Goal: Task Accomplishment & Management: Use online tool/utility

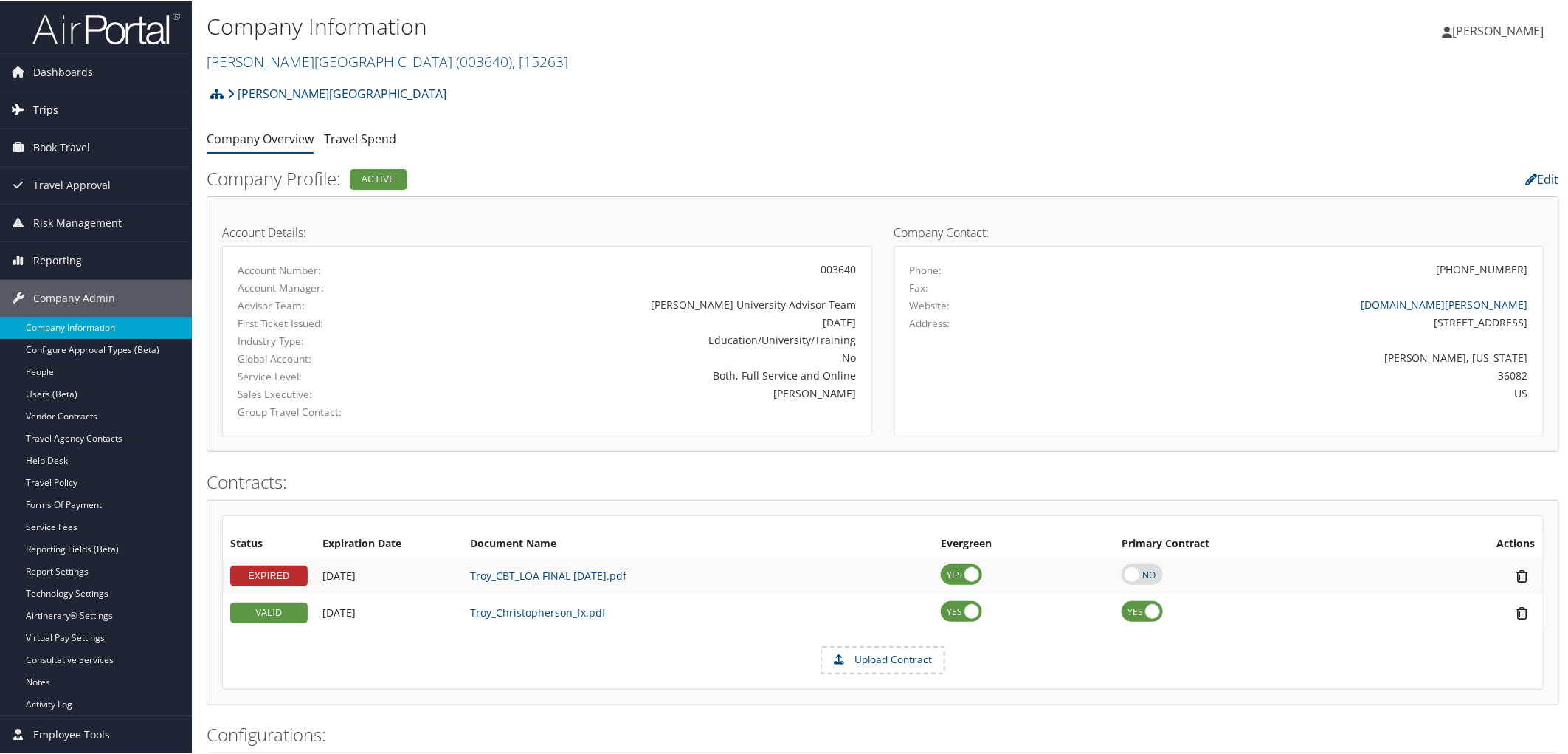
click at [38, 107] on span "Trips" at bounding box center [46, 108] width 25 height 37
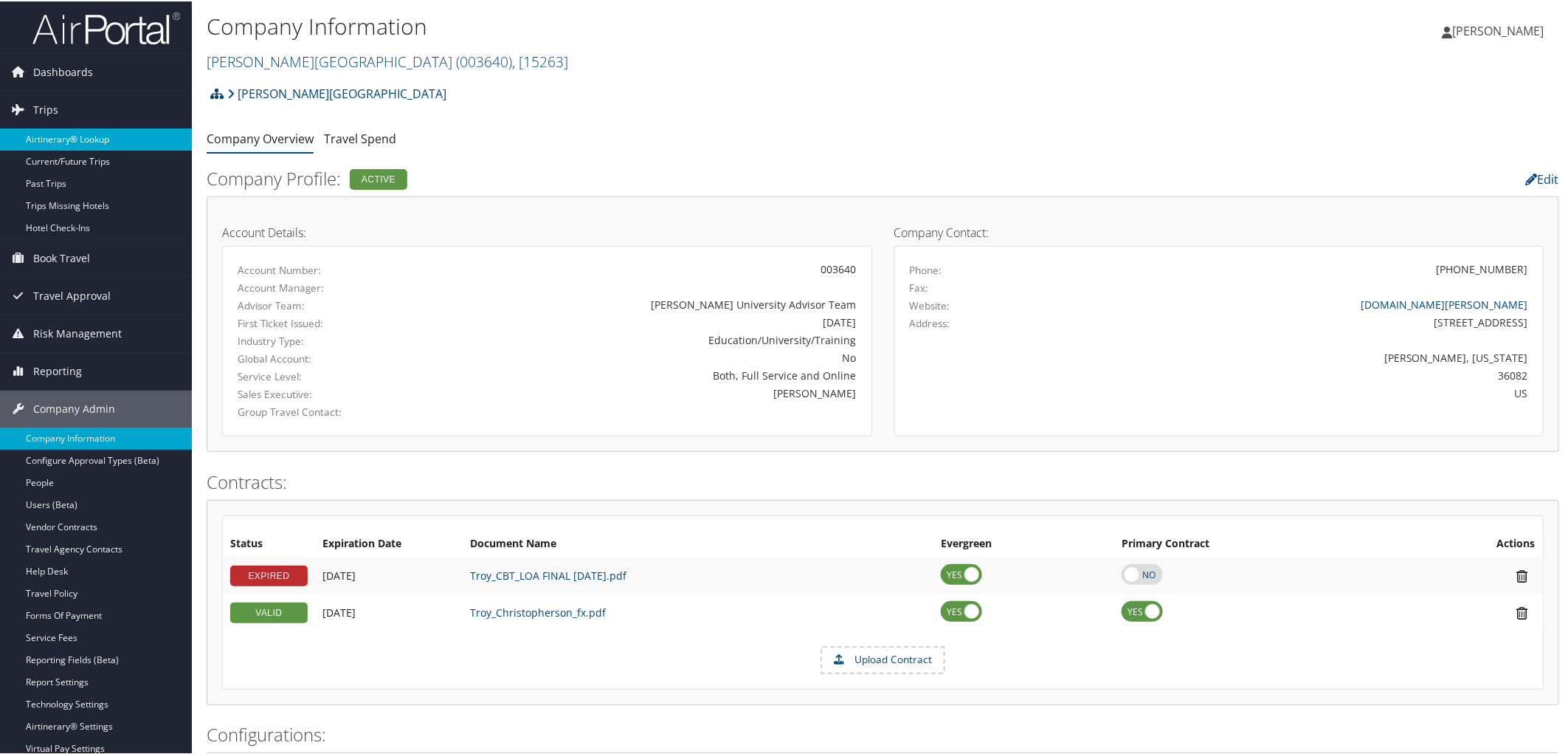
click at [47, 134] on link "Airtinerary® Lookup" at bounding box center [96, 138] width 192 height 22
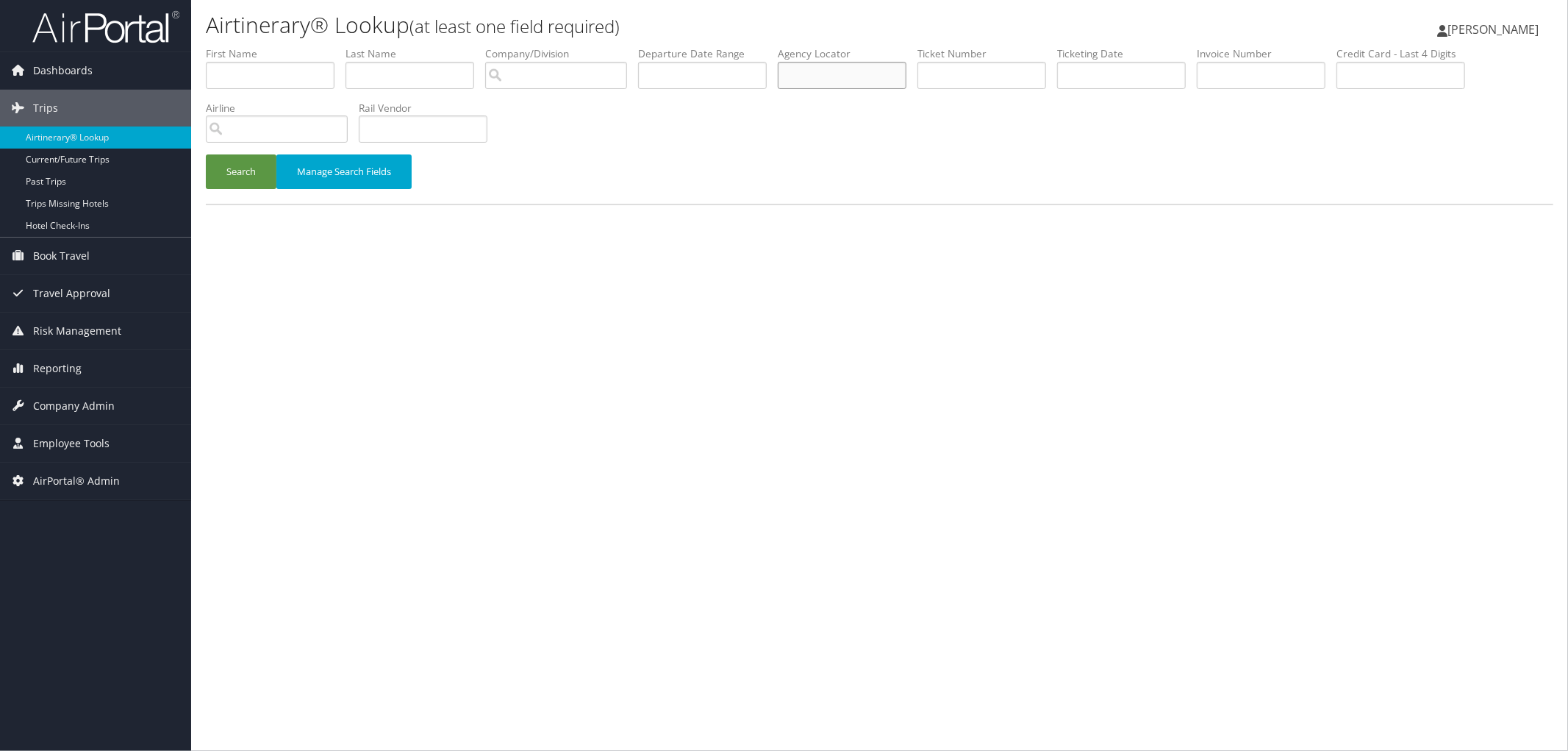
click at [867, 71] on input "text" at bounding box center [842, 75] width 129 height 27
paste input "D8GTGN"
type input "D8GTGN"
click at [259, 164] on button "Search" at bounding box center [241, 171] width 71 height 35
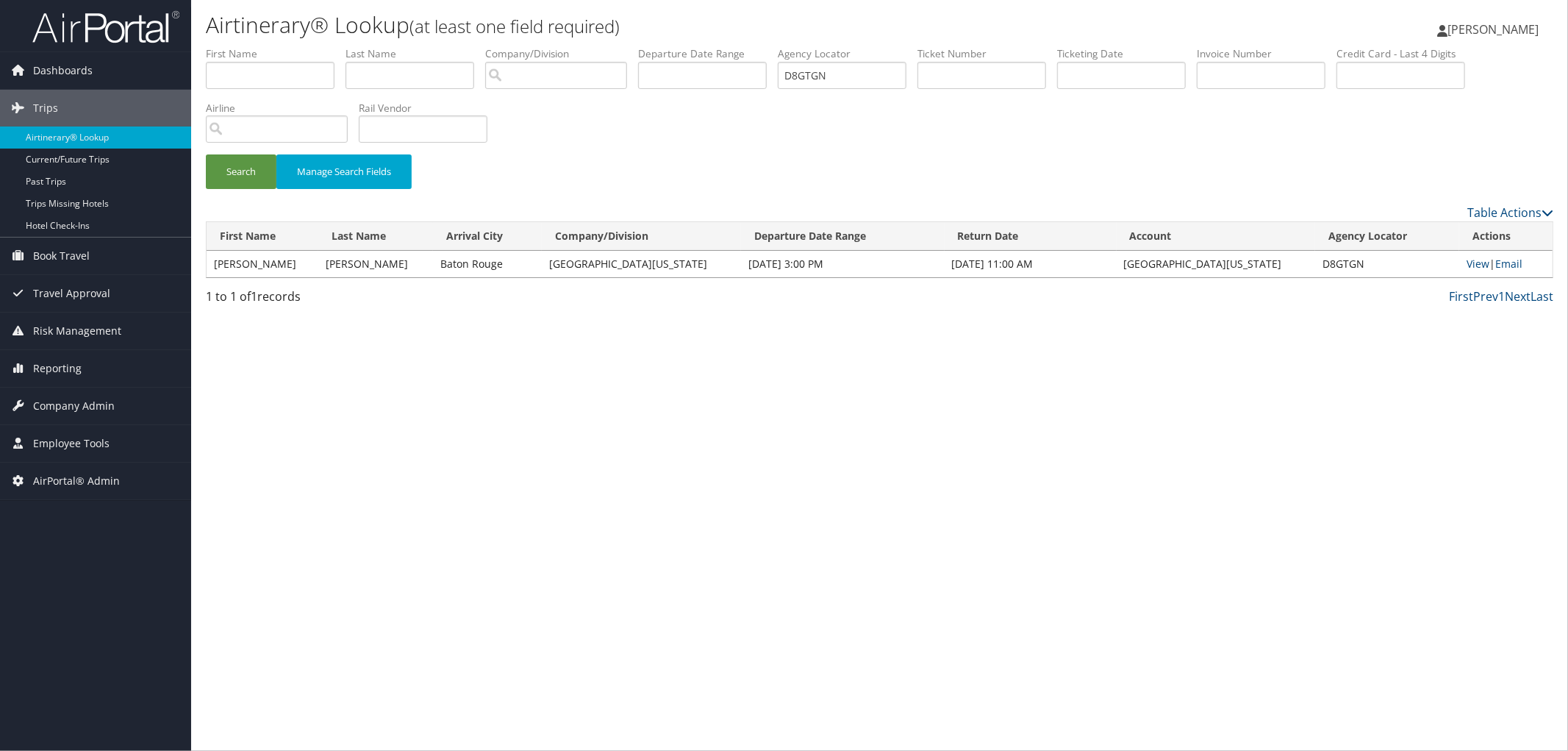
click at [651, 117] on div "Search Manage Search Fields" at bounding box center [880, 125] width 1369 height 157
click at [691, 141] on div "Search Manage Search Fields" at bounding box center [880, 125] width 1369 height 157
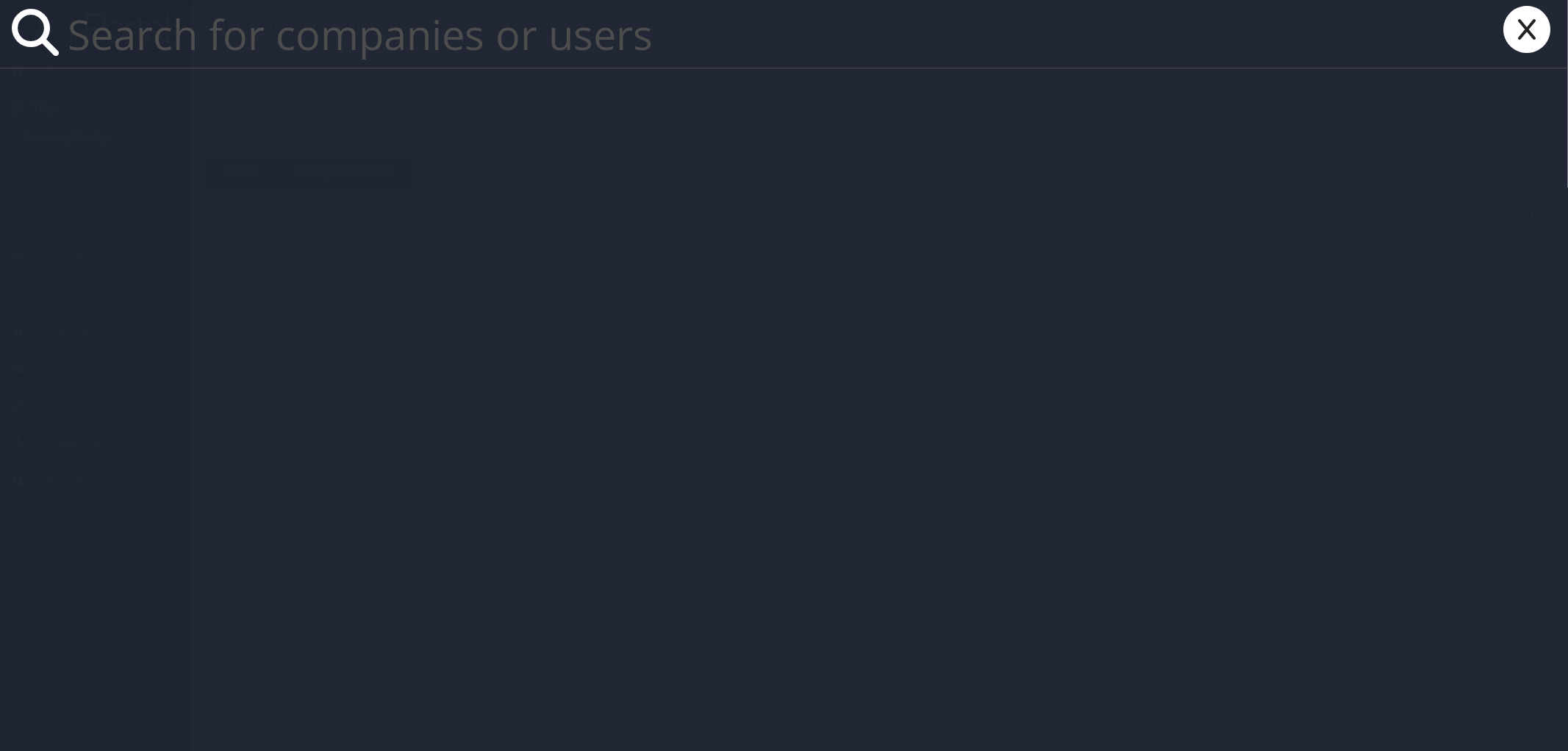
paste input "morgan.bradford@lsuhs.edu"
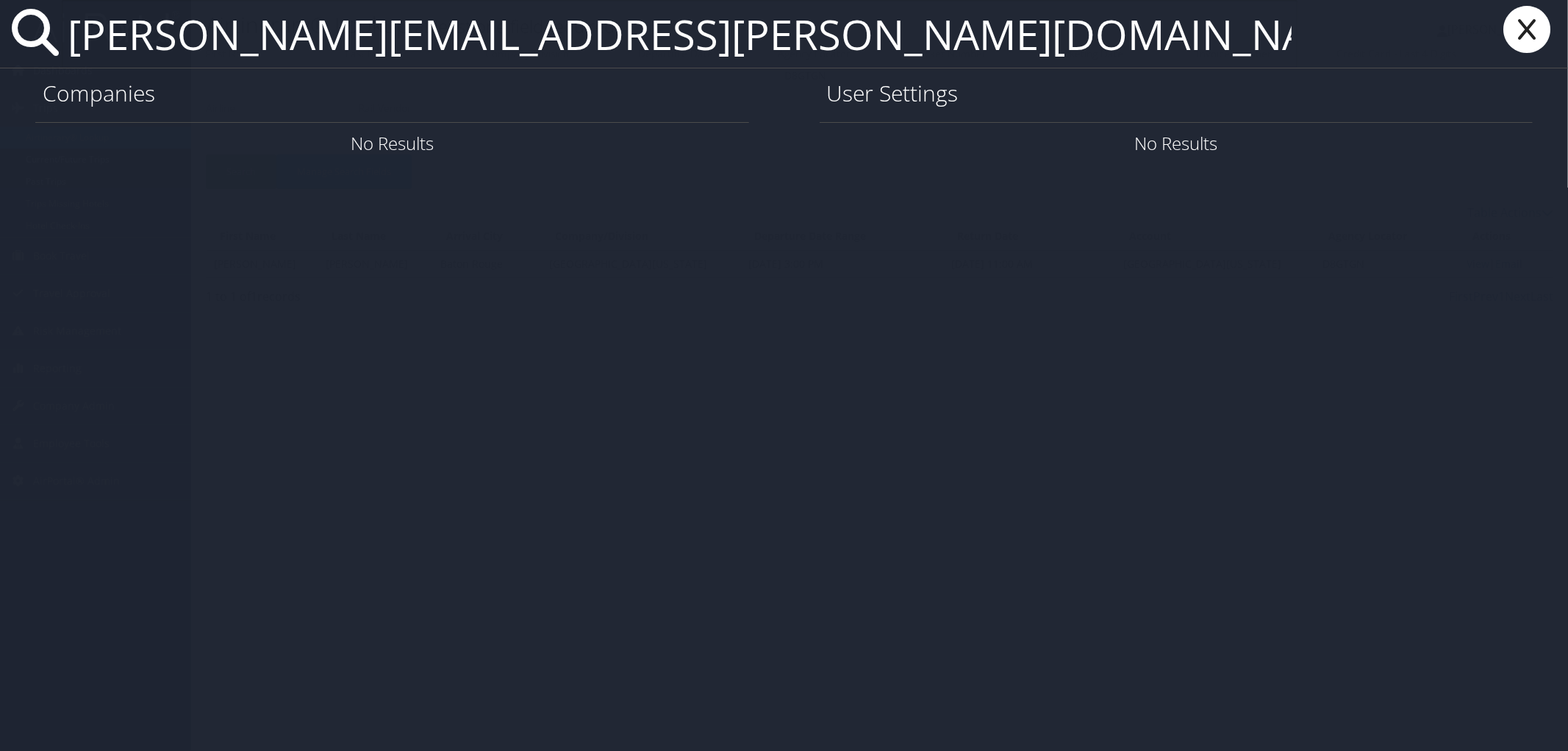
type input "morgan.bradford@lsuhs.edu"
drag, startPoint x: 1512, startPoint y: 40, endPoint x: 1437, endPoint y: 61, distance: 77.9
click at [1512, 40] on icon at bounding box center [1526, 29] width 59 height 47
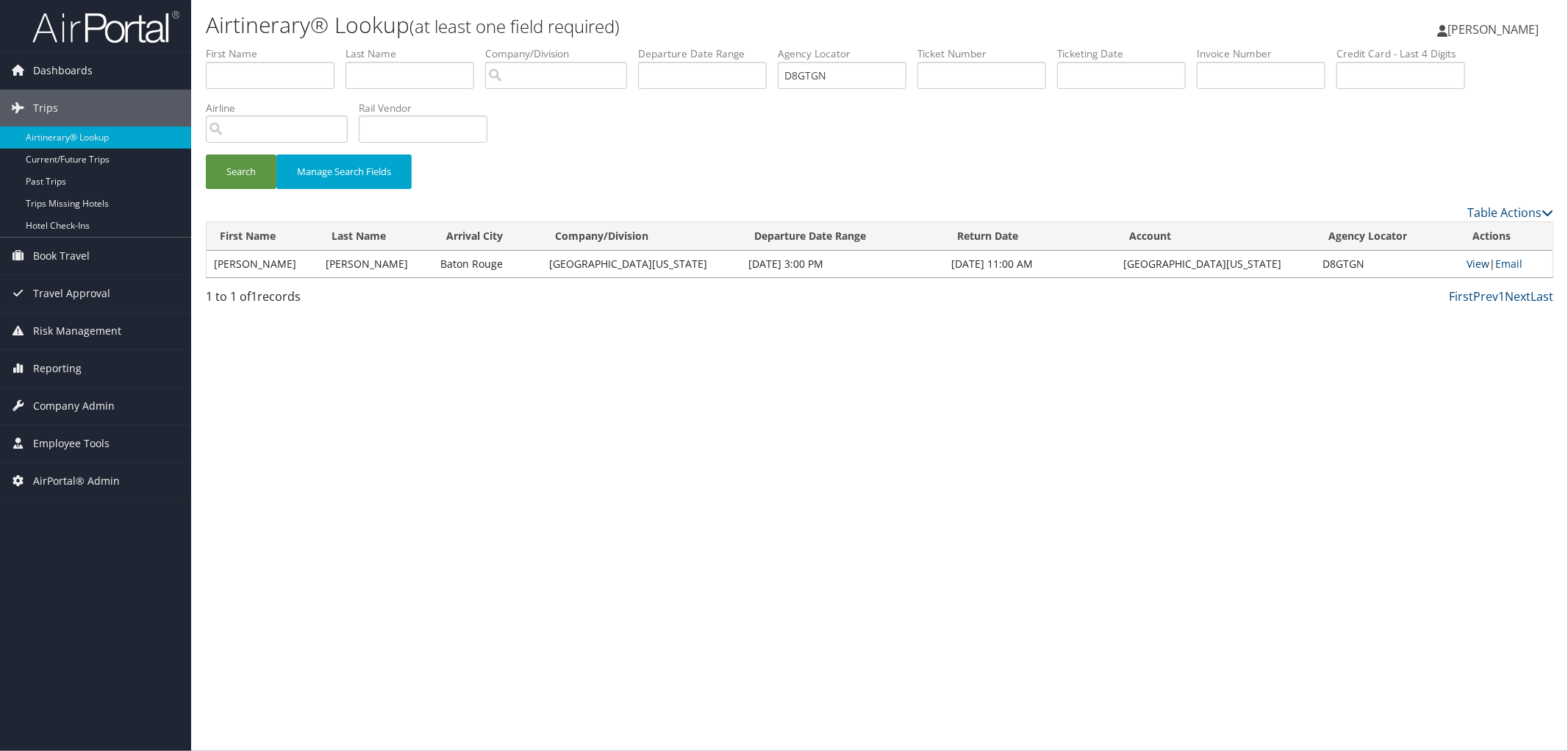
click at [1468, 259] on link "View" at bounding box center [1478, 263] width 23 height 14
click at [55, 136] on link "Airtinerary® Lookup" at bounding box center [96, 137] width 191 height 22
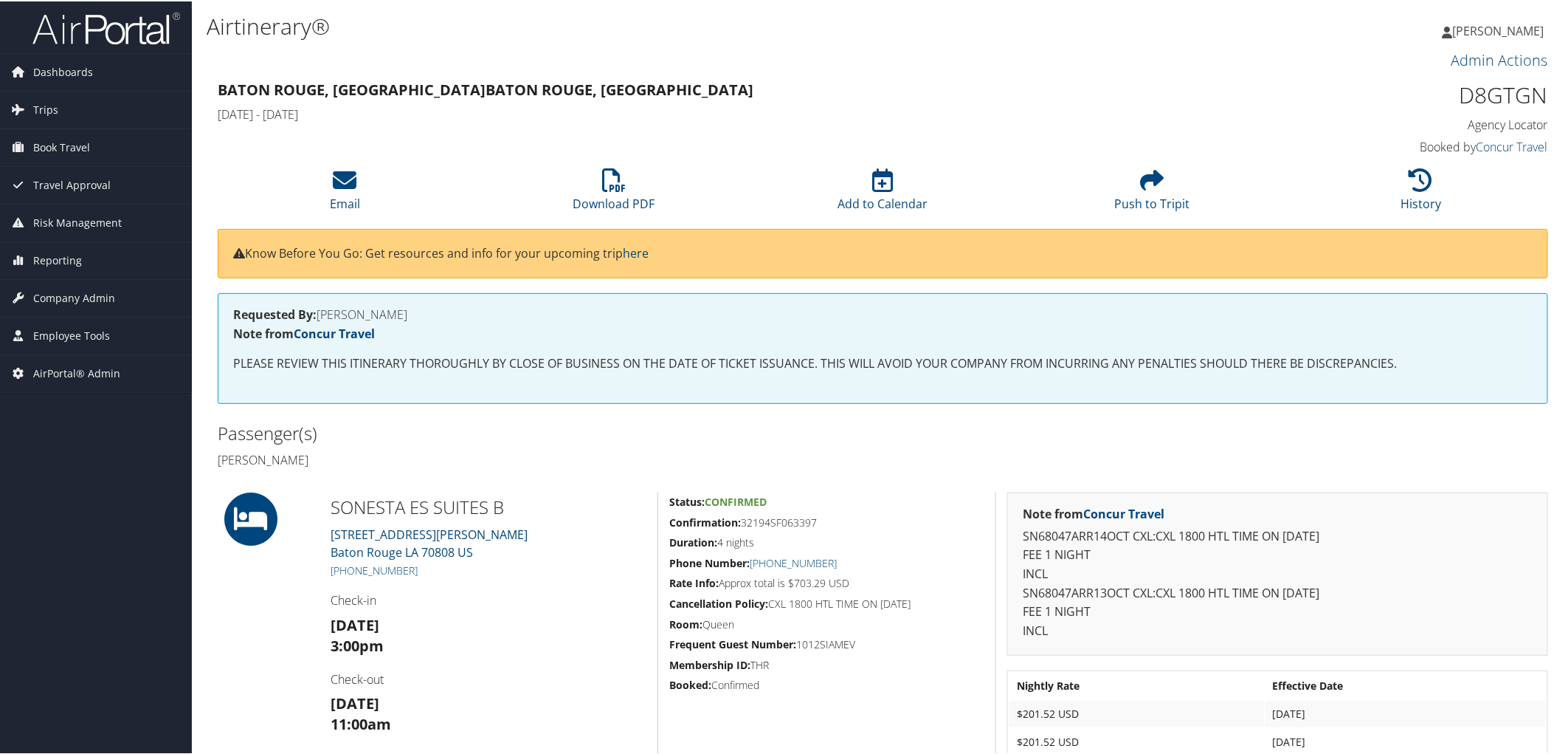
click at [701, 439] on h2 "Passenger(s)" at bounding box center [544, 432] width 654 height 25
click at [614, 185] on icon at bounding box center [613, 179] width 24 height 24
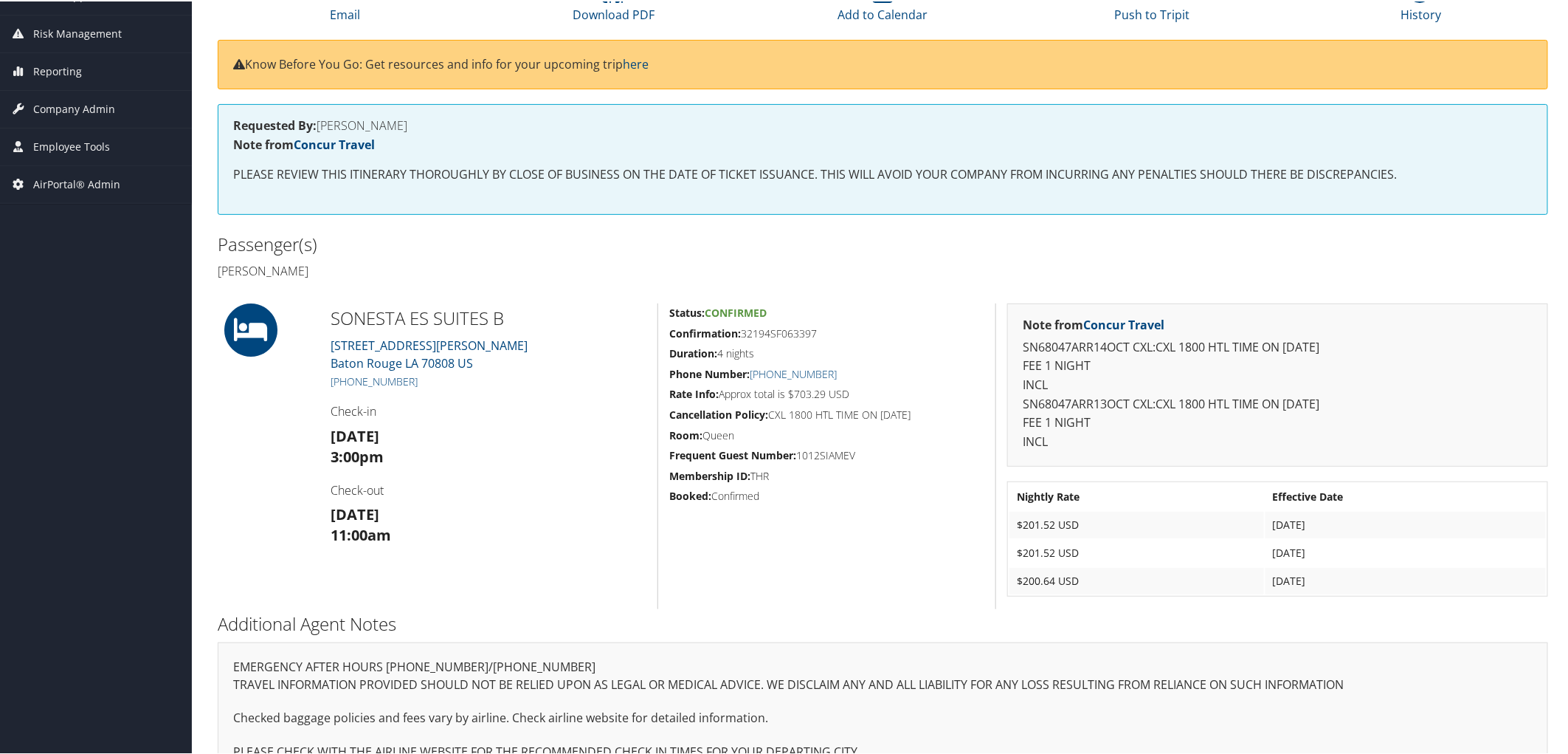
scroll to position [224, 0]
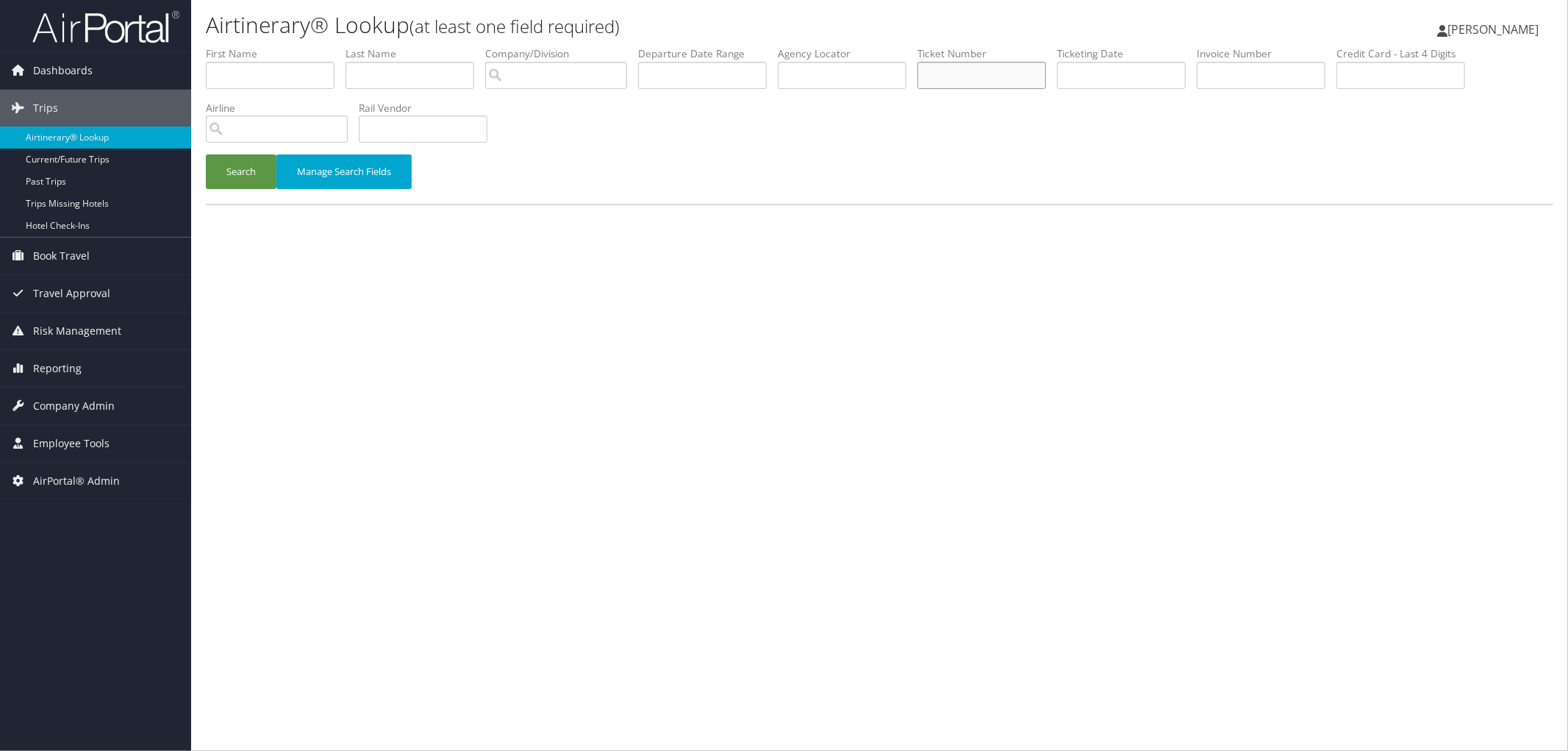
click at [1002, 69] on input "text" at bounding box center [982, 75] width 129 height 27
paste input "8900897412660"
type input "8900897412660"
click at [222, 178] on button "Search" at bounding box center [241, 171] width 71 height 35
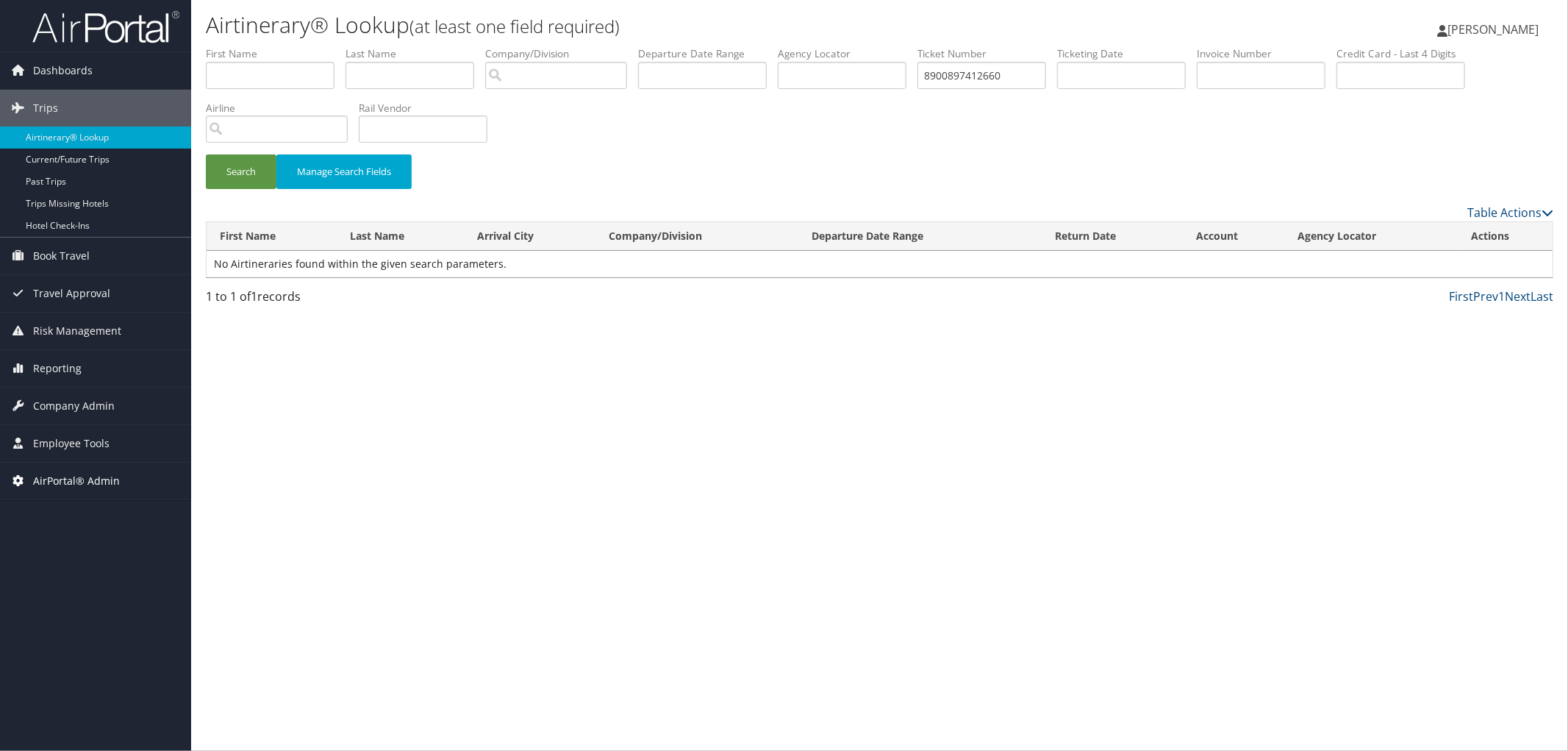
click at [72, 477] on span "AirPortal® Admin" at bounding box center [77, 480] width 87 height 37
click at [74, 503] on link "Airtinerary® Utilities" at bounding box center [96, 510] width 191 height 22
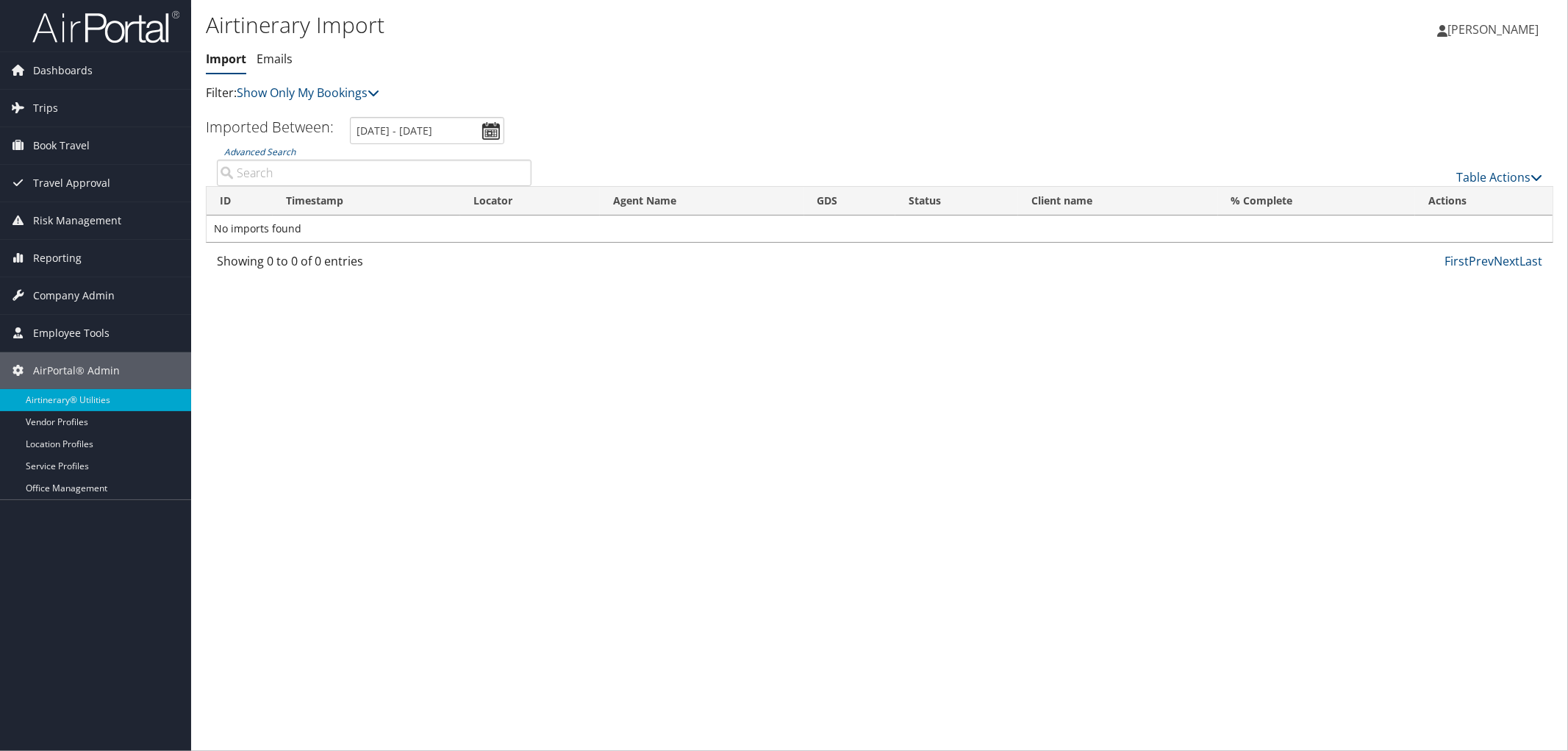
click at [297, 170] on input "Advanced Search" at bounding box center [374, 173] width 315 height 26
paste input "8900897412660"
type input "8900897412660"
click at [1512, 170] on link "Table Actions" at bounding box center [1499, 177] width 86 height 16
click at [1423, 233] on link "Import Itinerary" at bounding box center [1451, 224] width 193 height 25
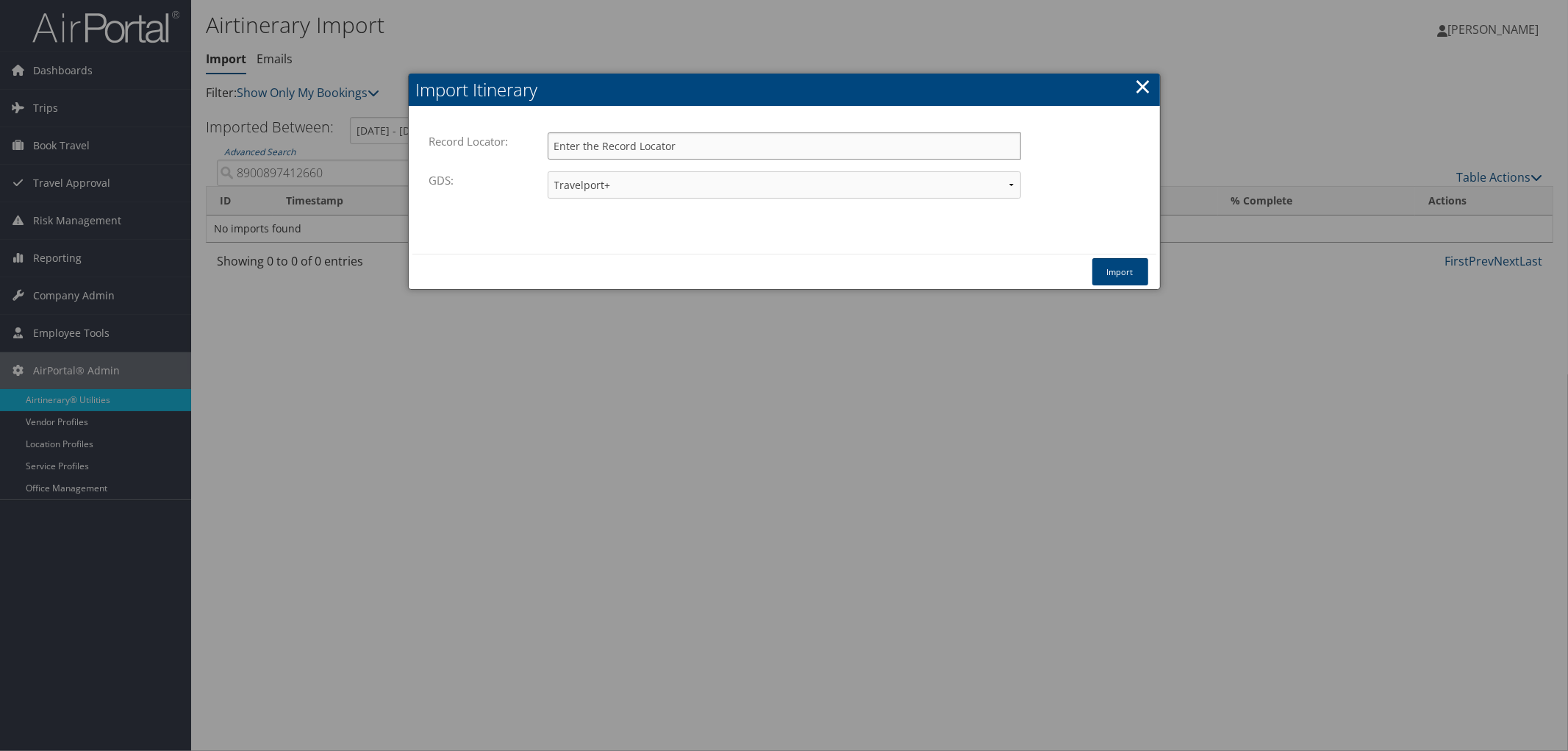
click at [696, 150] on input "Record Locator:" at bounding box center [784, 146] width 474 height 27
paste input "8900897412660"
type input "8900897412660"
click at [1127, 271] on button "Import" at bounding box center [1120, 271] width 56 height 27
select select "1P"
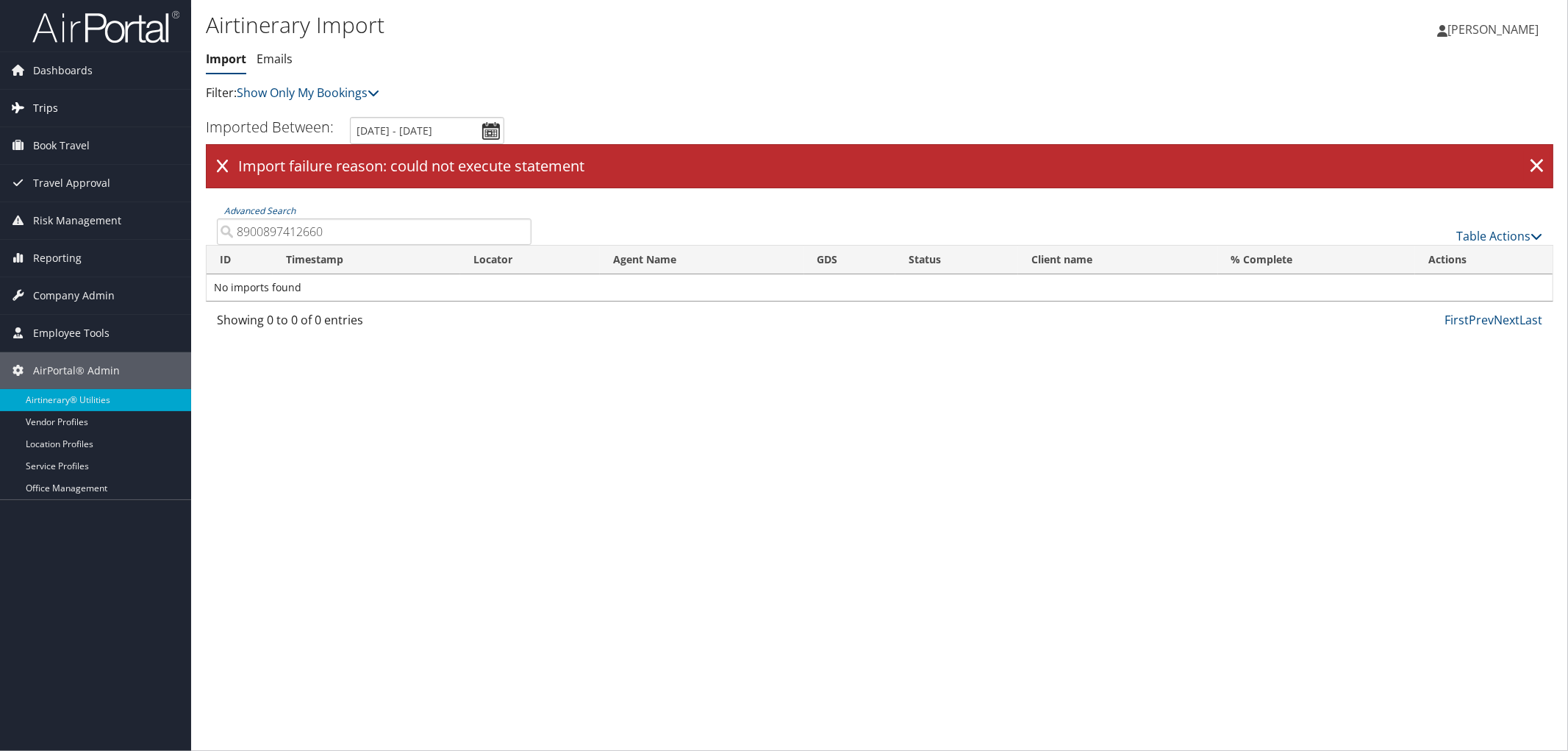
click at [59, 105] on link "Trips" at bounding box center [96, 108] width 191 height 37
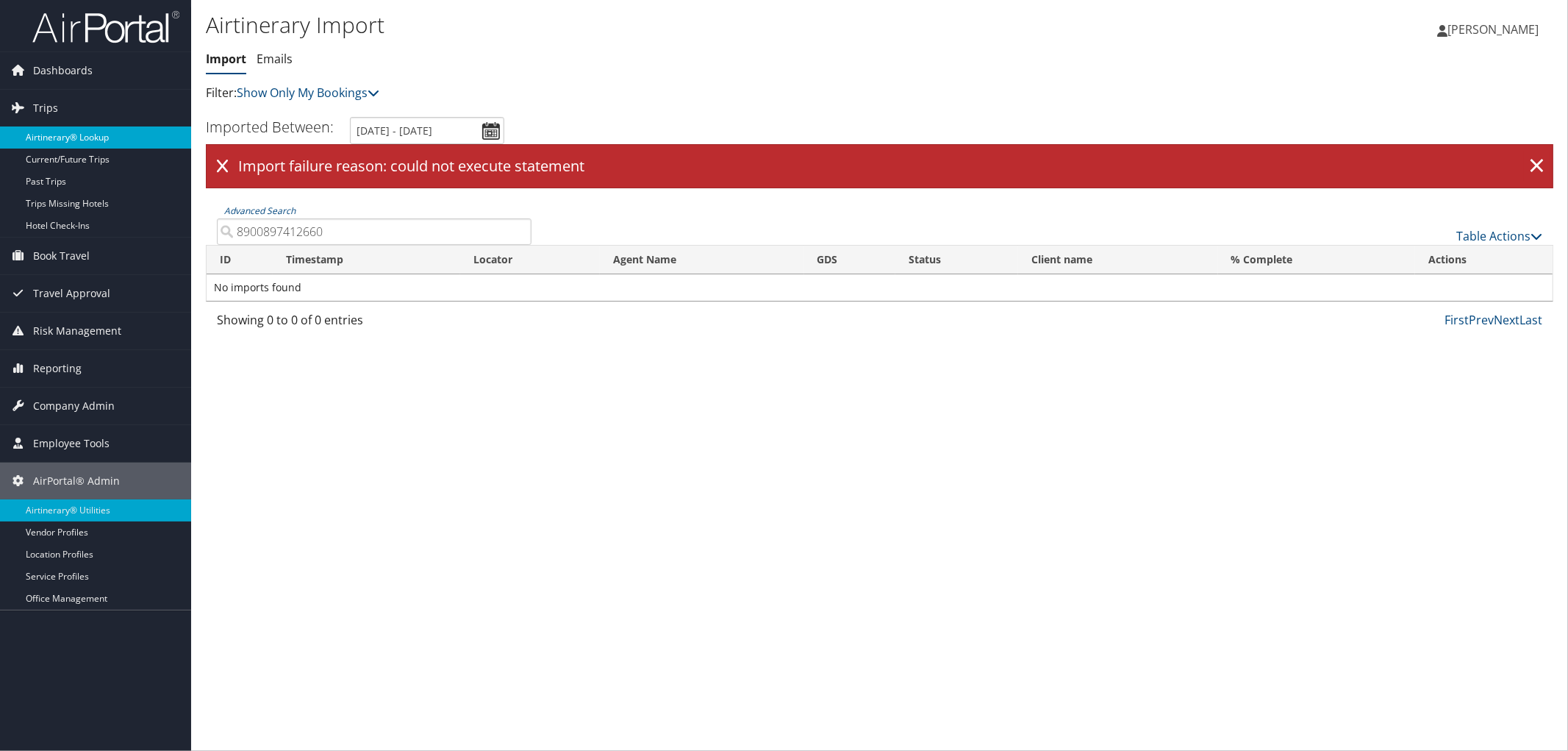
click at [50, 140] on link "Airtinerary® Lookup" at bounding box center [96, 137] width 191 height 22
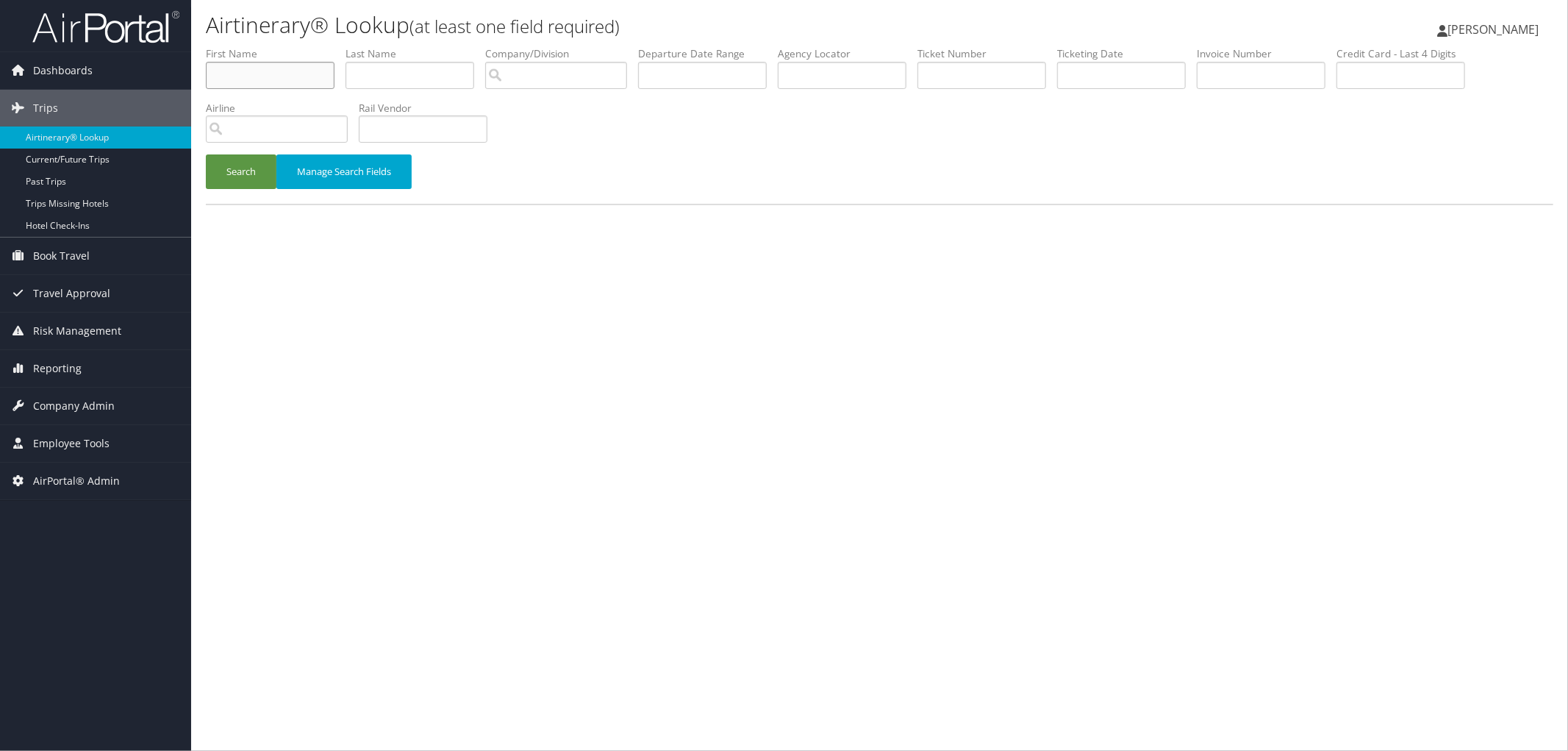
click at [282, 69] on input "text" at bounding box center [270, 75] width 129 height 27
type input "stanley"
type input "nez"
click at [206, 154] on button "Search" at bounding box center [241, 171] width 71 height 35
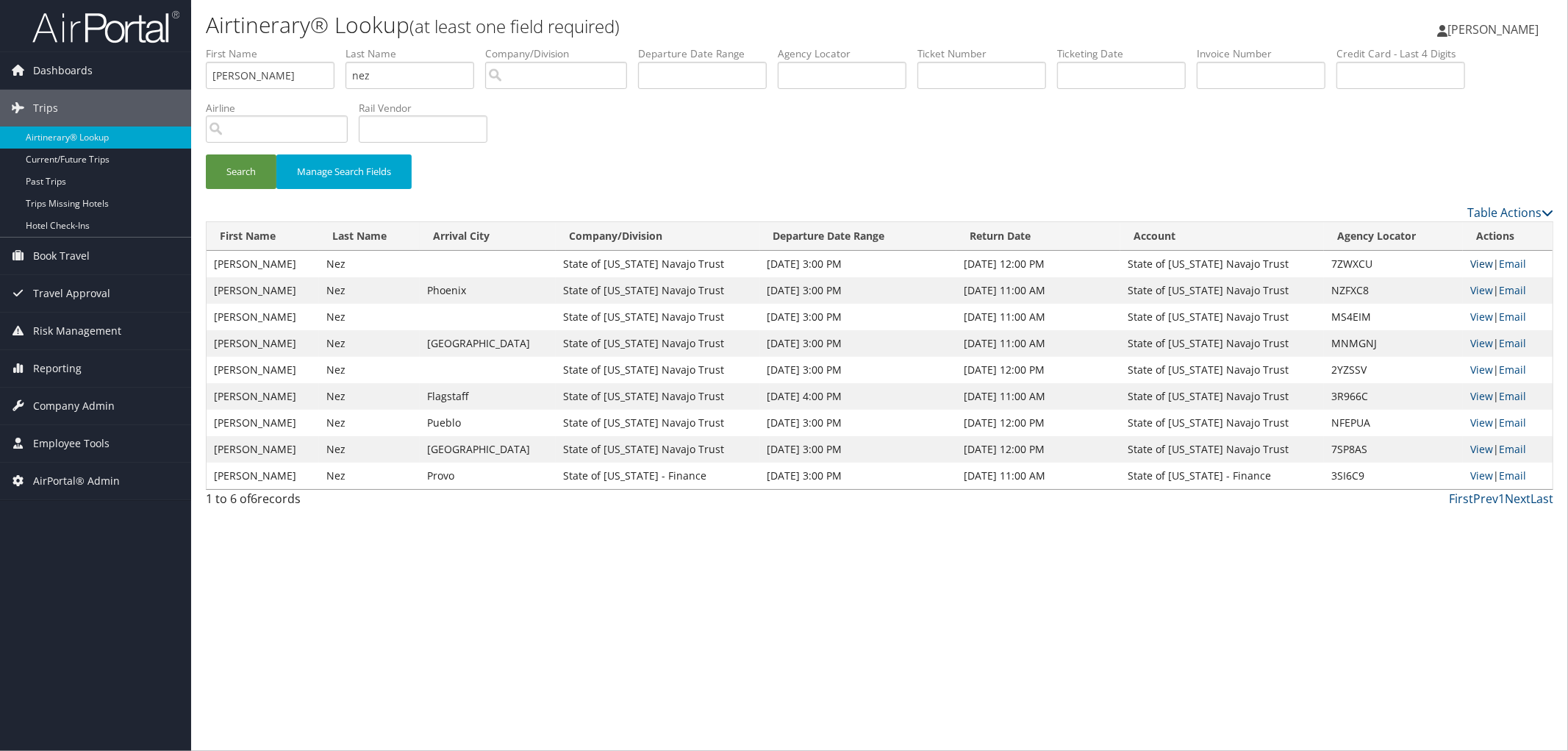
click at [1487, 262] on link "View" at bounding box center [1482, 263] width 23 height 14
click at [1487, 286] on link "View" at bounding box center [1482, 289] width 23 height 14
click at [1487, 319] on link "View" at bounding box center [1482, 316] width 23 height 14
click at [1484, 346] on link "View" at bounding box center [1482, 342] width 23 height 14
click at [1479, 366] on link "View" at bounding box center [1482, 369] width 23 height 14
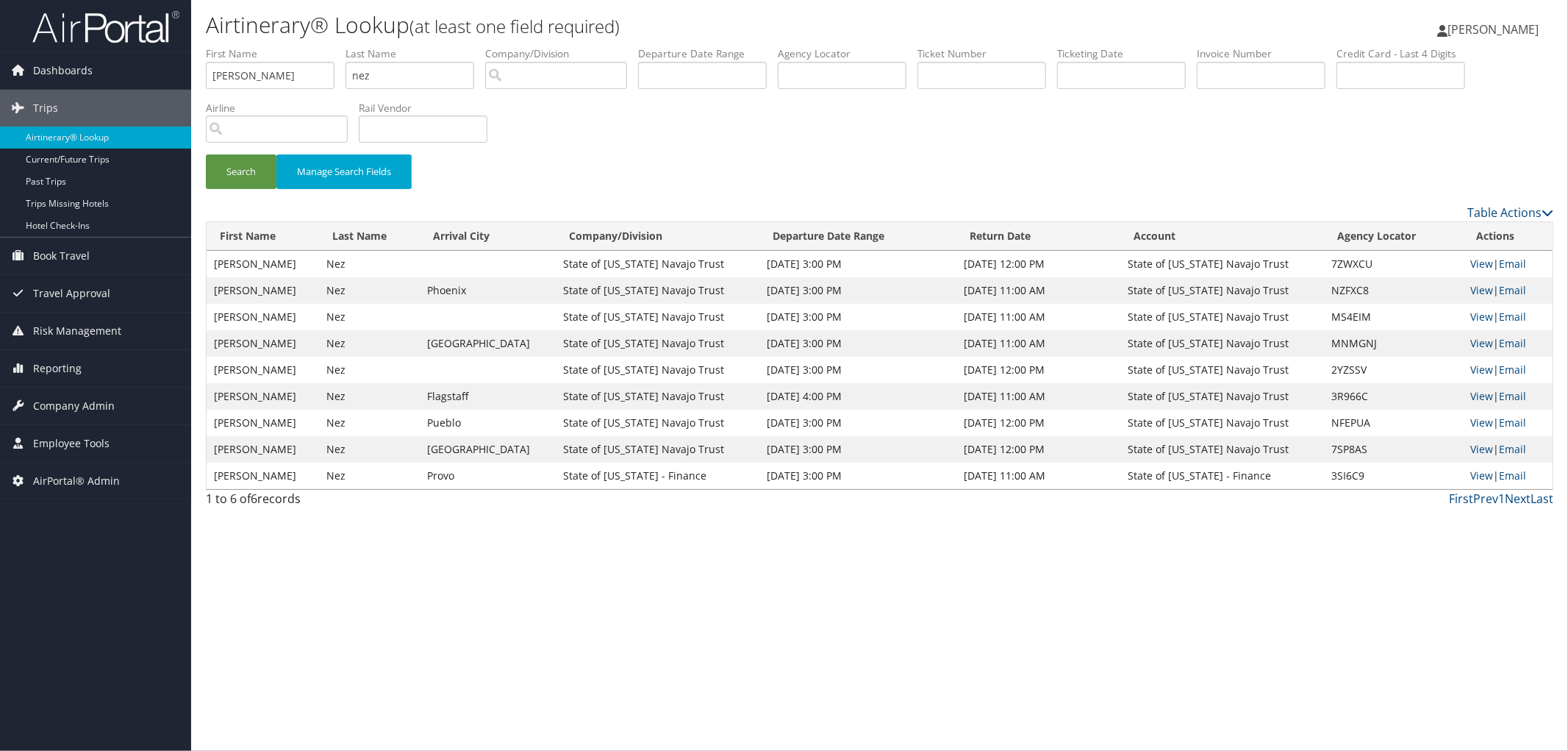
click at [1478, 402] on td "View | Email" at bounding box center [1507, 396] width 90 height 26
click at [1478, 395] on link "View" at bounding box center [1482, 395] width 23 height 14
click at [691, 129] on div "Search Manage Search Fields" at bounding box center [880, 125] width 1369 height 157
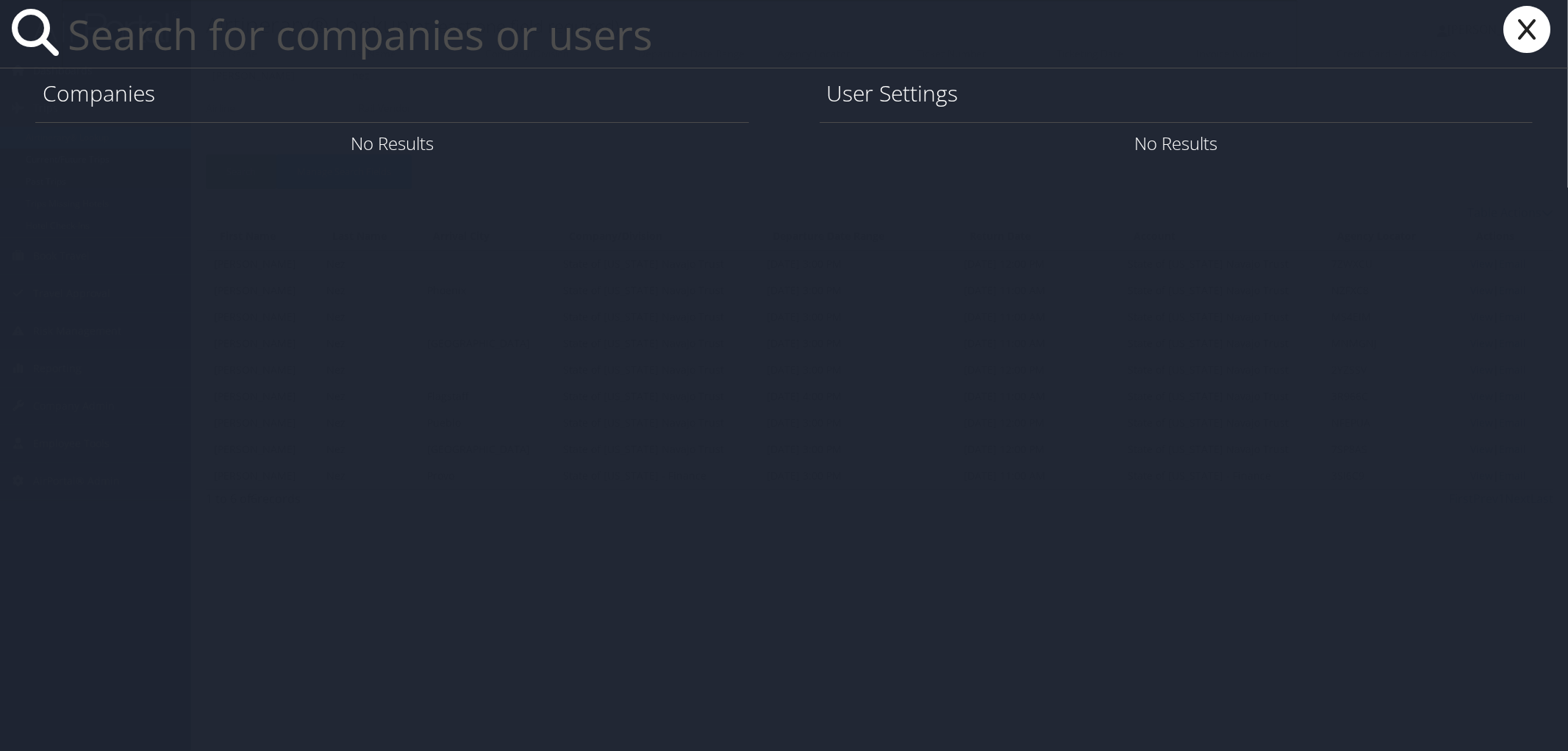
paste input "mdominguez@swirecc.com"
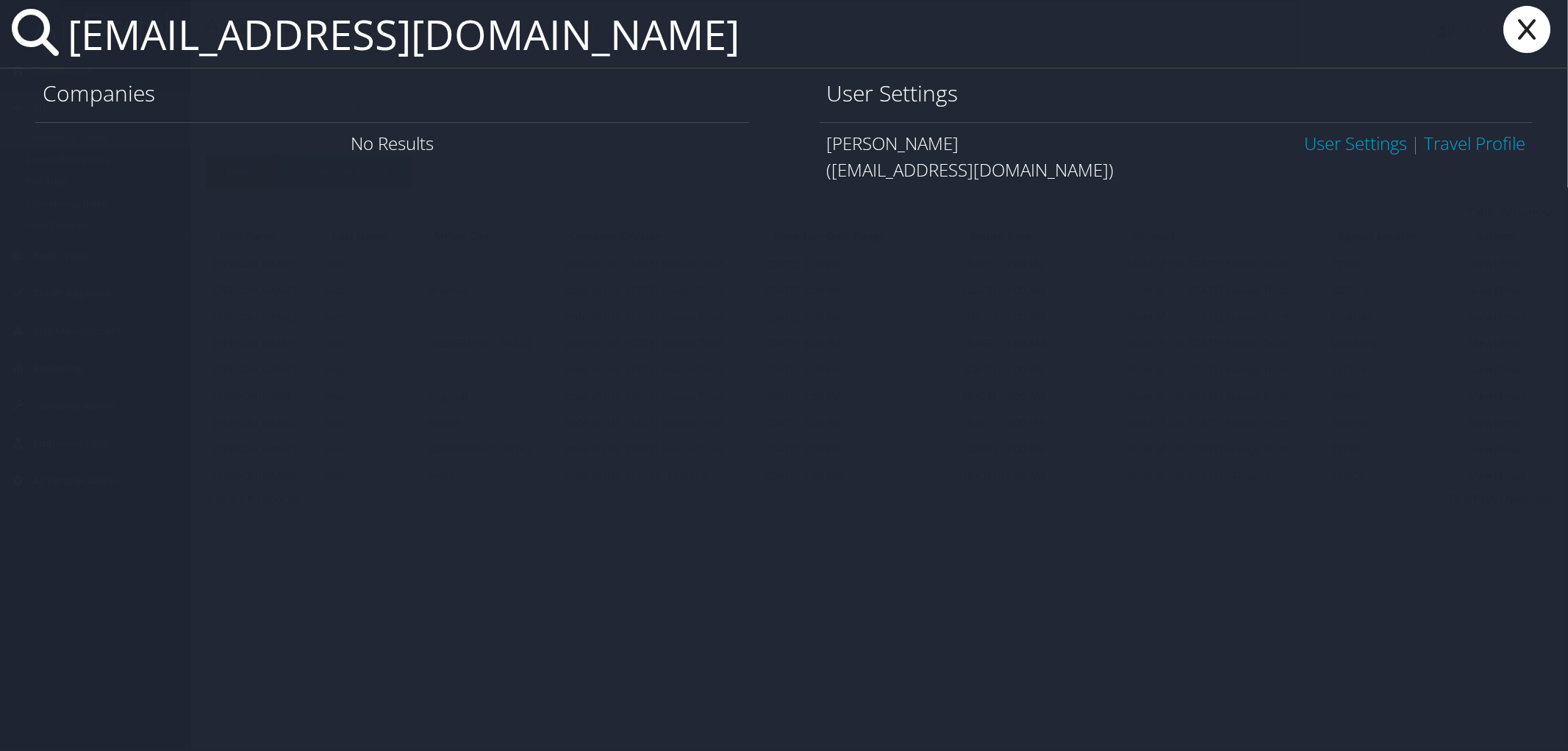
type input "mdominguez@swirecc.com"
click at [1353, 148] on link "User Settings" at bounding box center [1355, 143] width 103 height 25
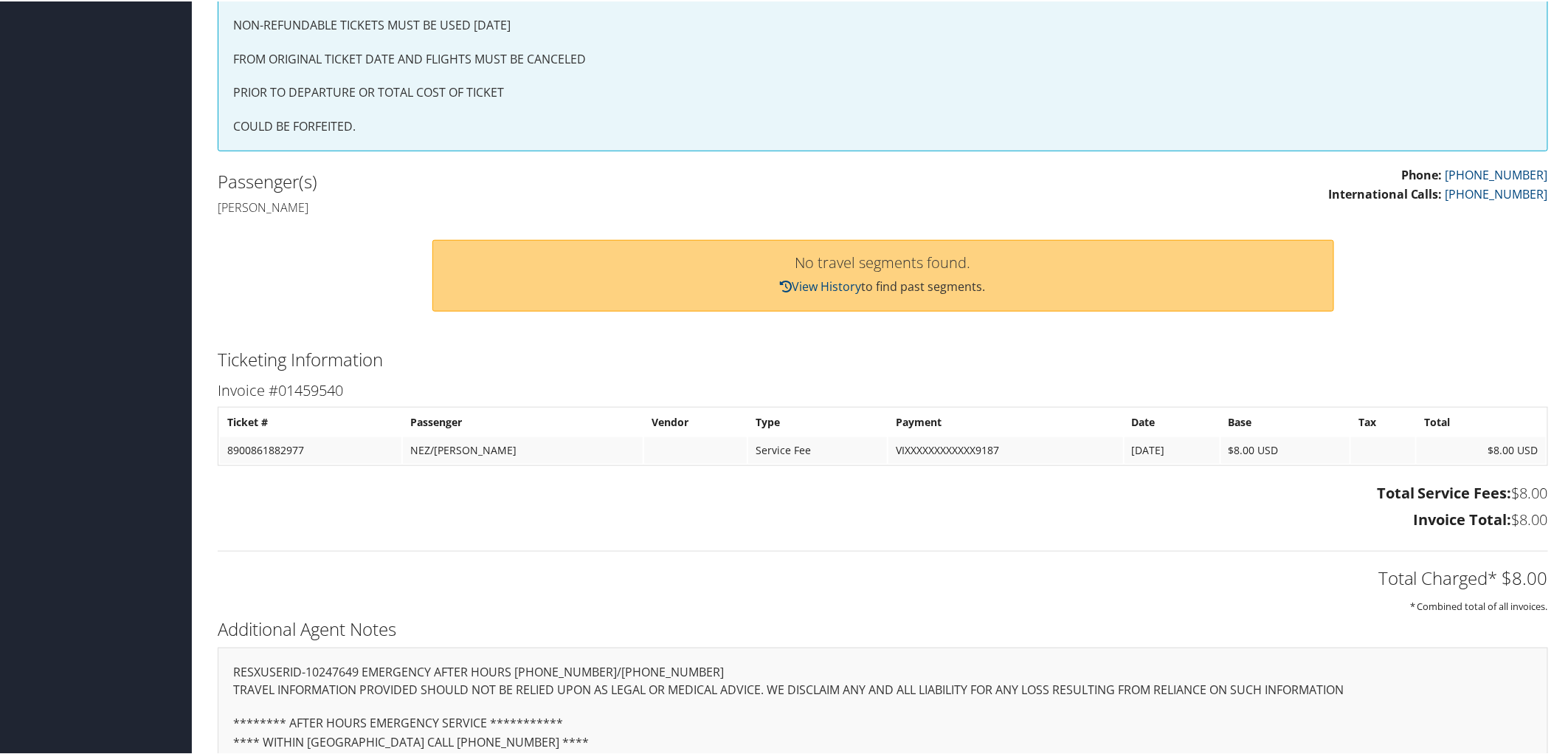
scroll to position [655, 0]
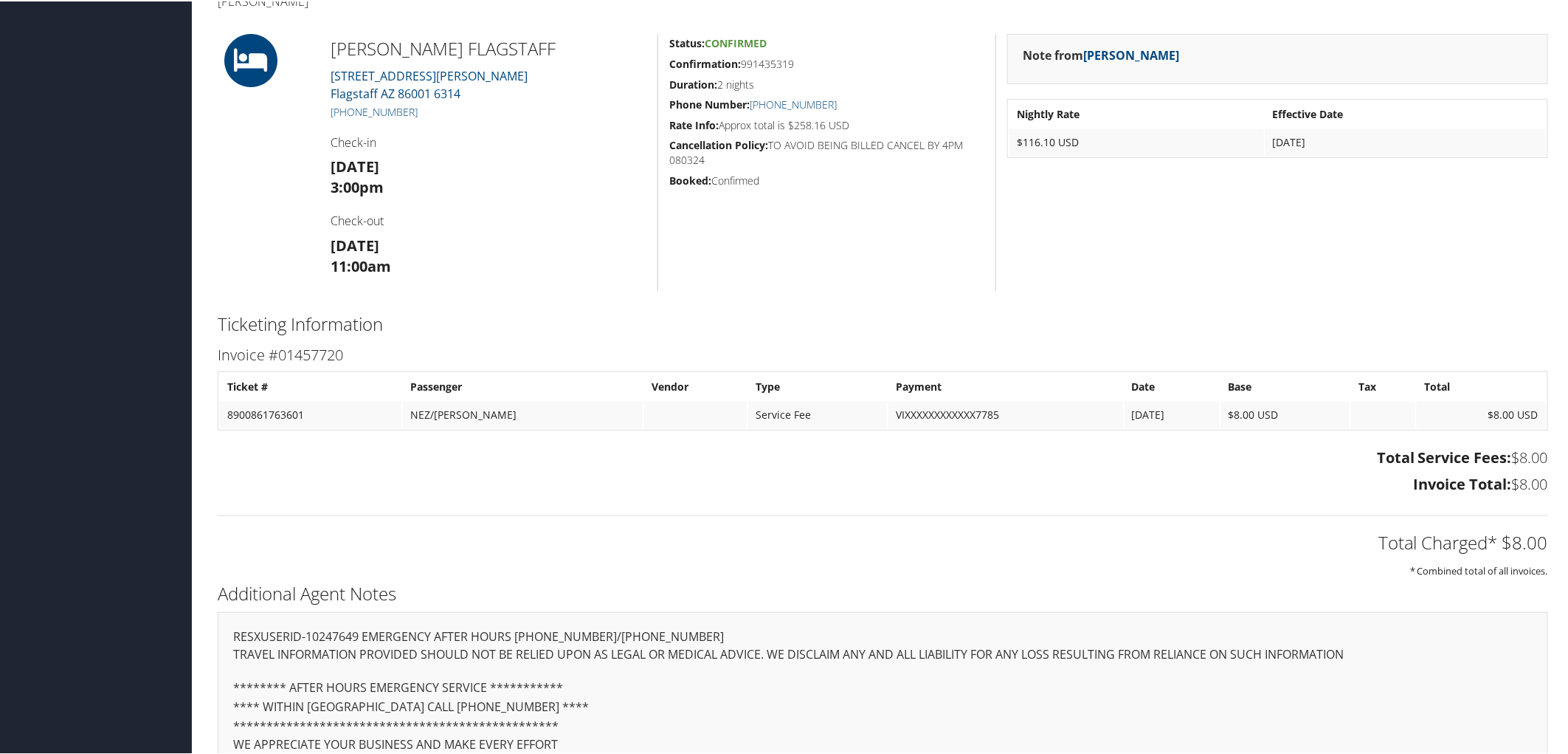
scroll to position [563, 0]
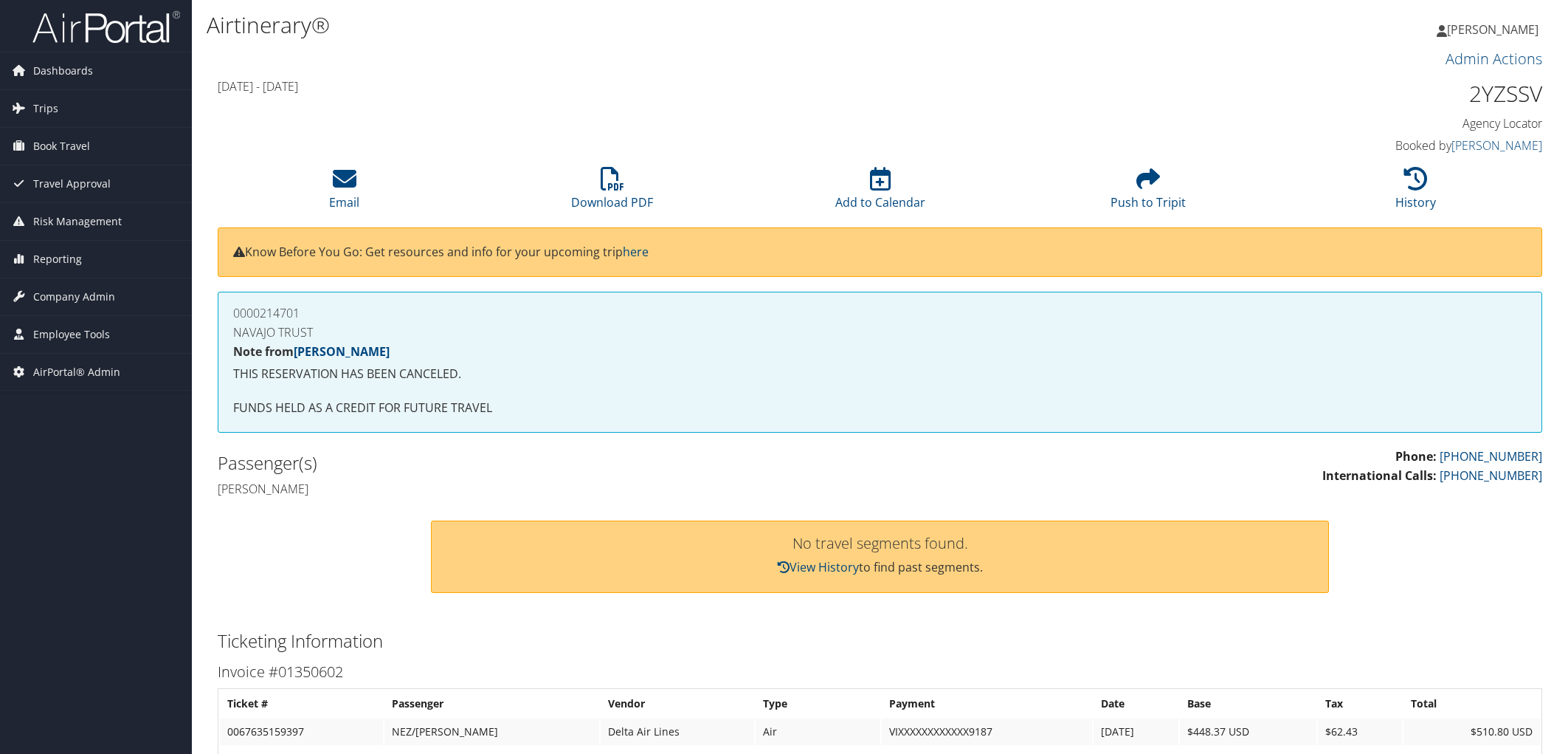
scroll to position [246, 0]
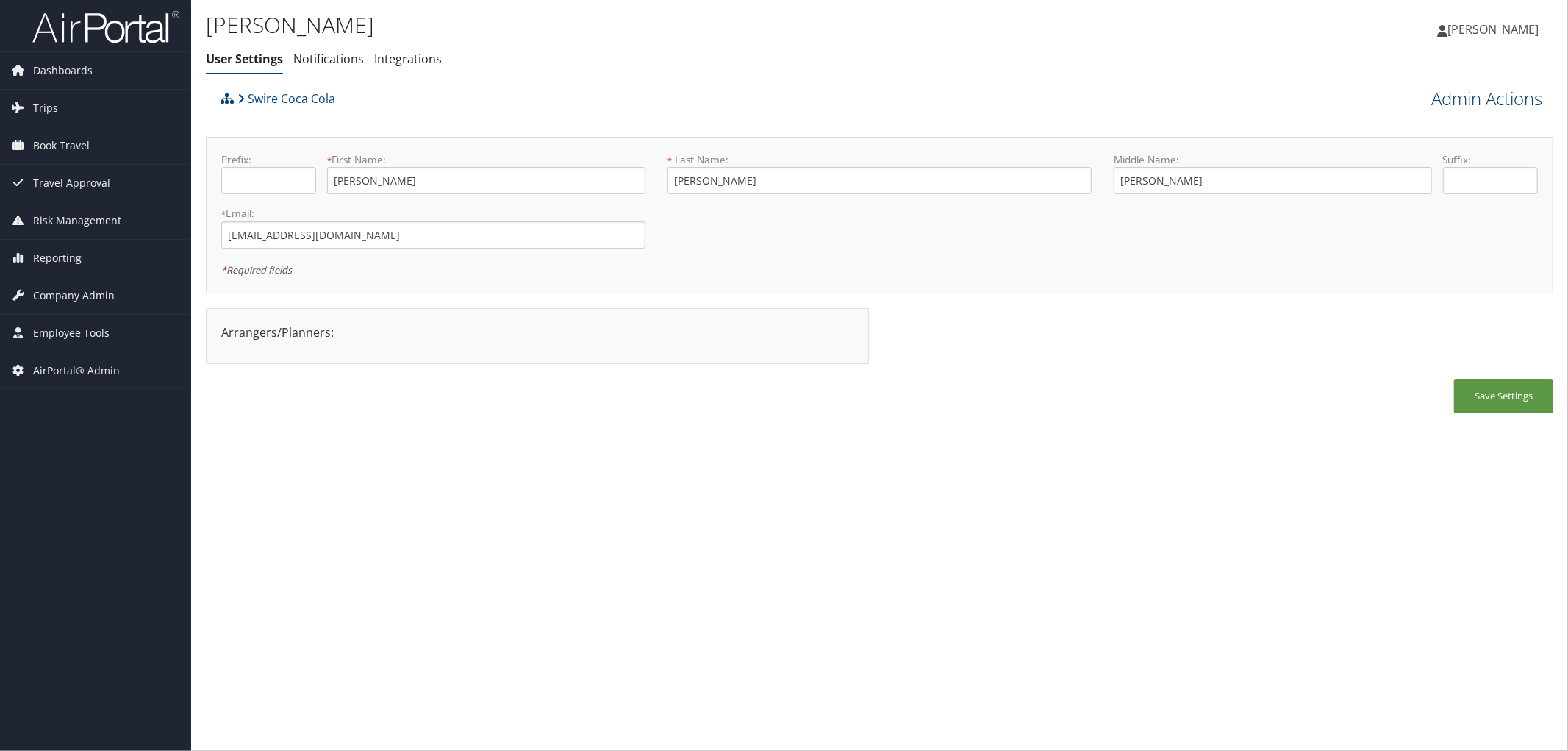
click at [1465, 111] on link "Admin Actions" at bounding box center [1486, 98] width 111 height 25
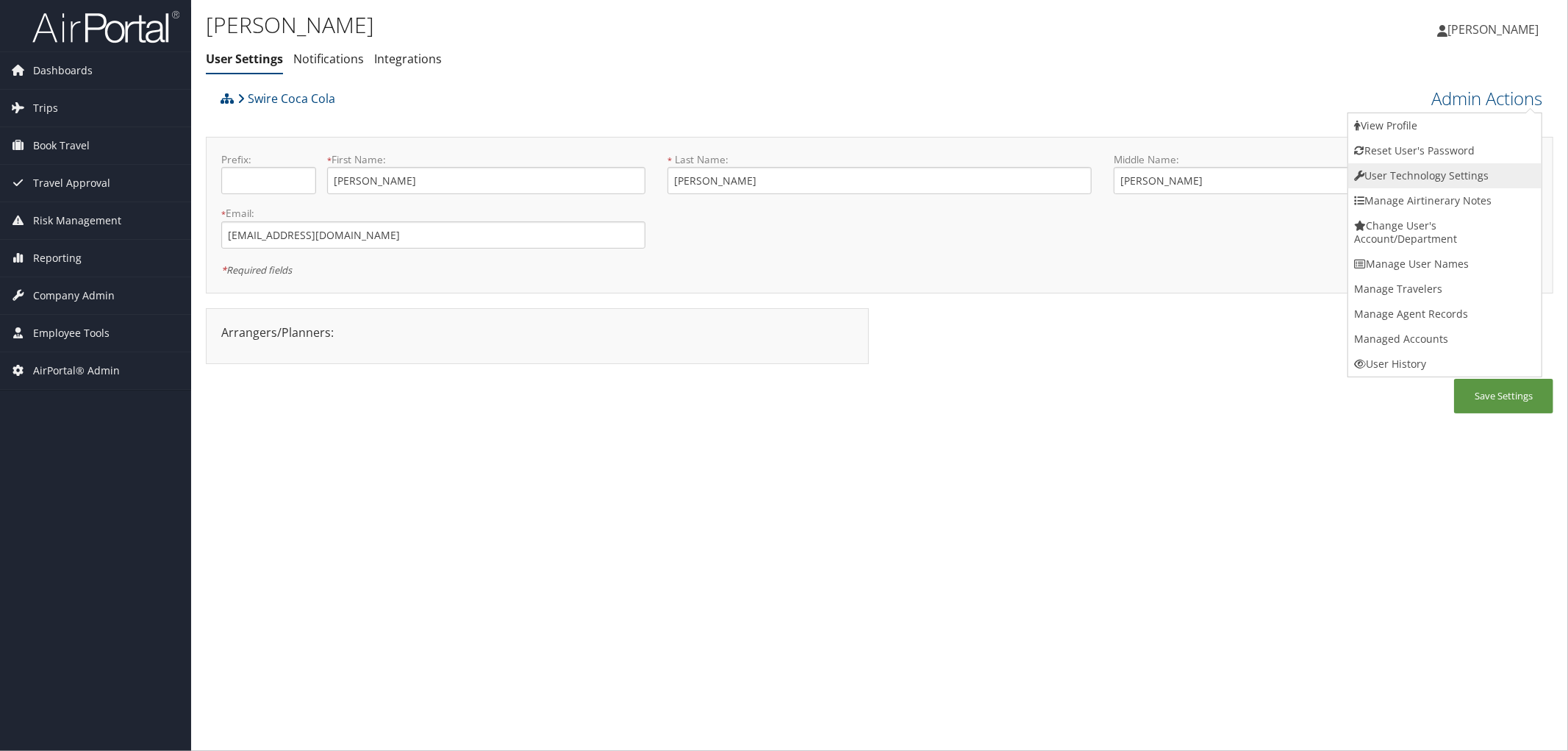
click at [1431, 175] on link "User Technology Settings" at bounding box center [1445, 176] width 193 height 25
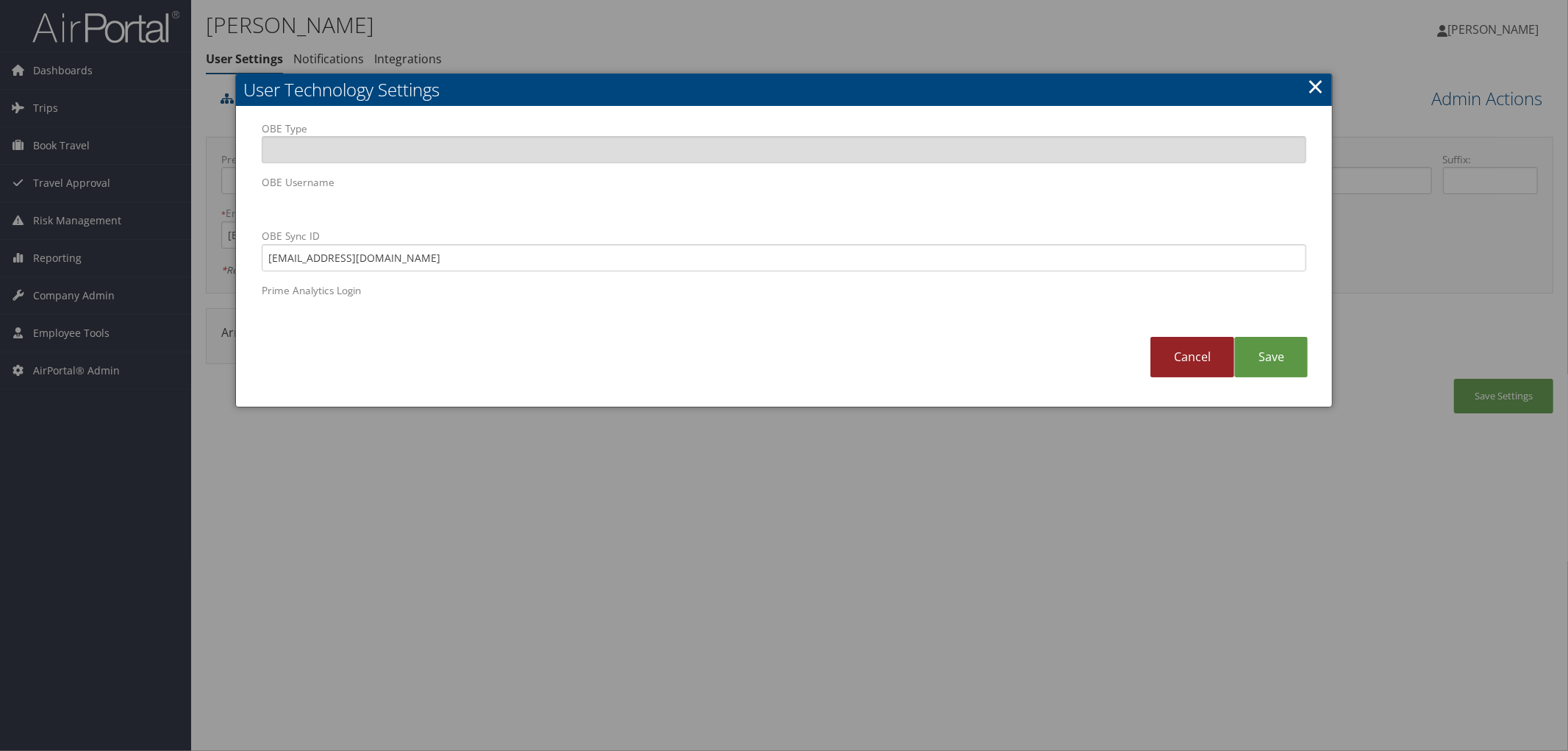
click at [1189, 361] on link "Cancel" at bounding box center [1192, 357] width 84 height 41
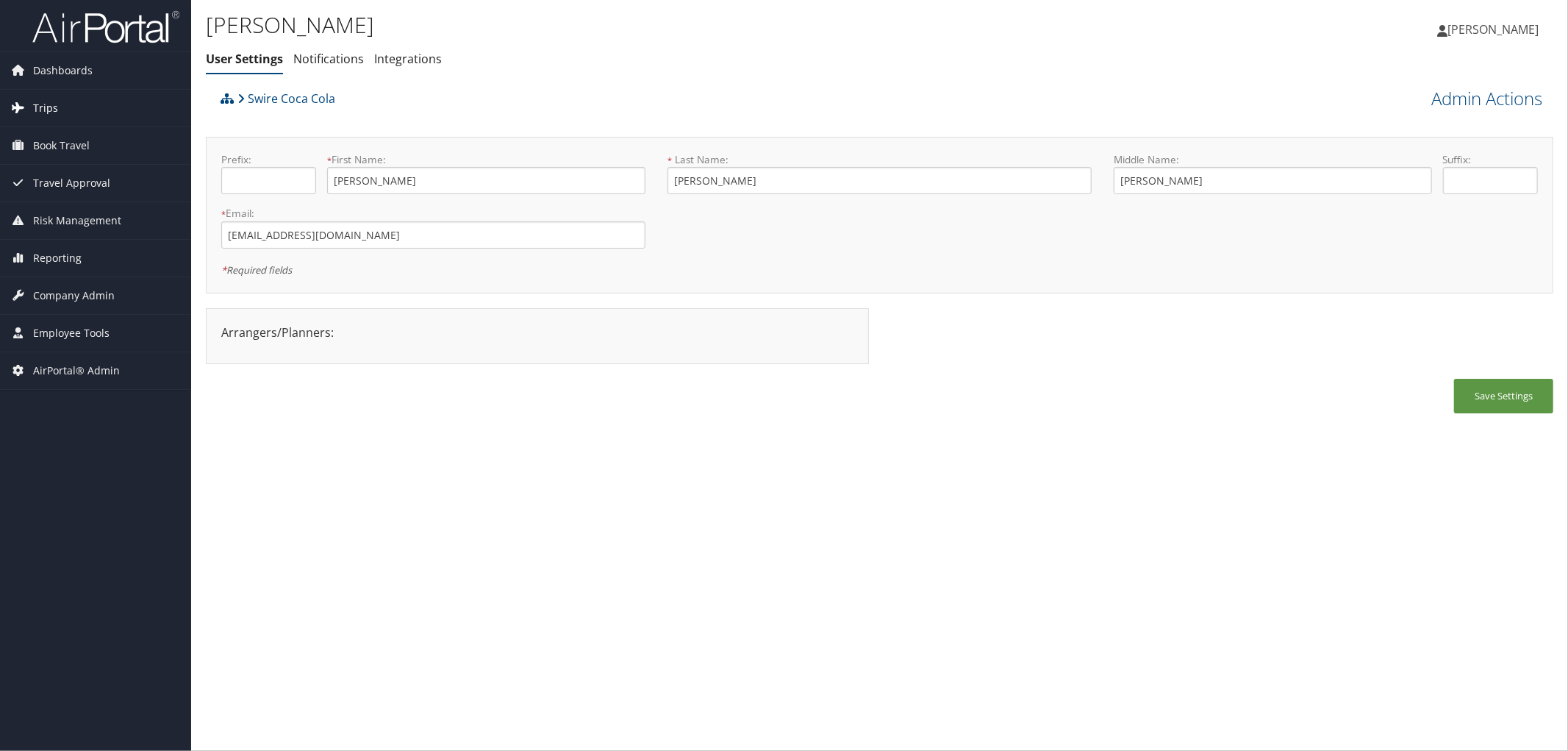
click at [39, 105] on span "Trips" at bounding box center [45, 108] width 25 height 37
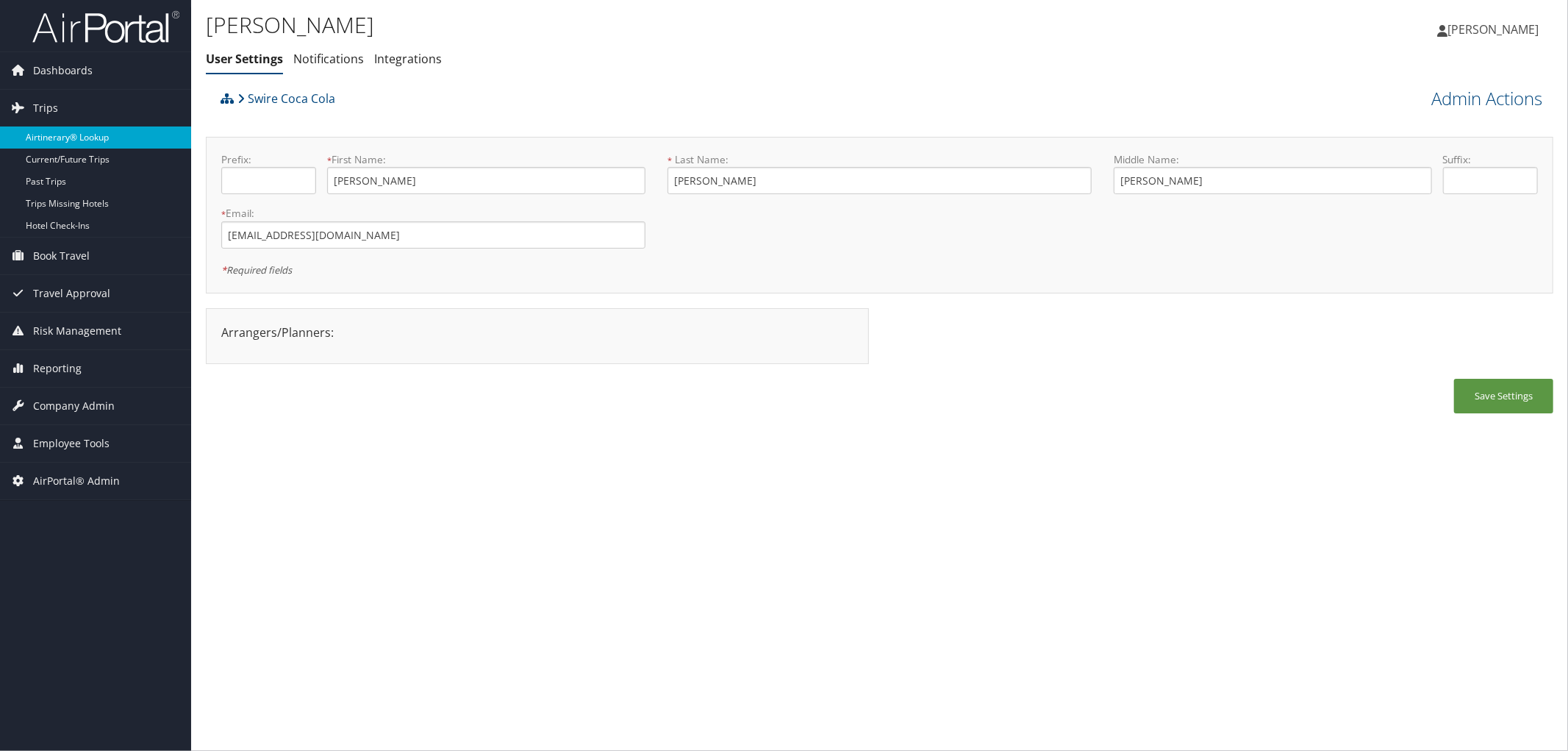
click at [41, 127] on link "Airtinerary® Lookup" at bounding box center [96, 137] width 191 height 22
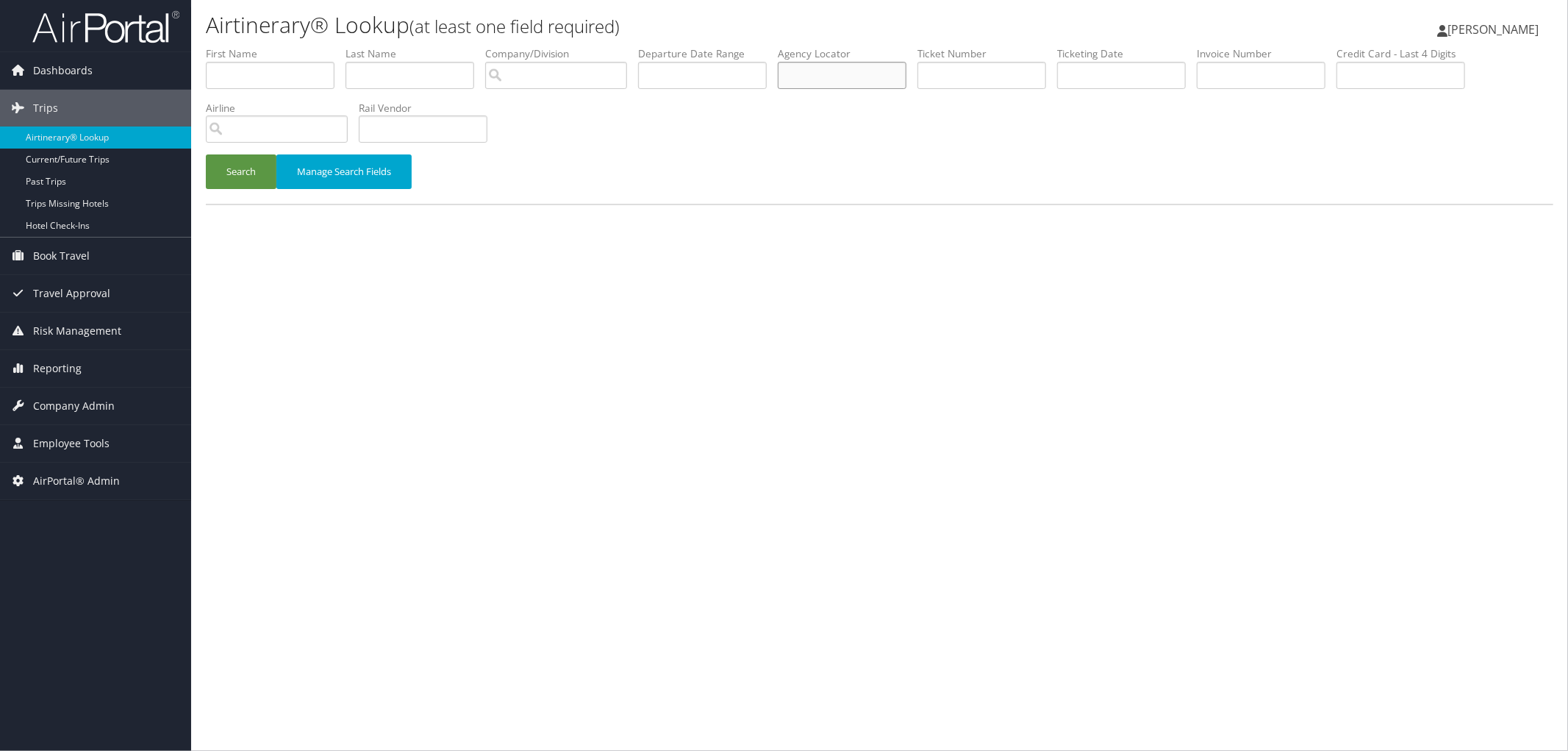
click at [850, 75] on input "text" at bounding box center [842, 75] width 129 height 27
paste input "CSNXLR"
type input "CSNXLR"
click at [236, 167] on button "Search" at bounding box center [241, 171] width 71 height 35
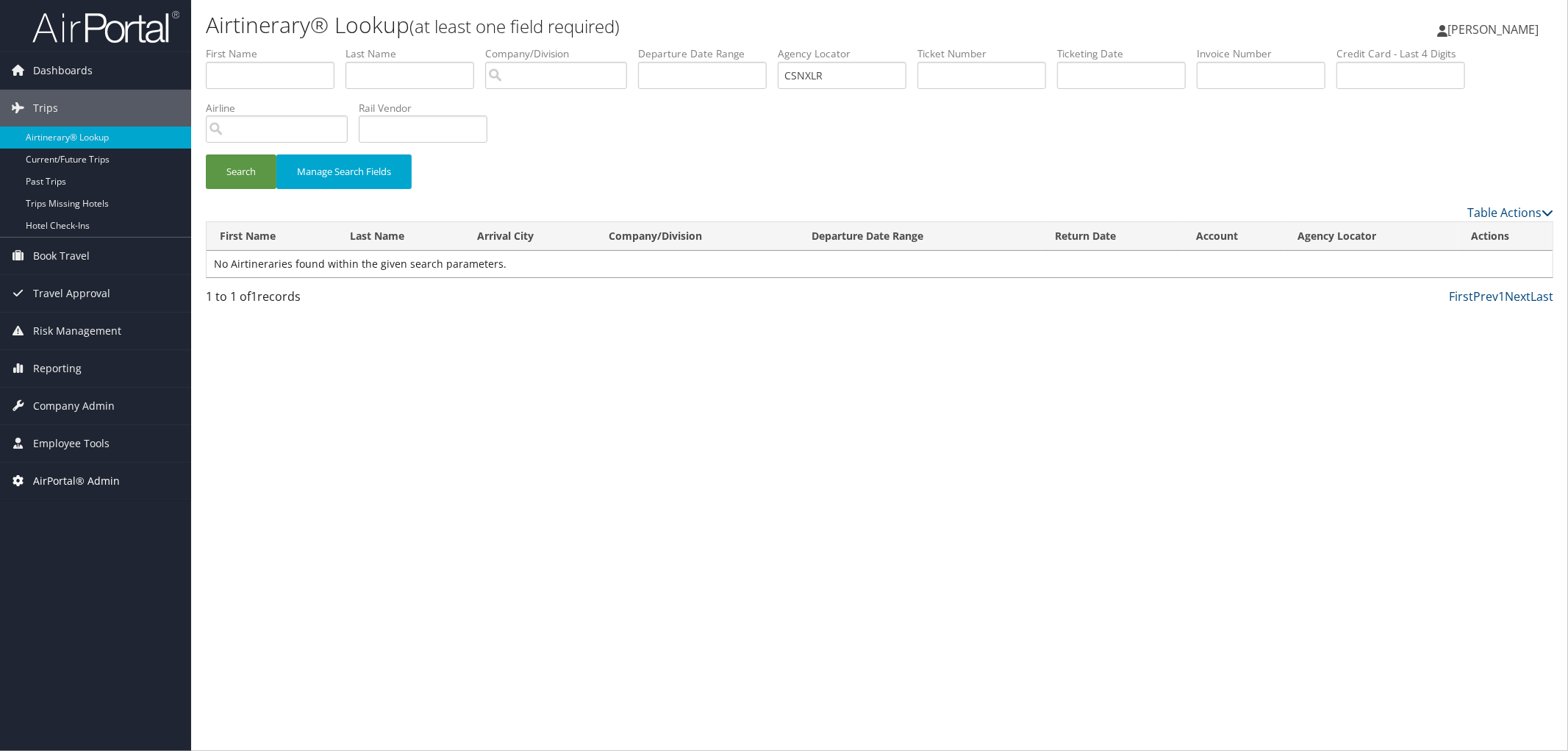
click at [58, 478] on span "AirPortal® Admin" at bounding box center [77, 480] width 87 height 37
click at [89, 518] on link "Airtinerary® Utilities" at bounding box center [96, 510] width 191 height 22
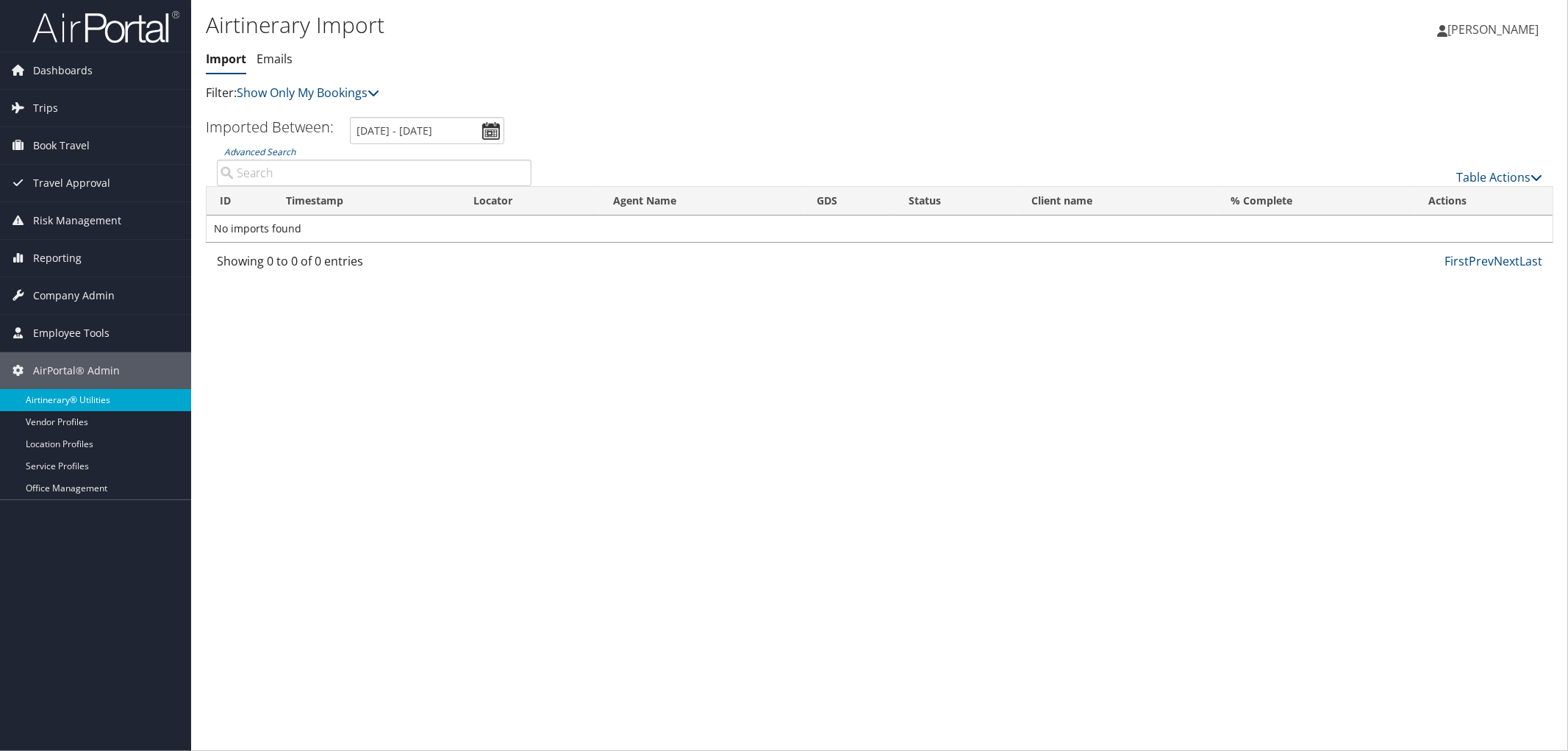
click at [71, 392] on link "Airtinerary® Utilities" at bounding box center [96, 399] width 191 height 22
click at [261, 169] on input "Advanced Search" at bounding box center [374, 173] width 315 height 26
paste input "CSNXLR"
type input "CSNXLR"
click at [1483, 179] on link "Table Actions" at bounding box center [1499, 177] width 86 height 16
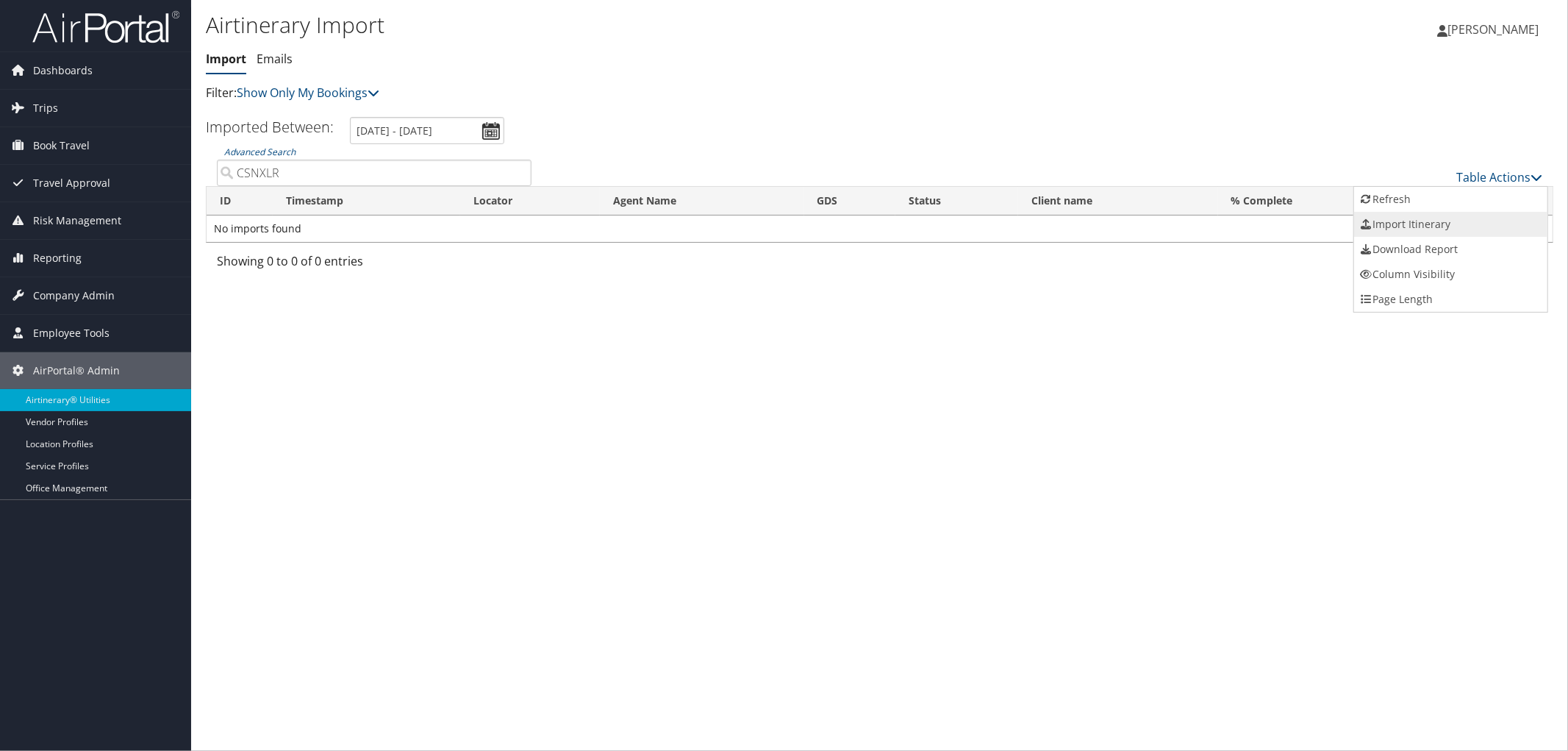
click at [1408, 219] on link "Import Itinerary" at bounding box center [1451, 224] width 193 height 25
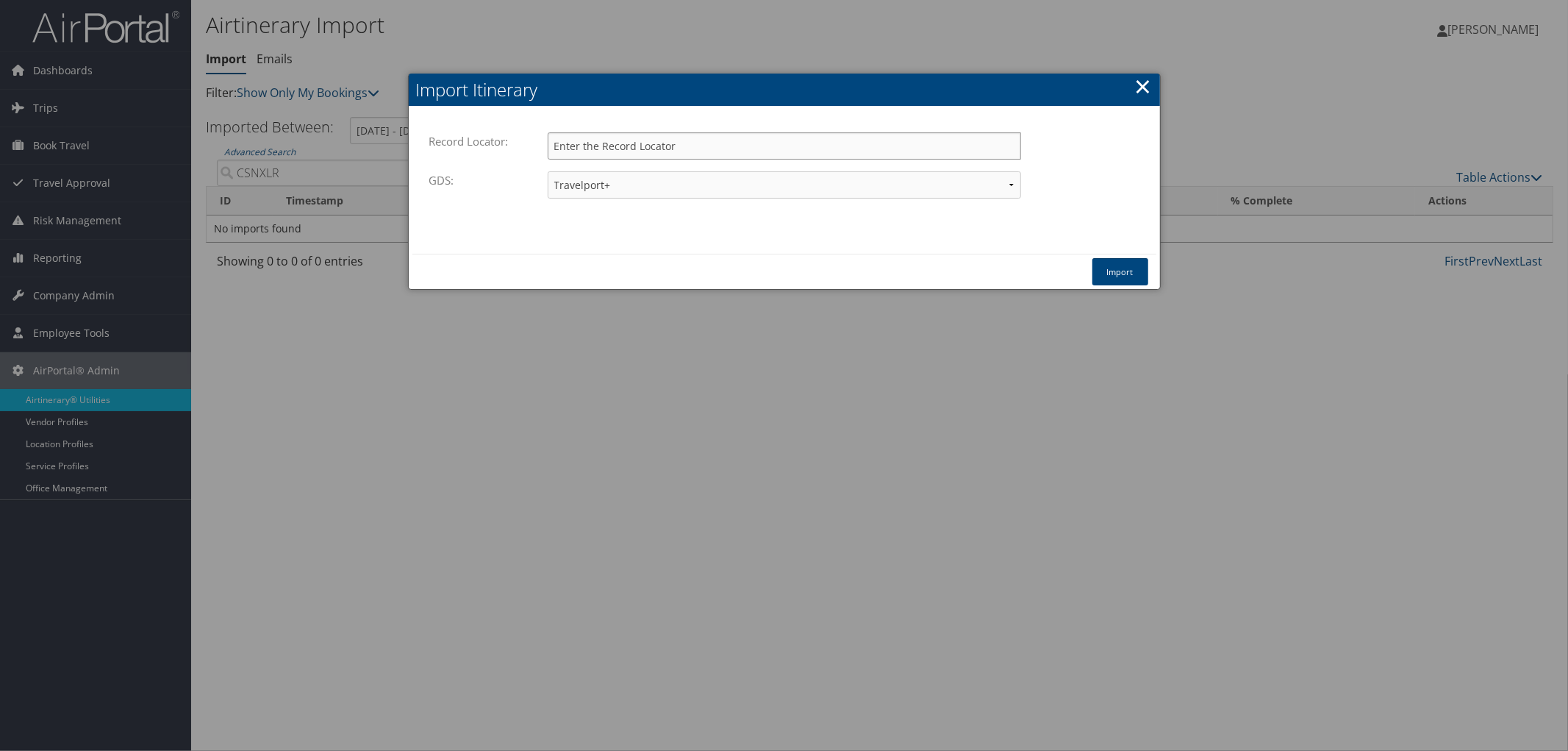
click at [640, 157] on input "Record Locator:" at bounding box center [784, 146] width 474 height 27
paste input "CSNXLR"
type input "CSNXLR"
click at [1130, 253] on div "Import" at bounding box center [784, 271] width 744 height 36
click at [1107, 267] on button "Import" at bounding box center [1120, 271] width 56 height 27
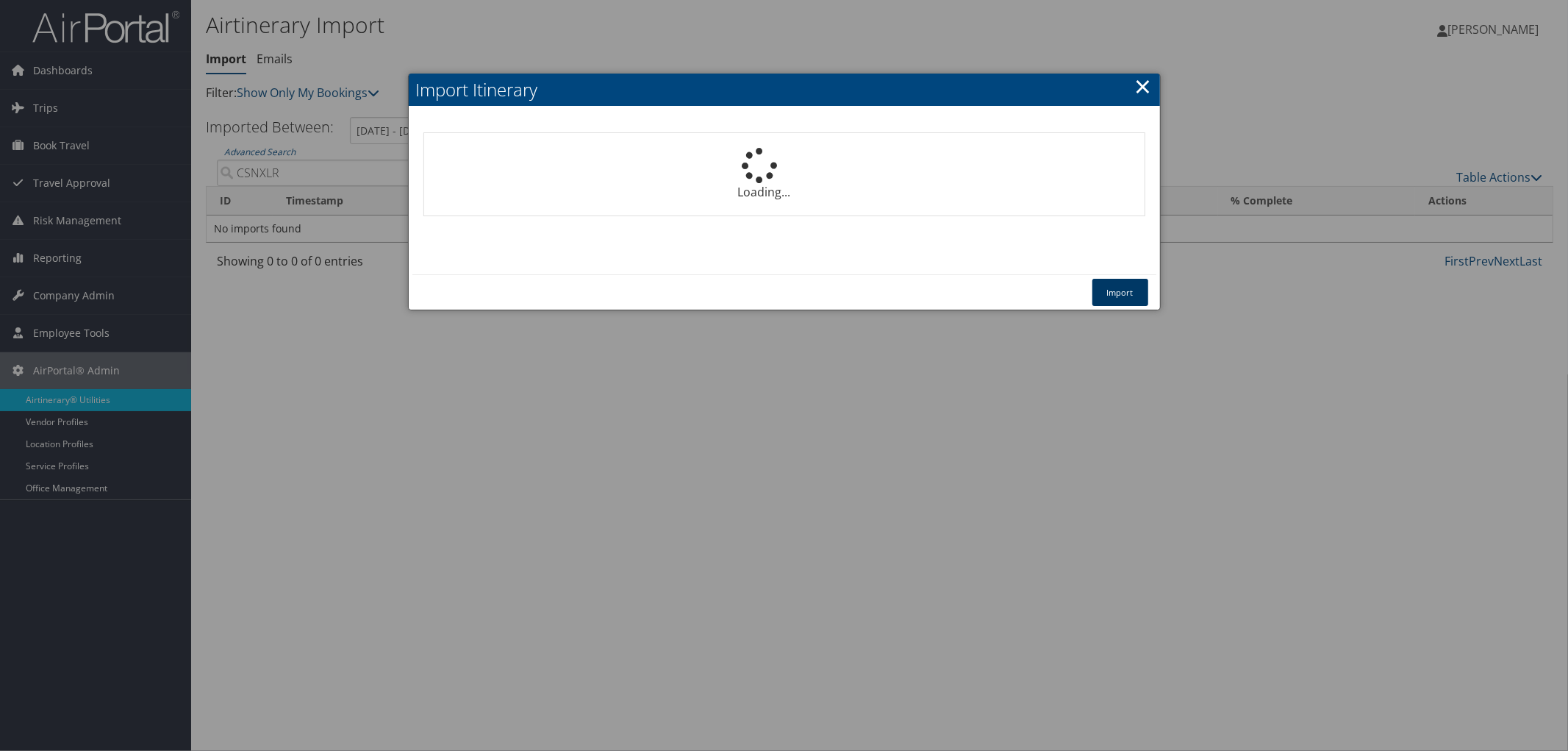
select select "1P"
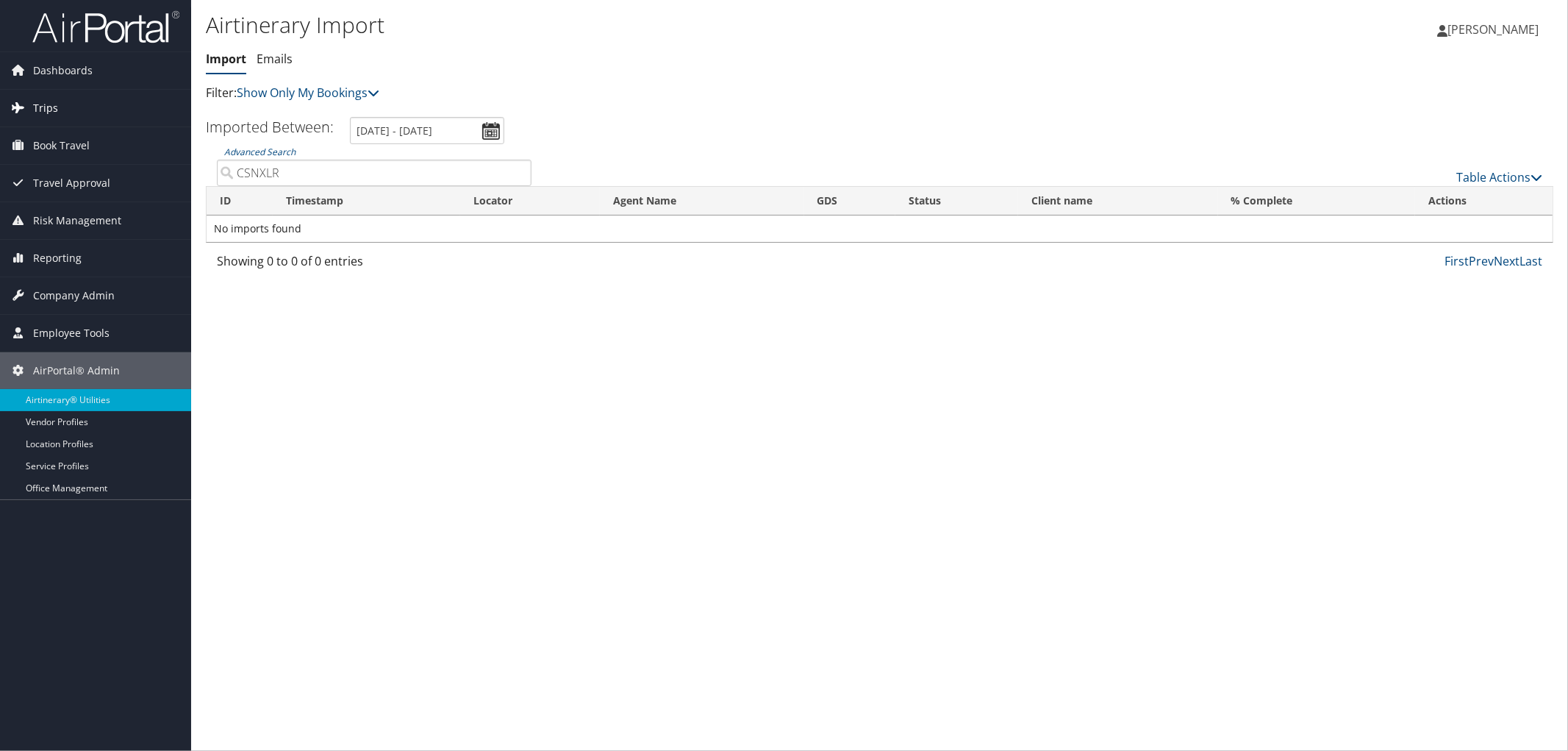
click at [50, 108] on span "Trips" at bounding box center [45, 108] width 25 height 37
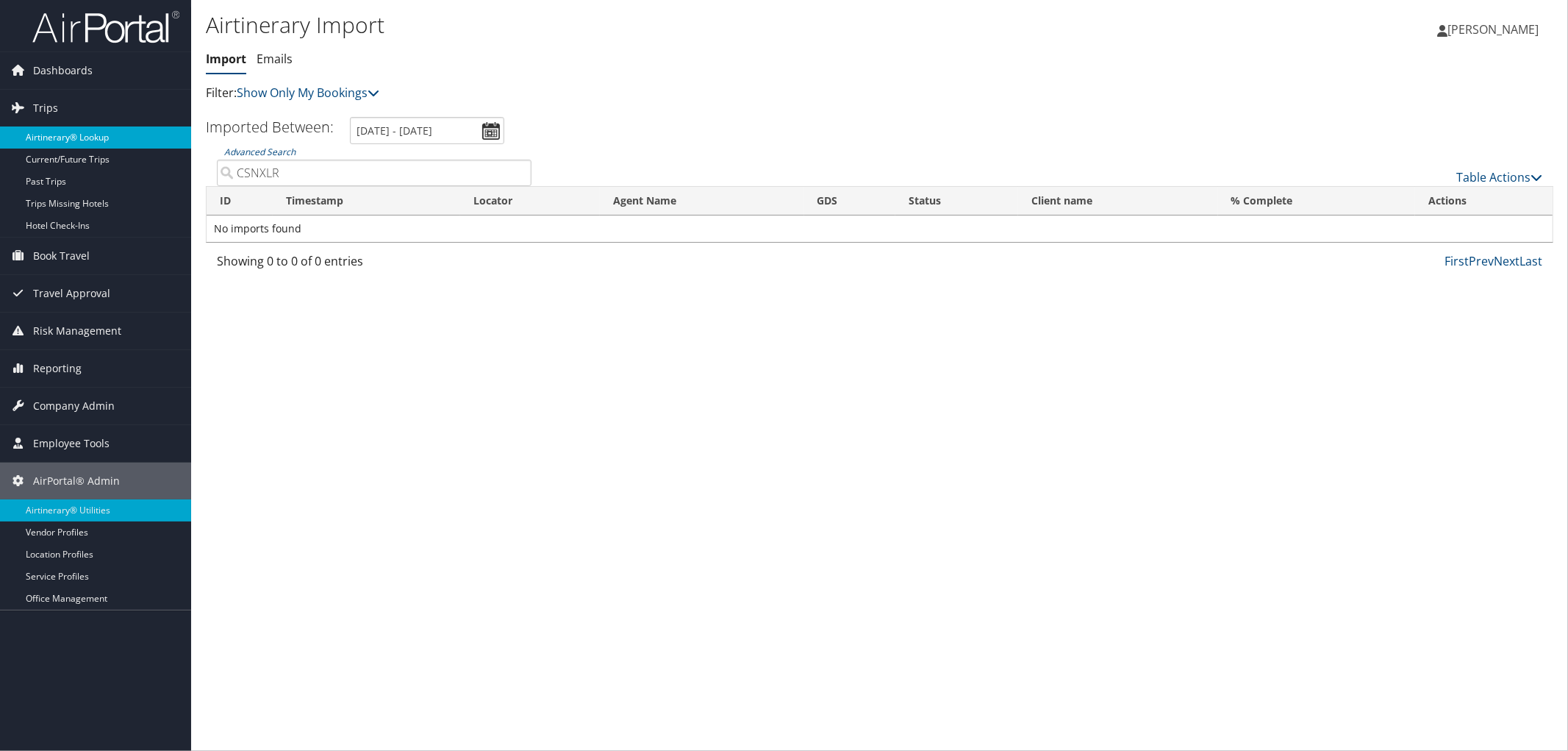
click at [54, 132] on link "Airtinerary® Lookup" at bounding box center [96, 137] width 191 height 22
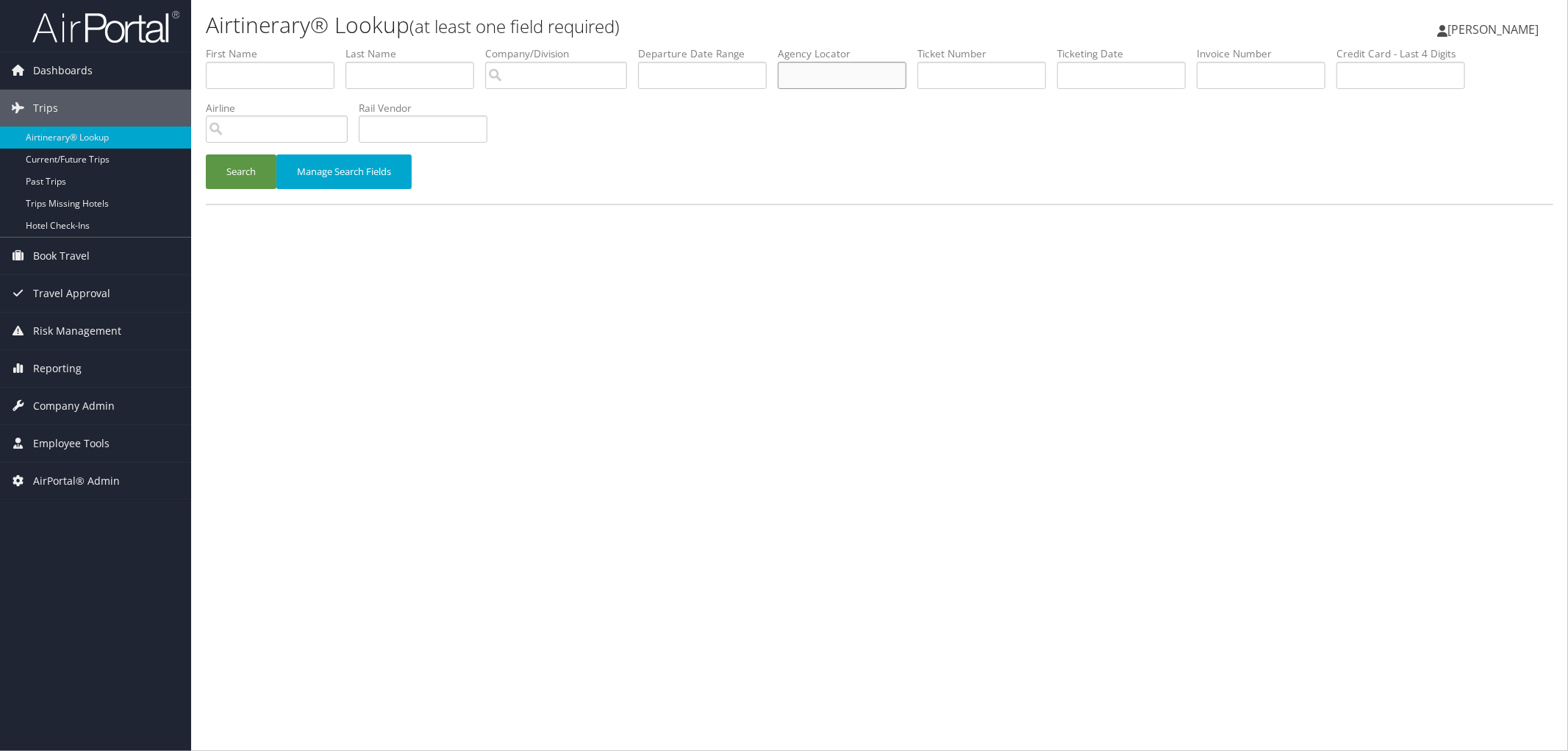
click at [894, 76] on input "text" at bounding box center [842, 75] width 129 height 27
paste input "CSNXLR"
type input "CSNXLR"
click at [230, 159] on button "Search" at bounding box center [241, 171] width 71 height 35
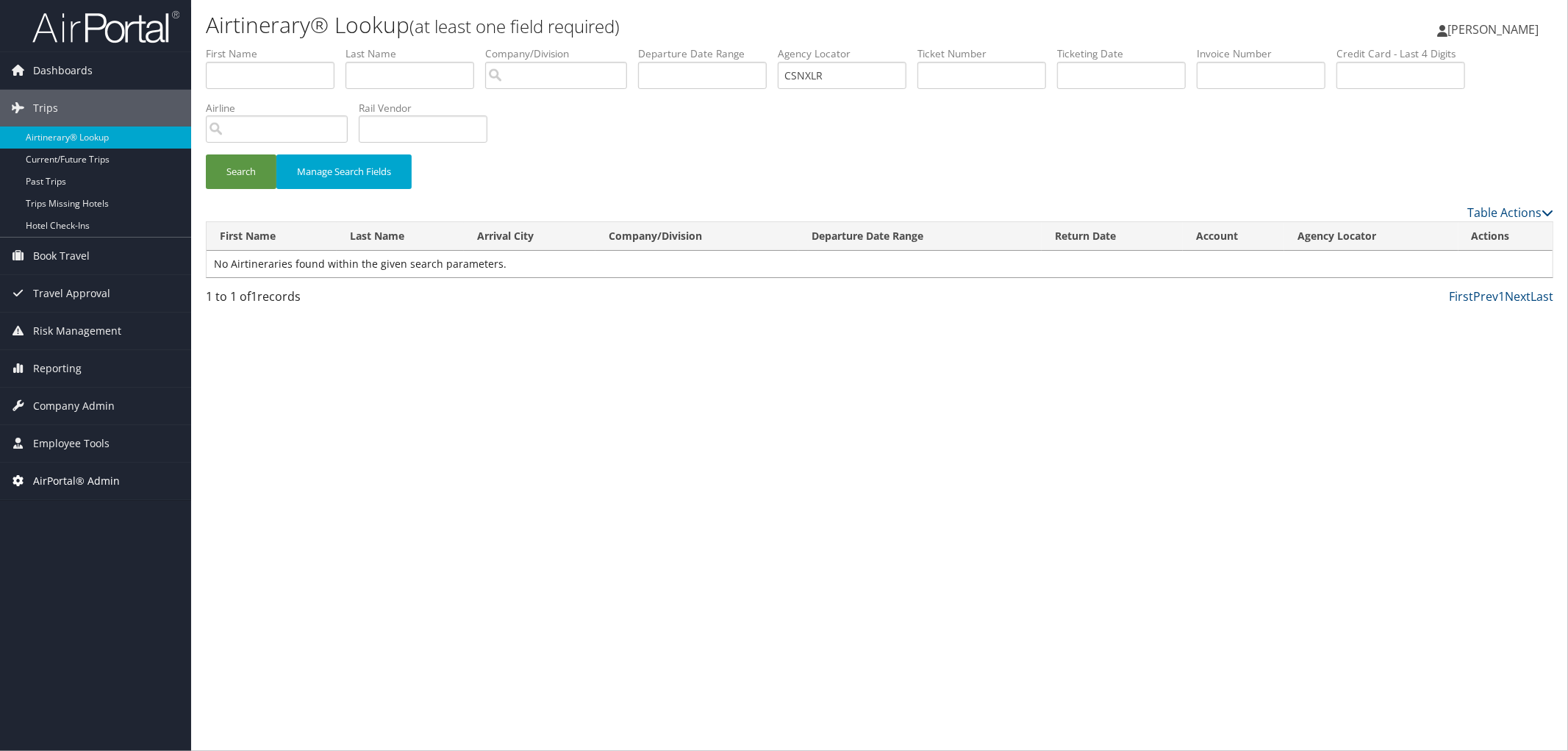
click at [61, 480] on span "AirPortal® Admin" at bounding box center [77, 480] width 87 height 37
click at [55, 517] on link "Airtinerary® Utilities" at bounding box center [96, 510] width 191 height 22
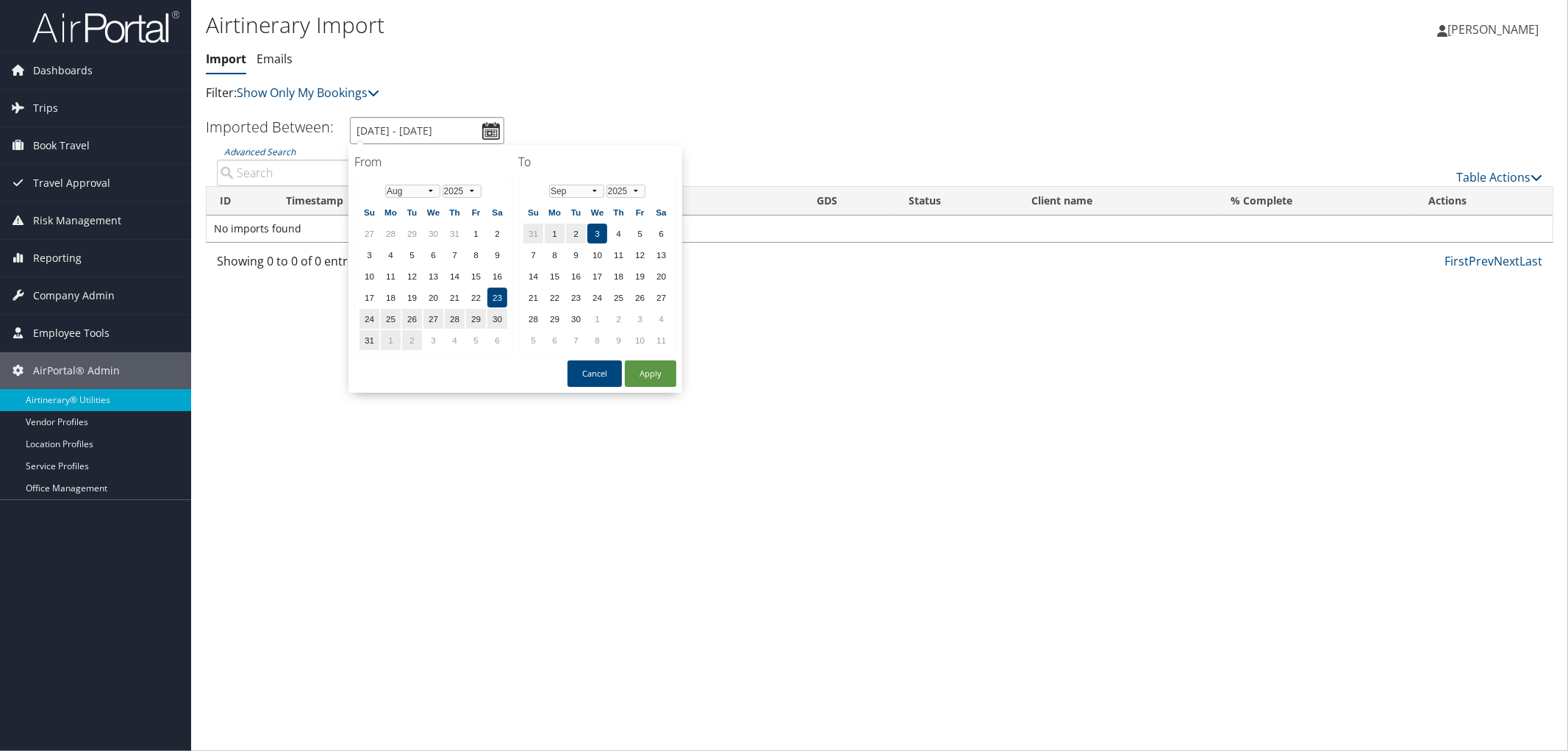
click at [488, 134] on input "[DATE] - [DATE]" at bounding box center [427, 131] width 154 height 27
click at [425, 191] on select "Jan Feb Mar Apr May Jun [DATE] Aug Sep Oct Nov Dec" at bounding box center [412, 191] width 55 height 13
click at [642, 377] on button "Apply" at bounding box center [651, 374] width 51 height 26
type input "8/23/2025 - 9/3/2025"
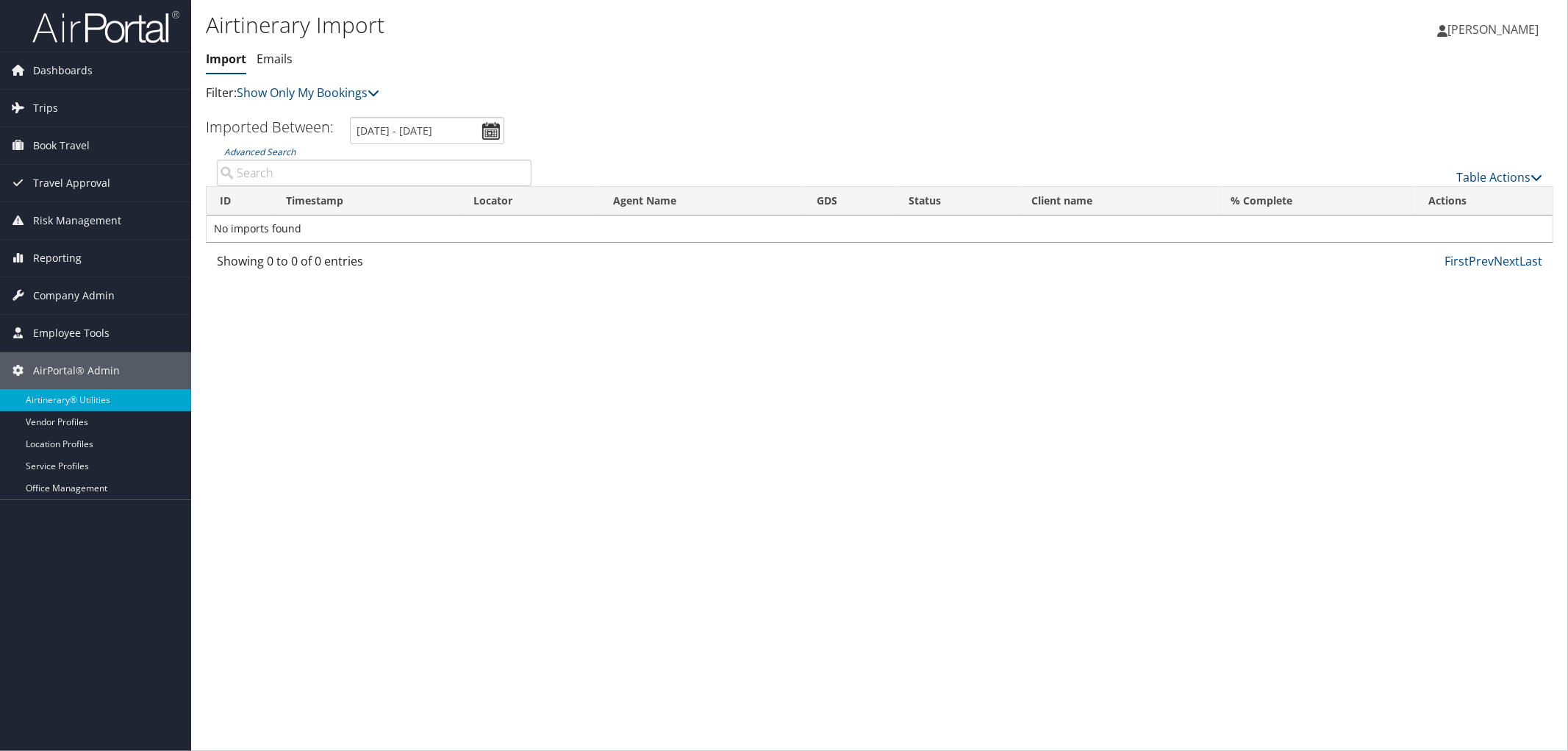
click at [328, 166] on input "Advanced Search" at bounding box center [374, 173] width 315 height 26
paste input "5106434699"
type input "5106434699"
drag, startPoint x: 304, startPoint y: 180, endPoint x: 163, endPoint y: 160, distance: 142.4
click at [163, 160] on div "Dashboards AirPortal 360™ (Manager) AirPortal 360™ (Agent) My Travel Dashboard …" at bounding box center [784, 376] width 1568 height 751
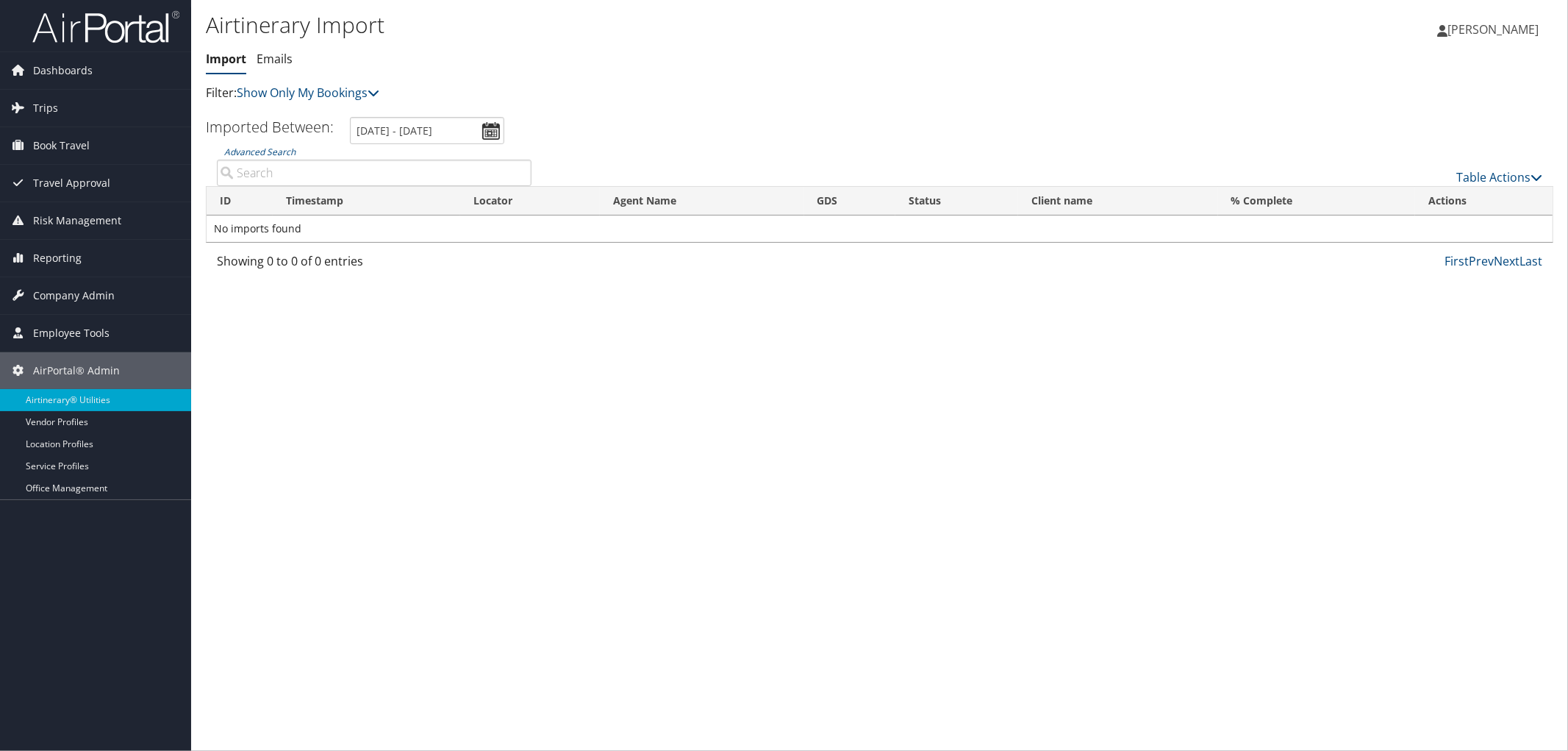
click at [375, 167] on input "Advanced Search" at bounding box center [374, 173] width 315 height 26
paste input "CSNXLR"
type input "CSNXLR"
click at [1497, 171] on link "Table Actions" at bounding box center [1499, 177] width 86 height 16
click at [1410, 224] on link "Import Itinerary" at bounding box center [1451, 224] width 193 height 25
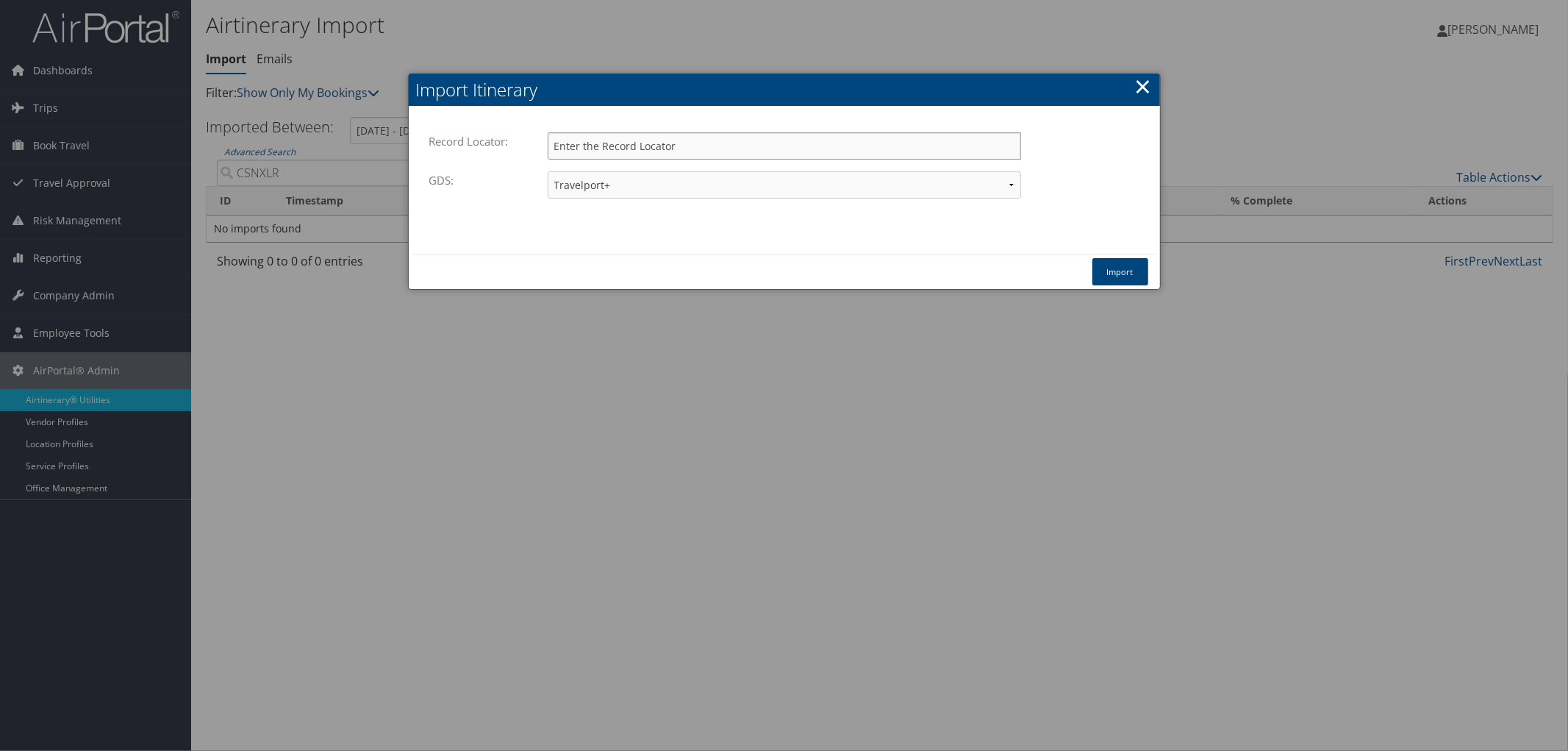
click at [654, 148] on input "Record Locator:" at bounding box center [784, 146] width 474 height 27
paste input "CSNXLR"
type input "CSNXLR"
click at [1131, 271] on button "Import" at bounding box center [1120, 271] width 56 height 27
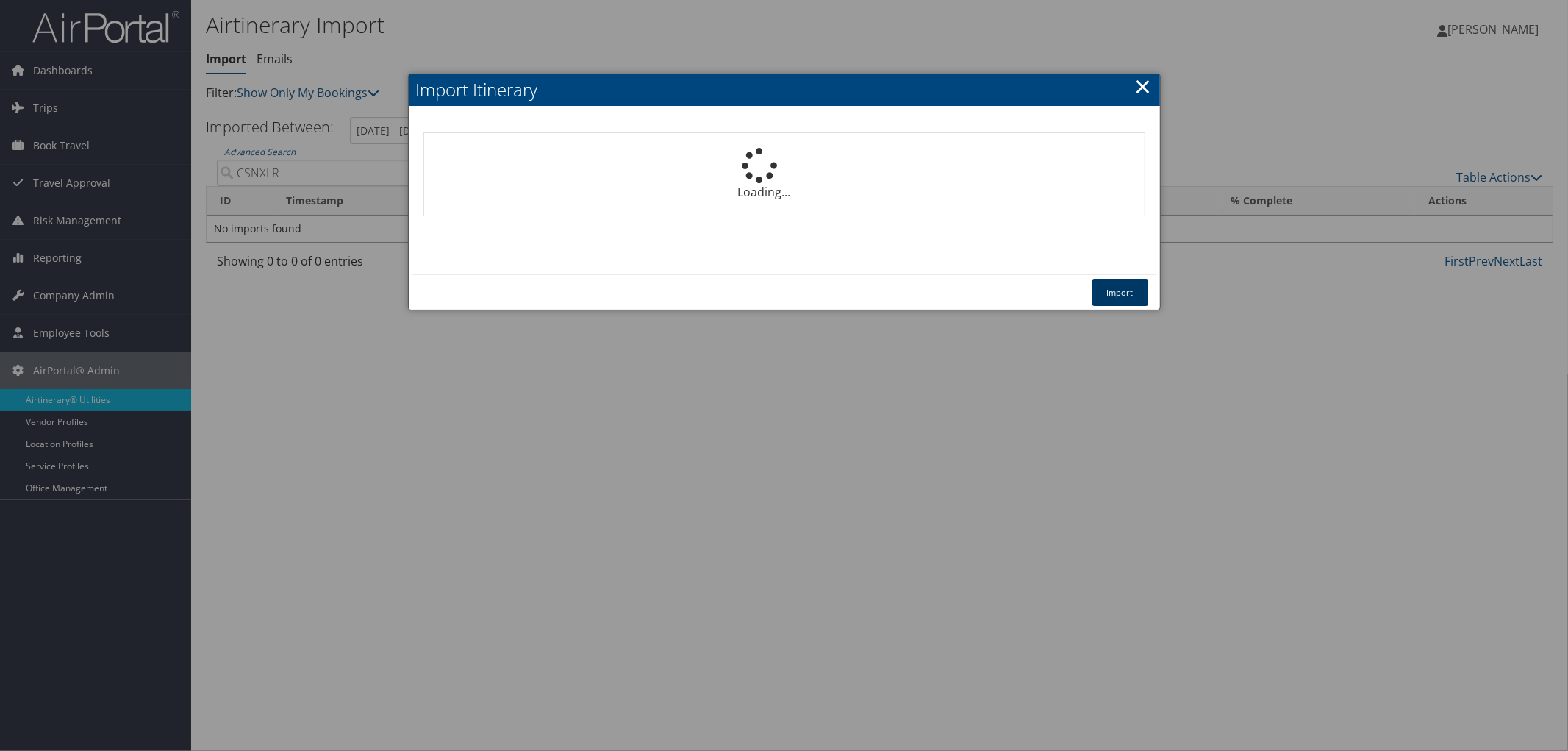
select select "1P"
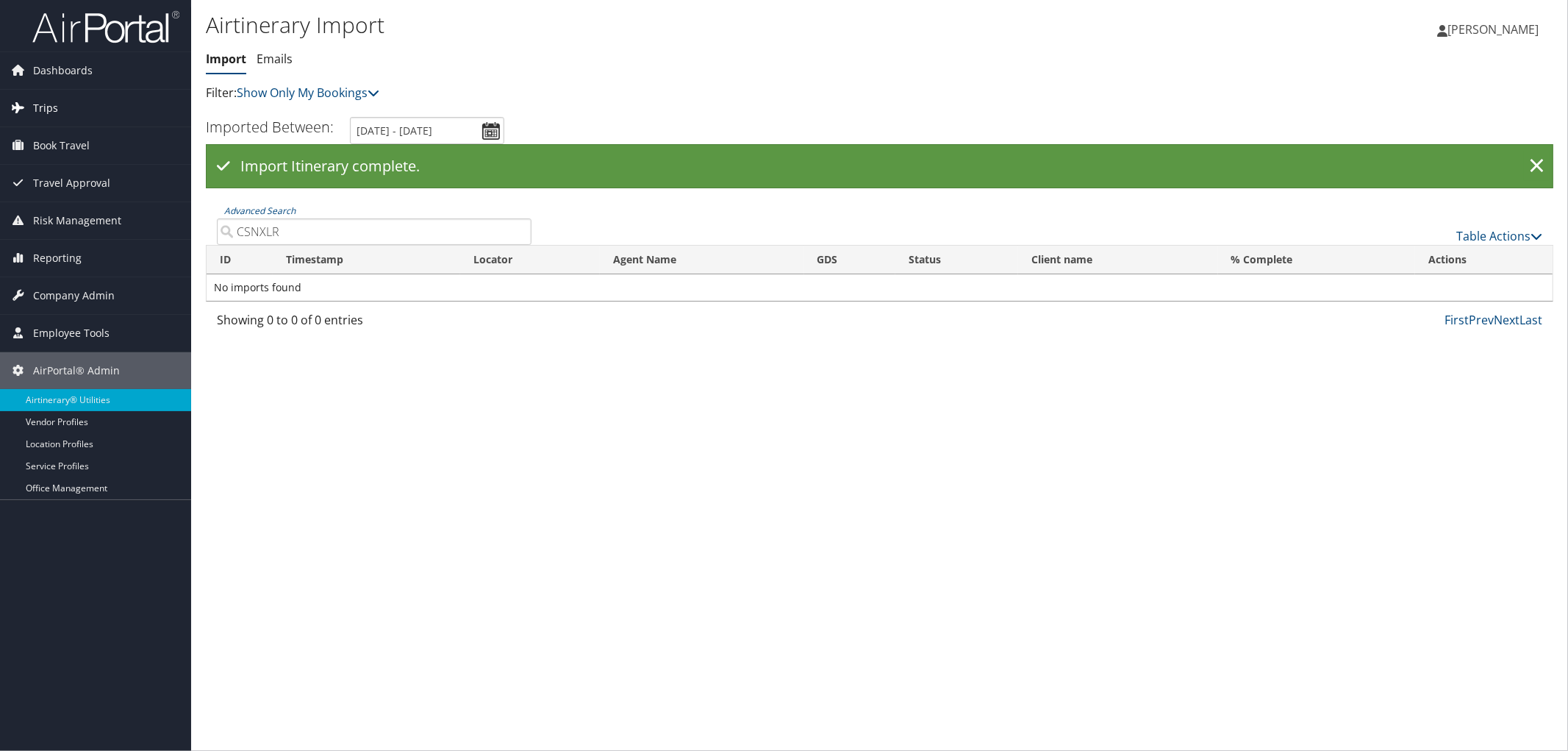
click at [45, 105] on span "Trips" at bounding box center [45, 108] width 25 height 37
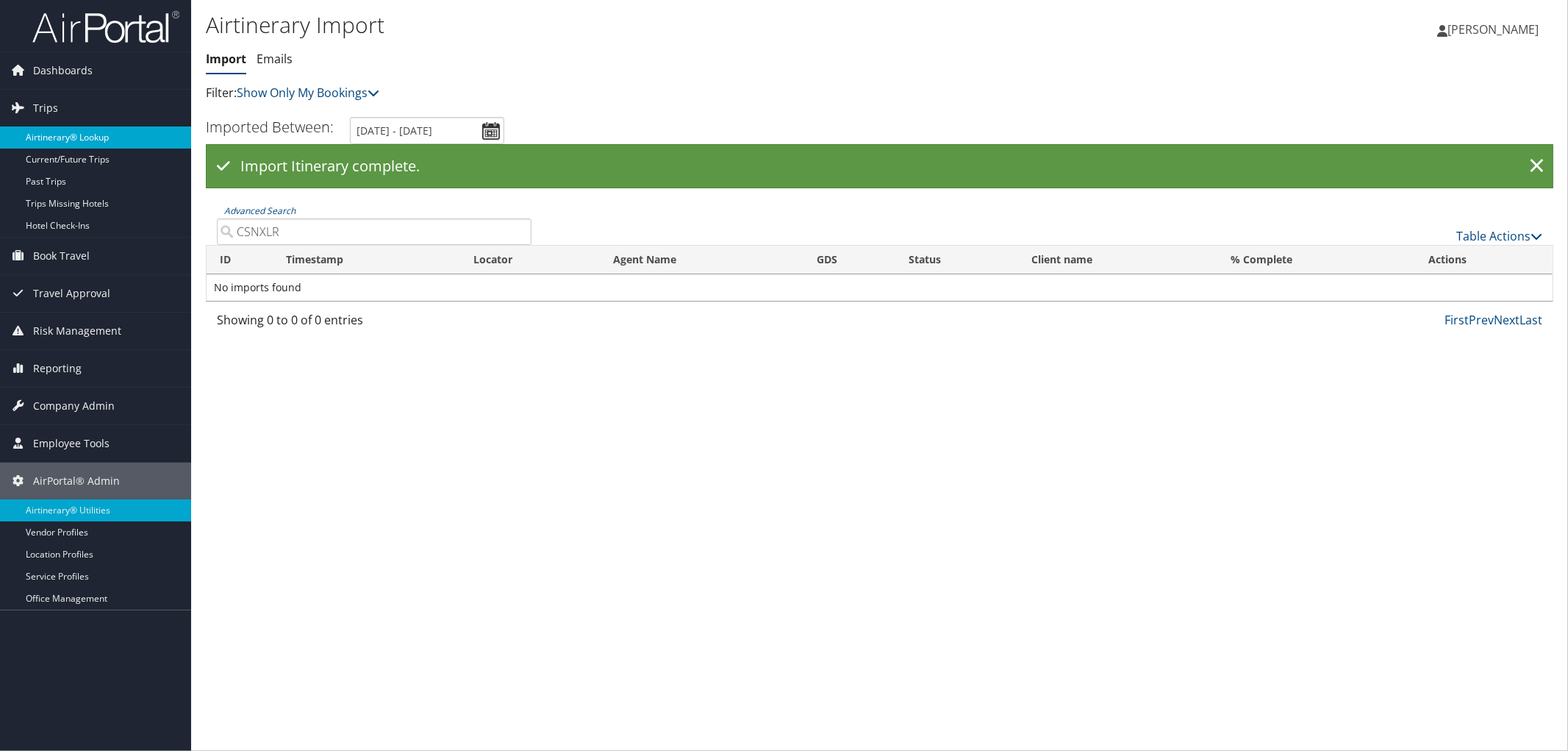
click at [58, 131] on link "Airtinerary® Lookup" at bounding box center [96, 137] width 191 height 22
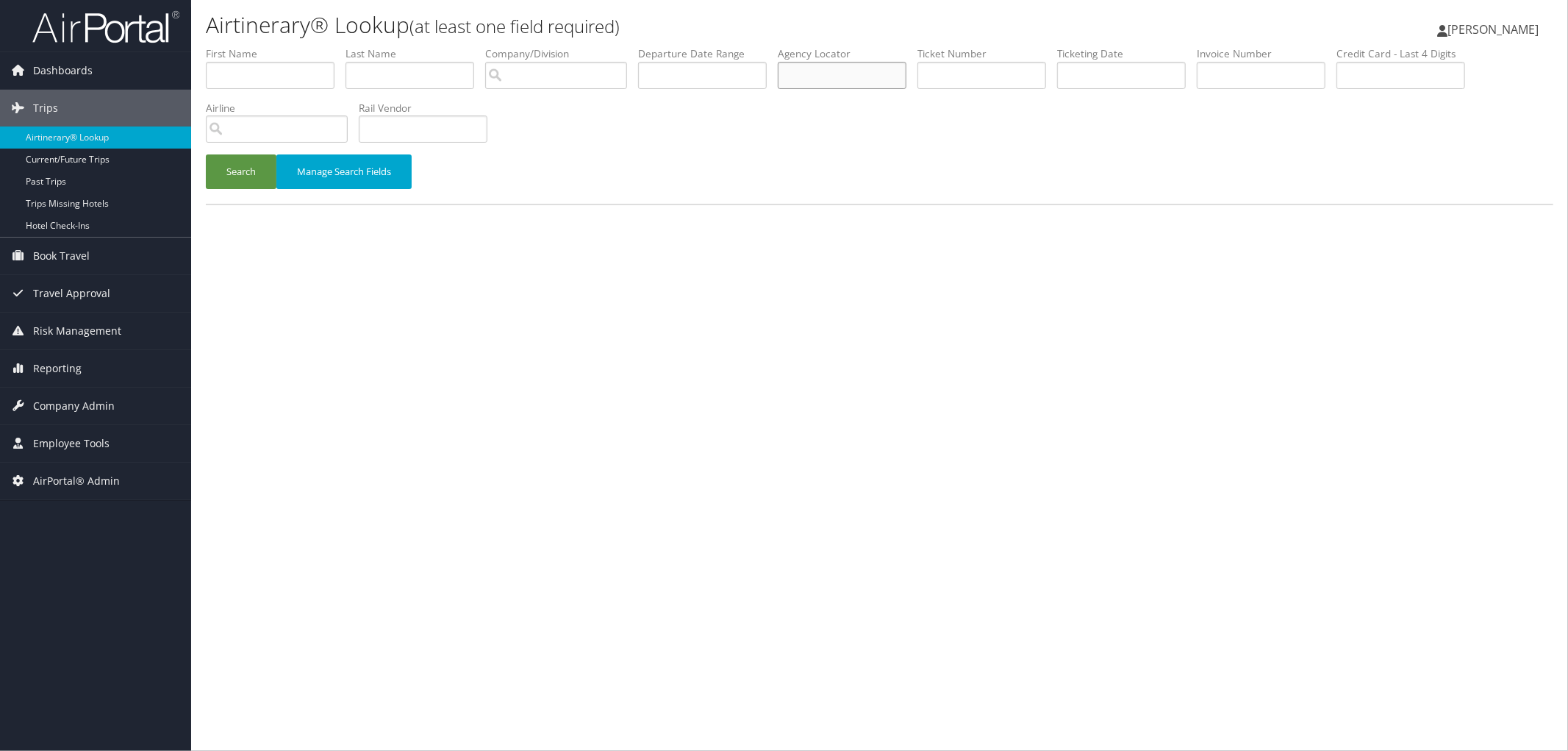
click at [883, 72] on input "text" at bounding box center [842, 75] width 129 height 27
paste input "CSNXLR"
type input "CSNXLR"
click at [248, 165] on button "Search" at bounding box center [241, 171] width 71 height 35
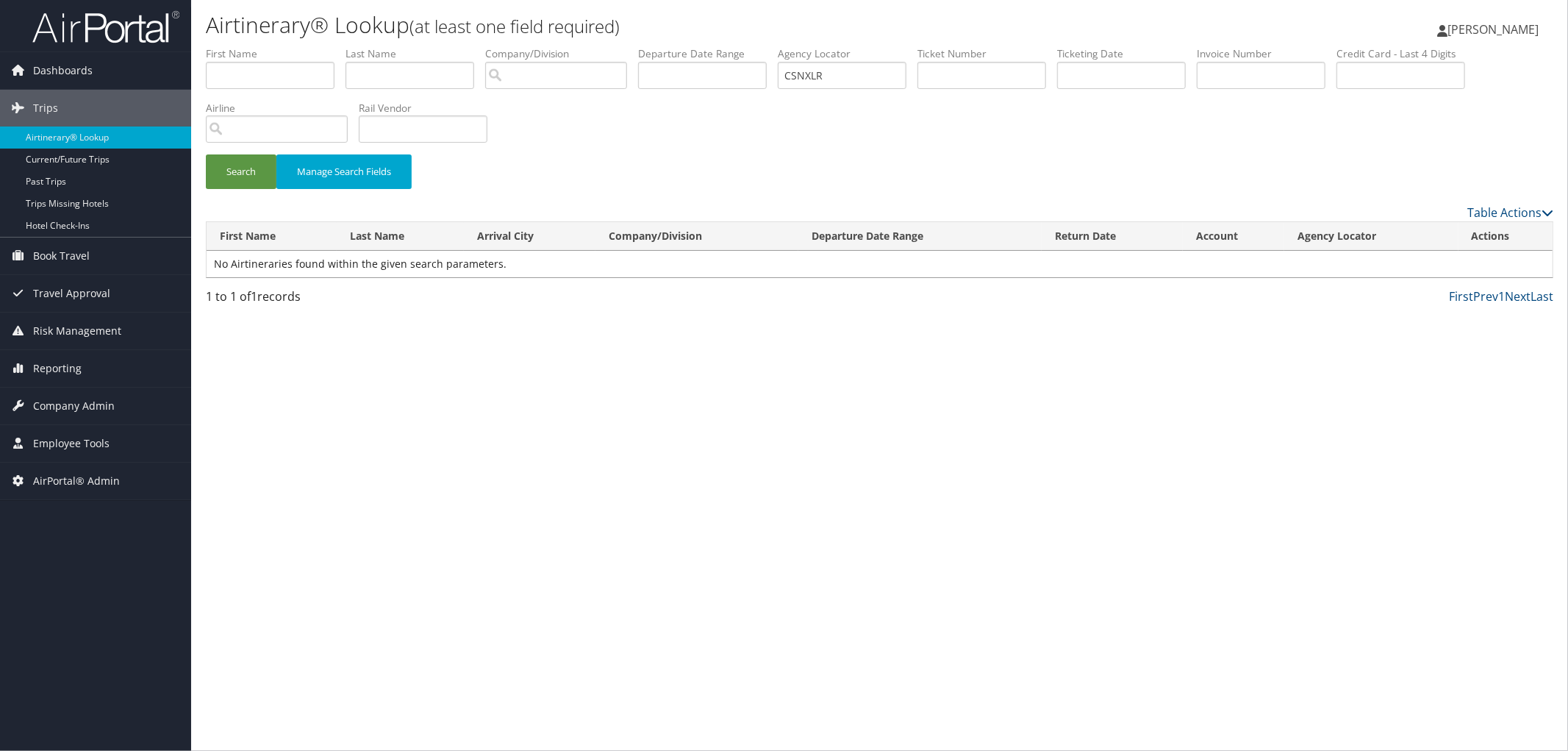
click at [1494, 31] on span "[PERSON_NAME]" at bounding box center [1493, 29] width 91 height 16
click at [651, 407] on div "Airtinerary® Lookup (at least one field required) Trudy Jeffs Trudy Jeffs My Se…" at bounding box center [880, 376] width 1377 height 751
click at [66, 477] on span "AirPortal® Admin" at bounding box center [77, 480] width 87 height 37
drag, startPoint x: 240, startPoint y: 253, endPoint x: 103, endPoint y: 188, distance: 151.6
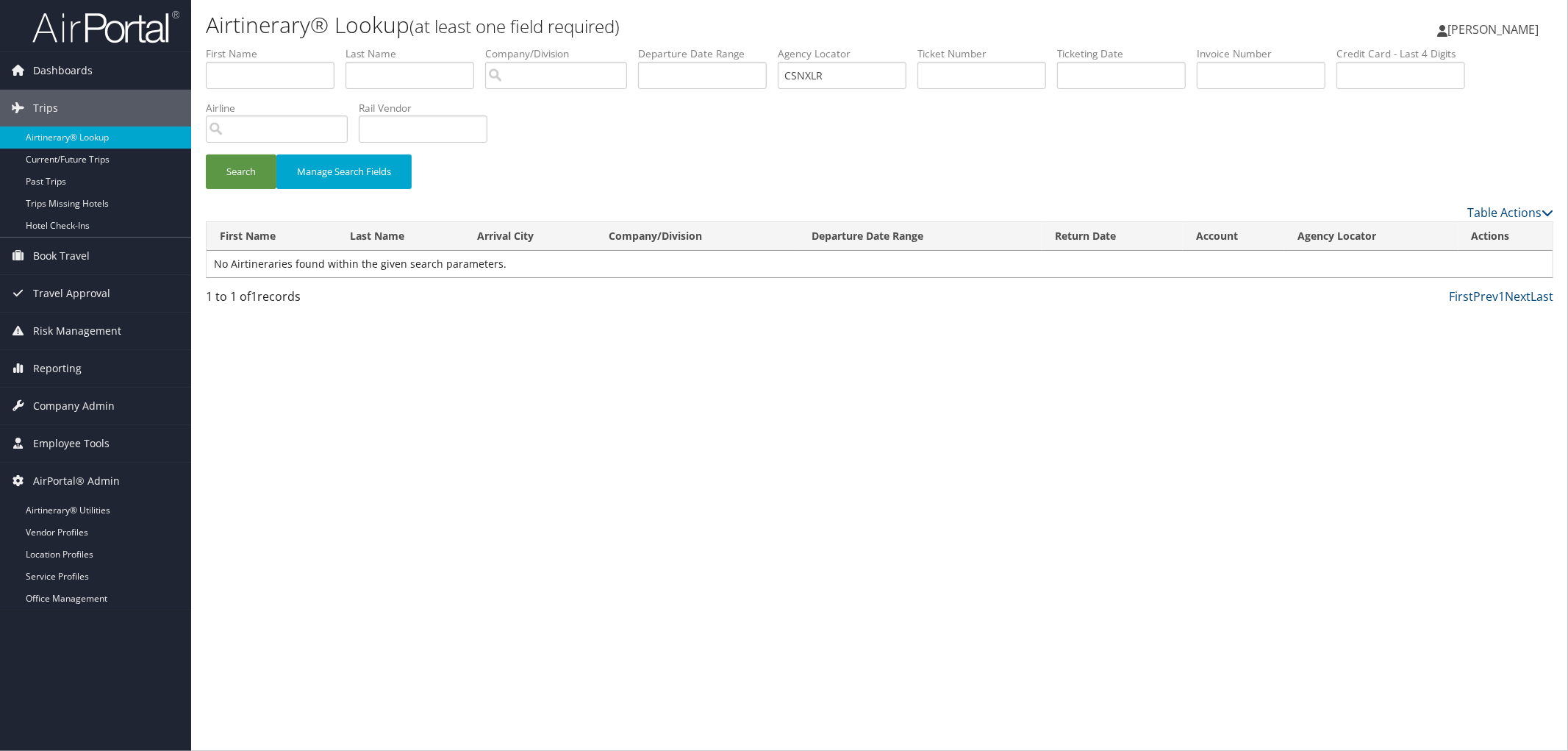
drag, startPoint x: 103, startPoint y: 188, endPoint x: 895, endPoint y: 604, distance: 894.6
click at [895, 604] on div "Airtinerary® Lookup (at least one field required) Trudy Jeffs Trudy Jeffs My Se…" at bounding box center [880, 376] width 1377 height 751
click at [724, 71] on input "text" at bounding box center [703, 75] width 129 height 27
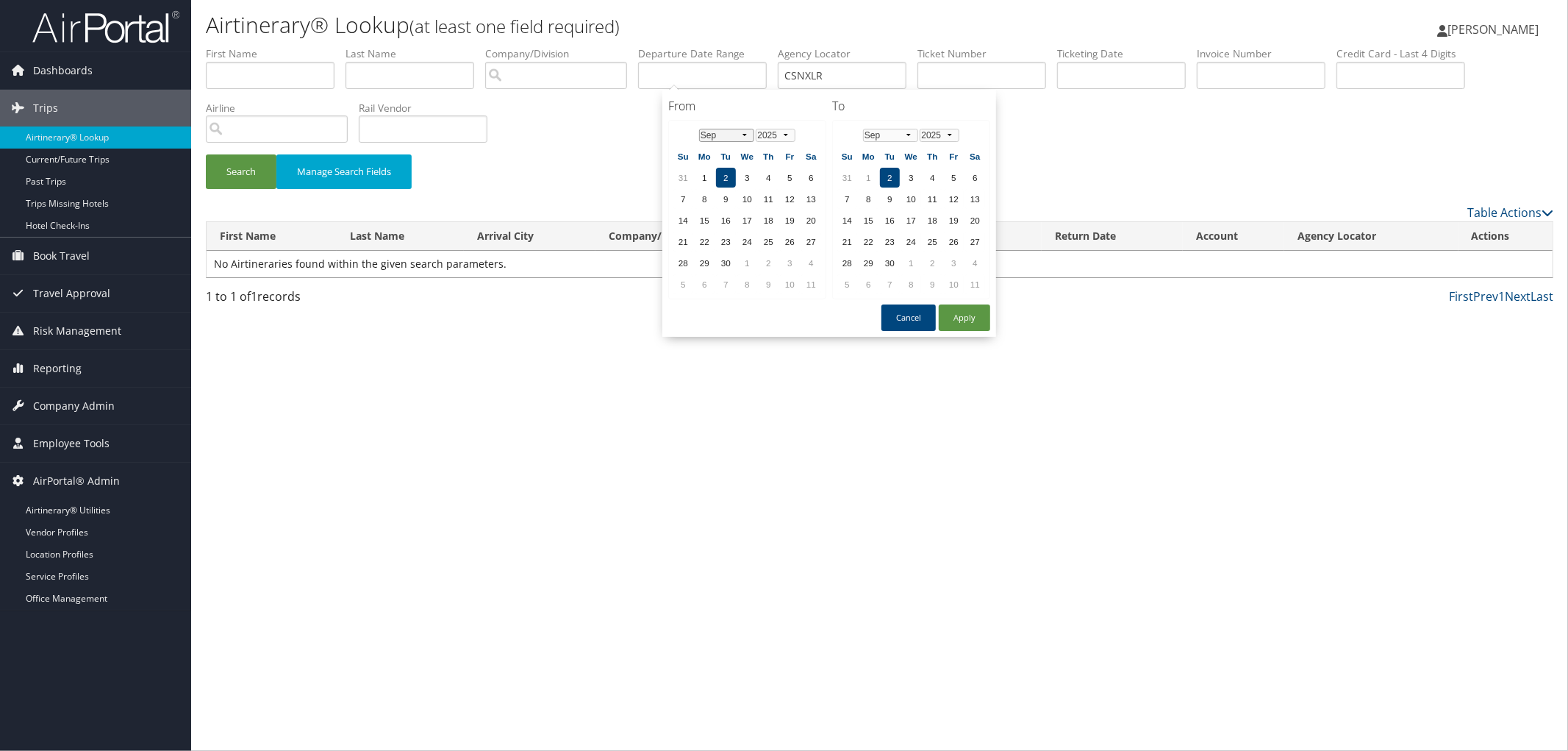
click at [741, 134] on select "Jan Feb Mar Apr May Jun [DATE] Aug Sep Oct Nov Dec" at bounding box center [726, 135] width 55 height 13
click at [945, 307] on button "Apply" at bounding box center [965, 318] width 51 height 26
type input "[DATE]"
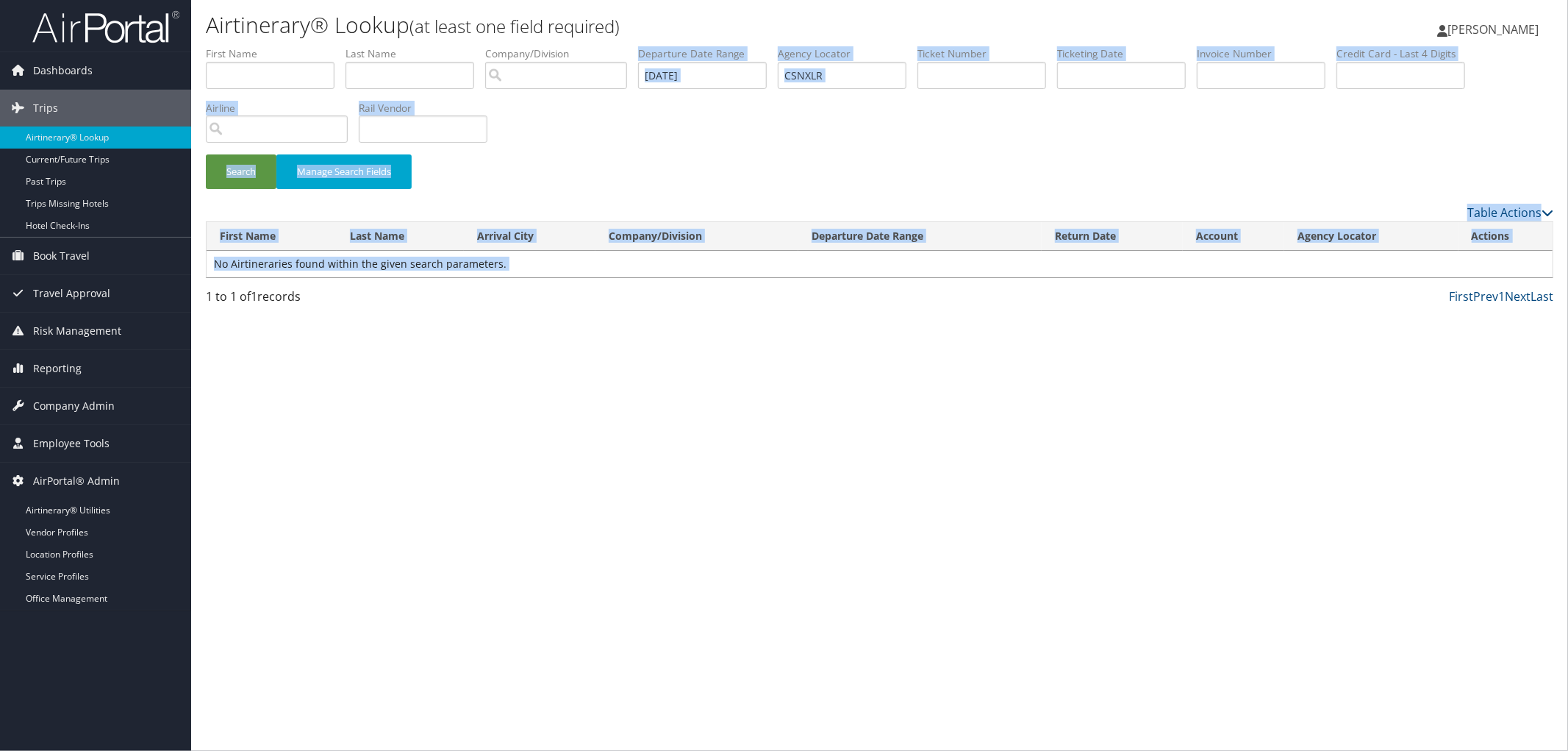
drag, startPoint x: 517, startPoint y: 97, endPoint x: -33, endPoint y: 351, distance: 605.8
click at [0, 351] on html "Menu Dashboards ► AirPortal 360™ (Manager) AirPortal 360™ (Agent) My Travel Das…" at bounding box center [784, 376] width 1568 height 751
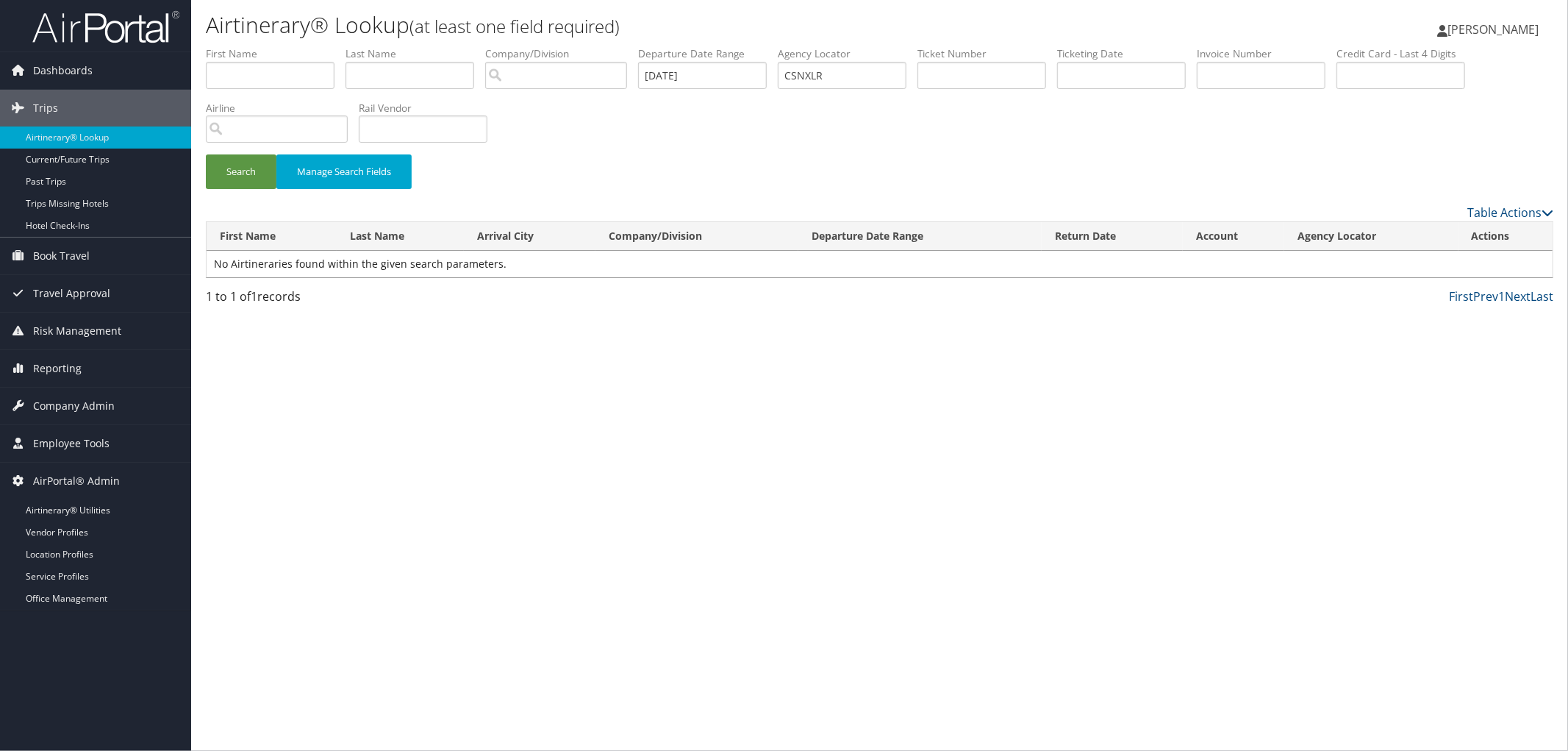
drag, startPoint x: 542, startPoint y: 475, endPoint x: 547, endPoint y: 468, distance: 8.6
click at [546, 475] on div "Airtinerary® Lookup (at least one field required) Trudy Jeffs Trudy Jeffs My Se…" at bounding box center [880, 376] width 1377 height 751
drag, startPoint x: 870, startPoint y: 76, endPoint x: 811, endPoint y: 75, distance: 59.0
click at [811, 75] on input "CSNXLR" at bounding box center [842, 75] width 129 height 27
click at [67, 596] on link "Office Management" at bounding box center [96, 598] width 191 height 22
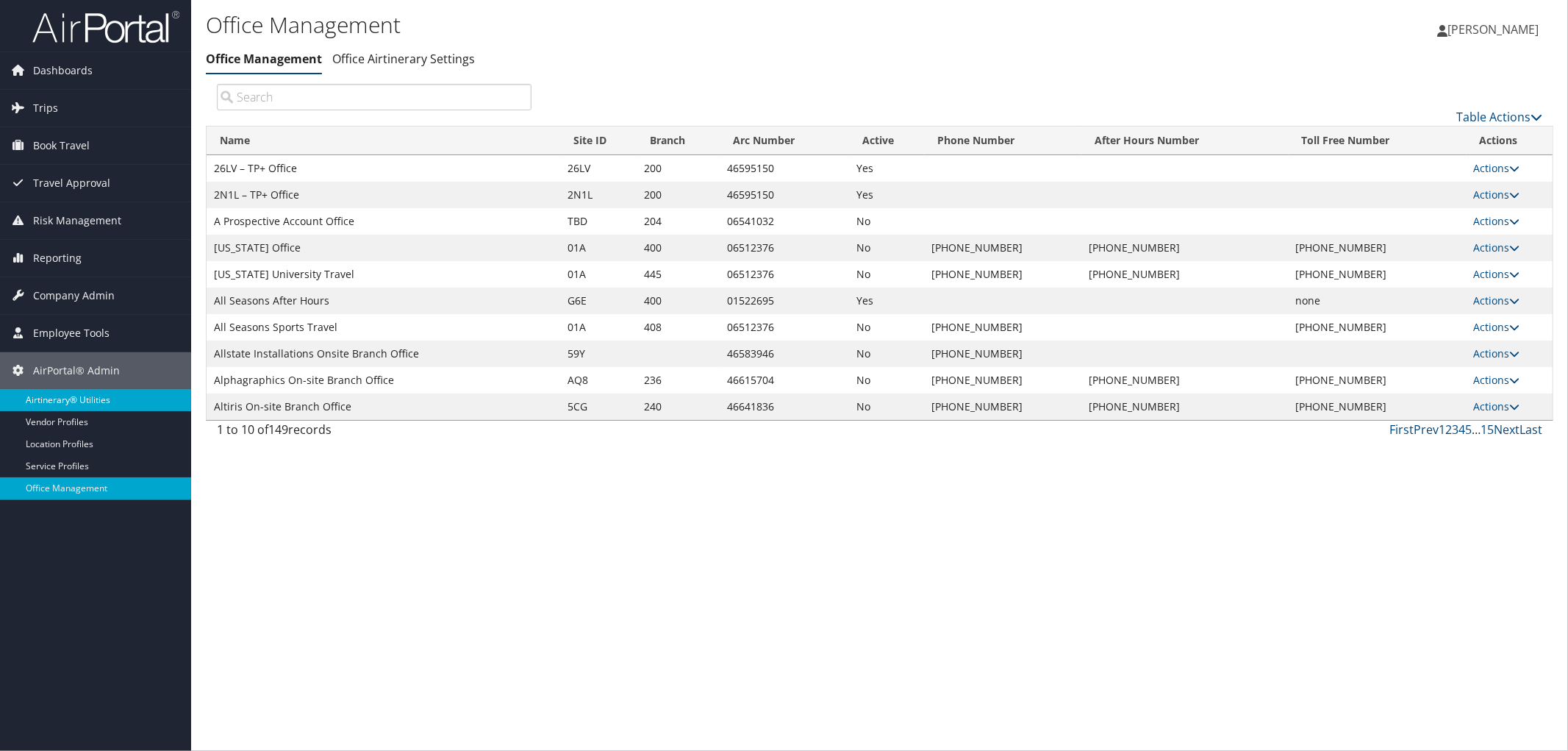
click at [78, 405] on link "Airtinerary® Utilities" at bounding box center [96, 399] width 191 height 22
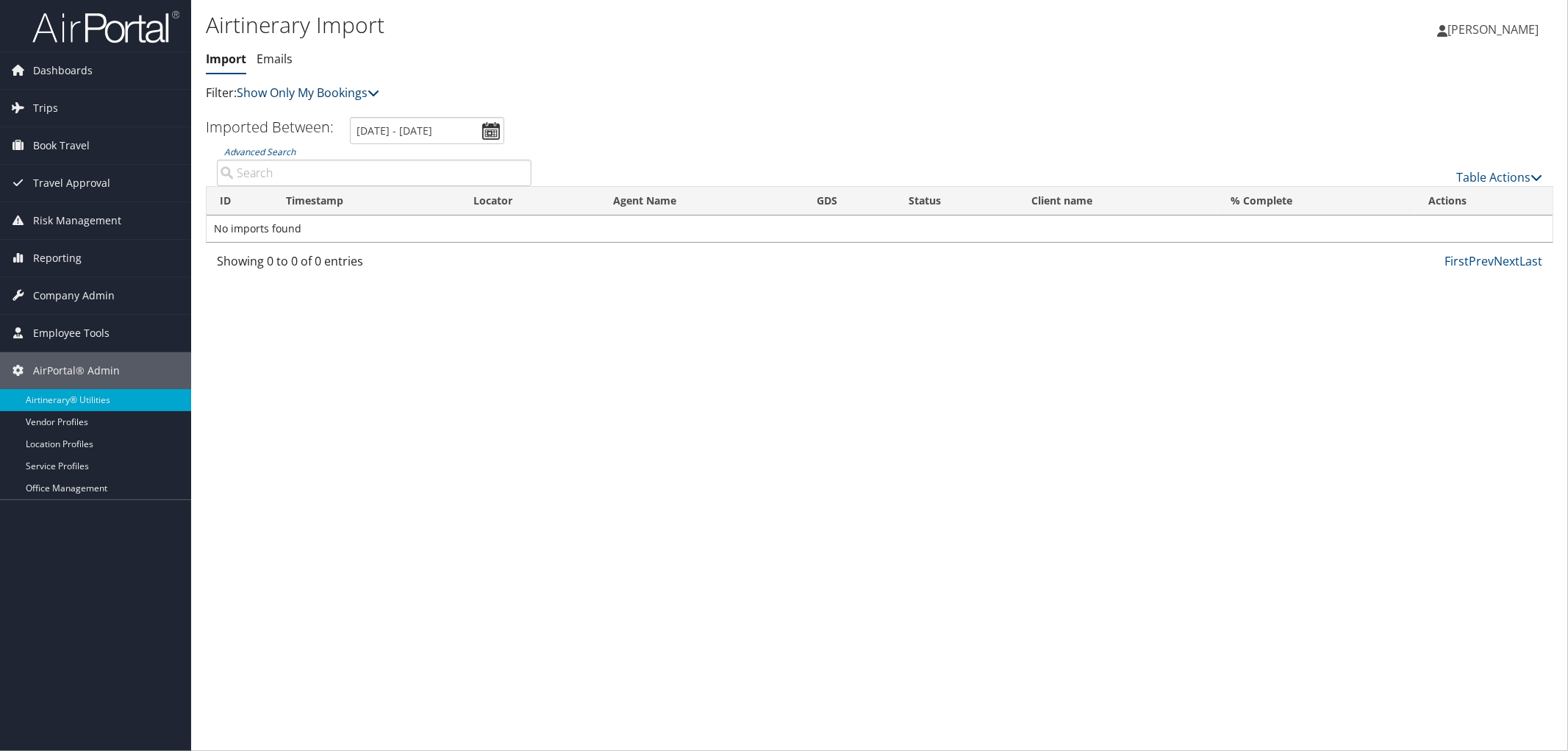
click at [375, 91] on icon at bounding box center [374, 93] width 11 height 11
click at [335, 114] on link "Show My TMC Bookings" at bounding box center [337, 115] width 193 height 25
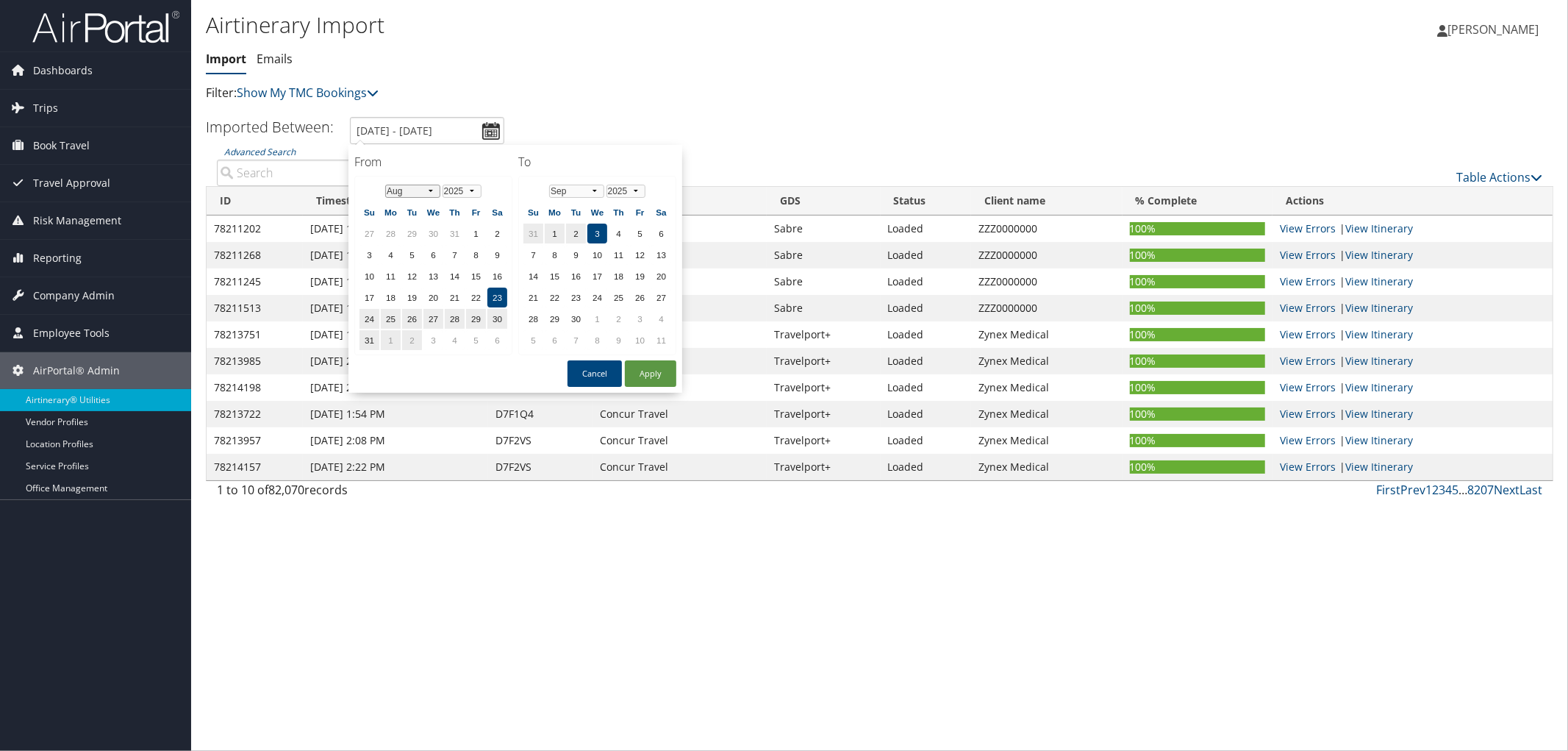
click at [424, 190] on select "Jan Feb Mar Apr May Jun [DATE] Aug Sep Oct Nov Dec" at bounding box center [412, 191] width 55 height 13
click at [640, 368] on button "Apply" at bounding box center [651, 374] width 51 height 26
type input "[DATE] - [DATE]"
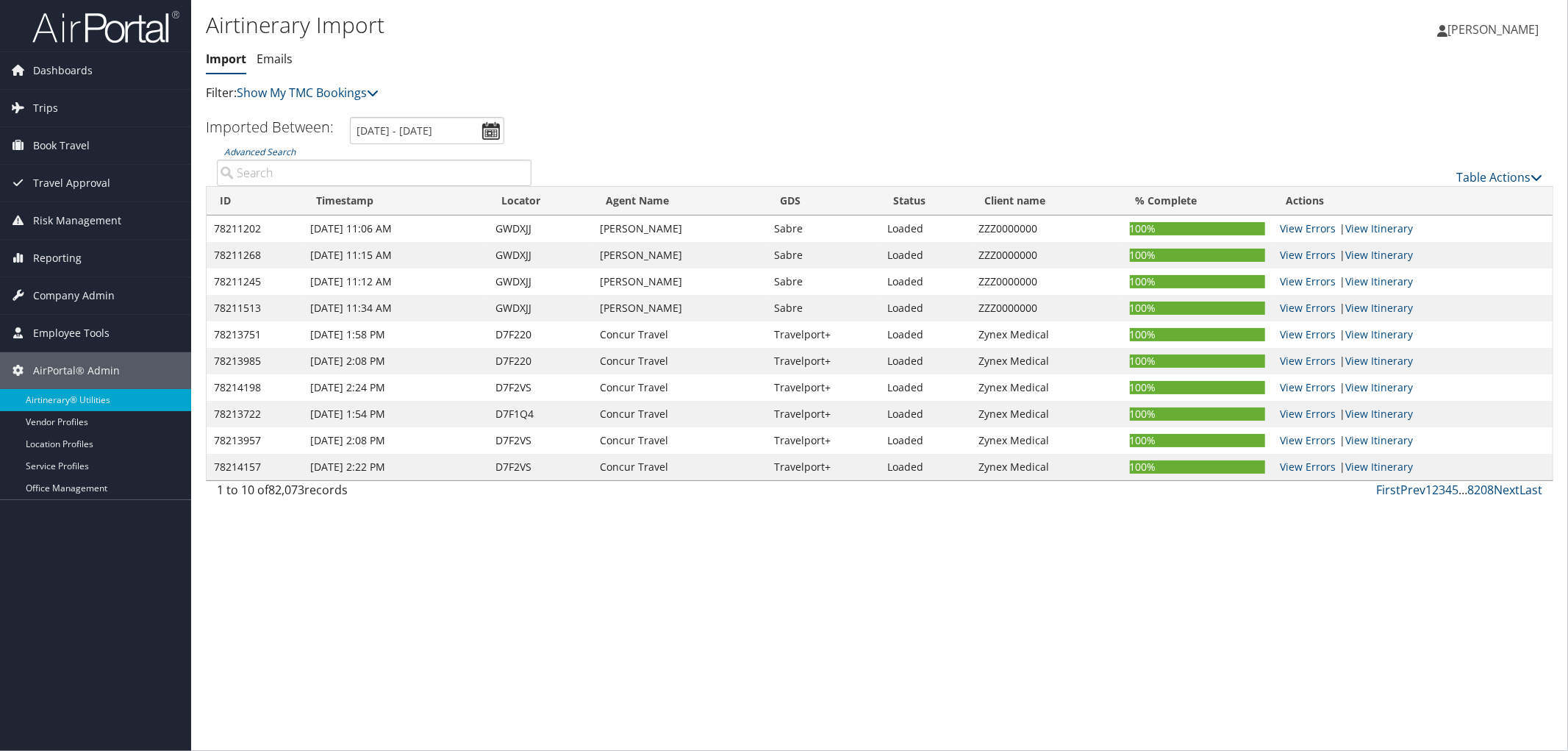
click at [305, 171] on input "Advanced Search" at bounding box center [374, 173] width 315 height 26
paste input "CSNXLR"
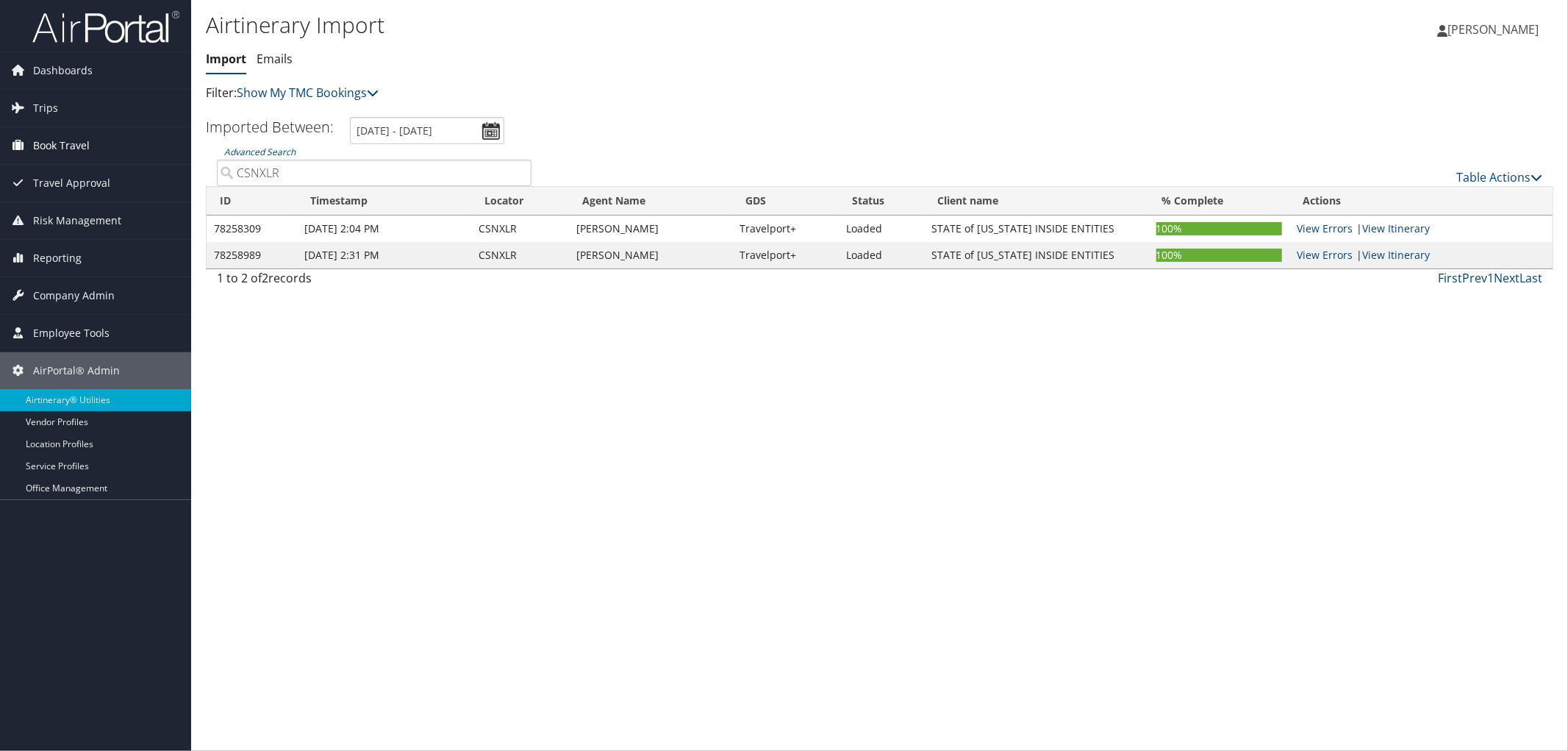
type input "CSNXLR"
click at [64, 142] on span "Book Travel" at bounding box center [61, 145] width 57 height 37
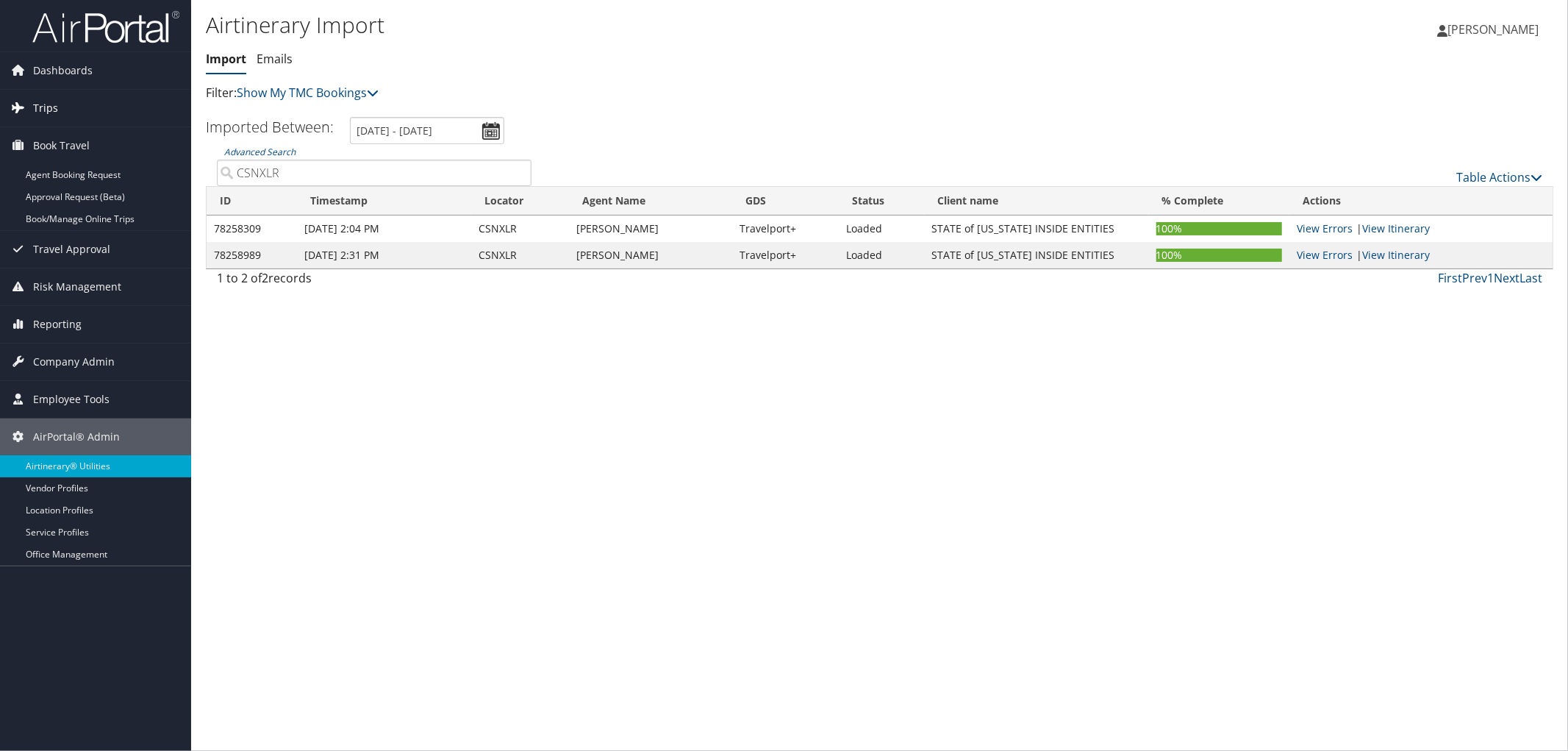
click at [61, 107] on link "Trips" at bounding box center [96, 108] width 191 height 37
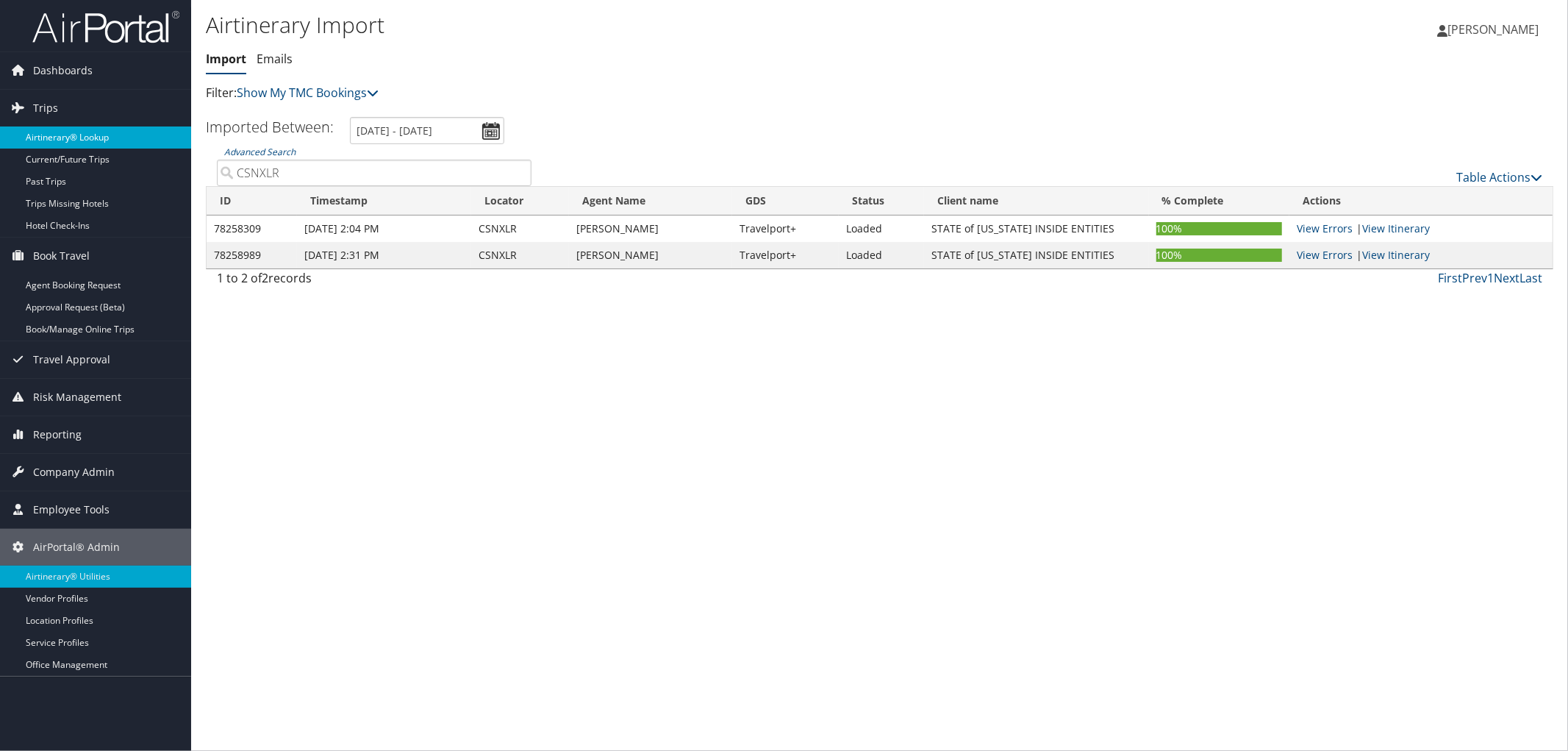
click at [58, 134] on link "Airtinerary® Lookup" at bounding box center [96, 137] width 191 height 22
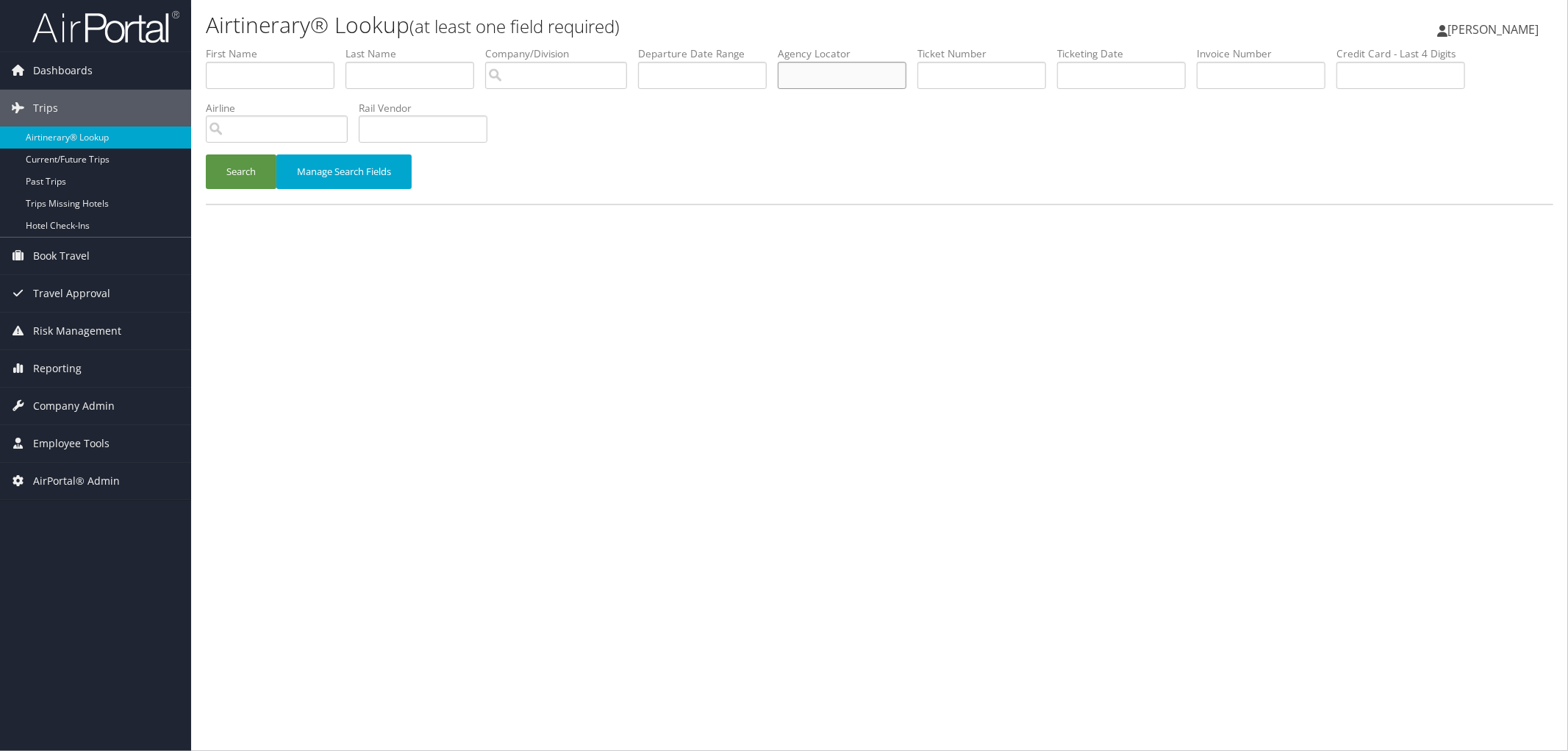
click at [884, 83] on input "text" at bounding box center [842, 75] width 129 height 27
paste input "CSNXLR"
type input "CSNXLR"
click at [248, 167] on button "Search" at bounding box center [241, 171] width 71 height 35
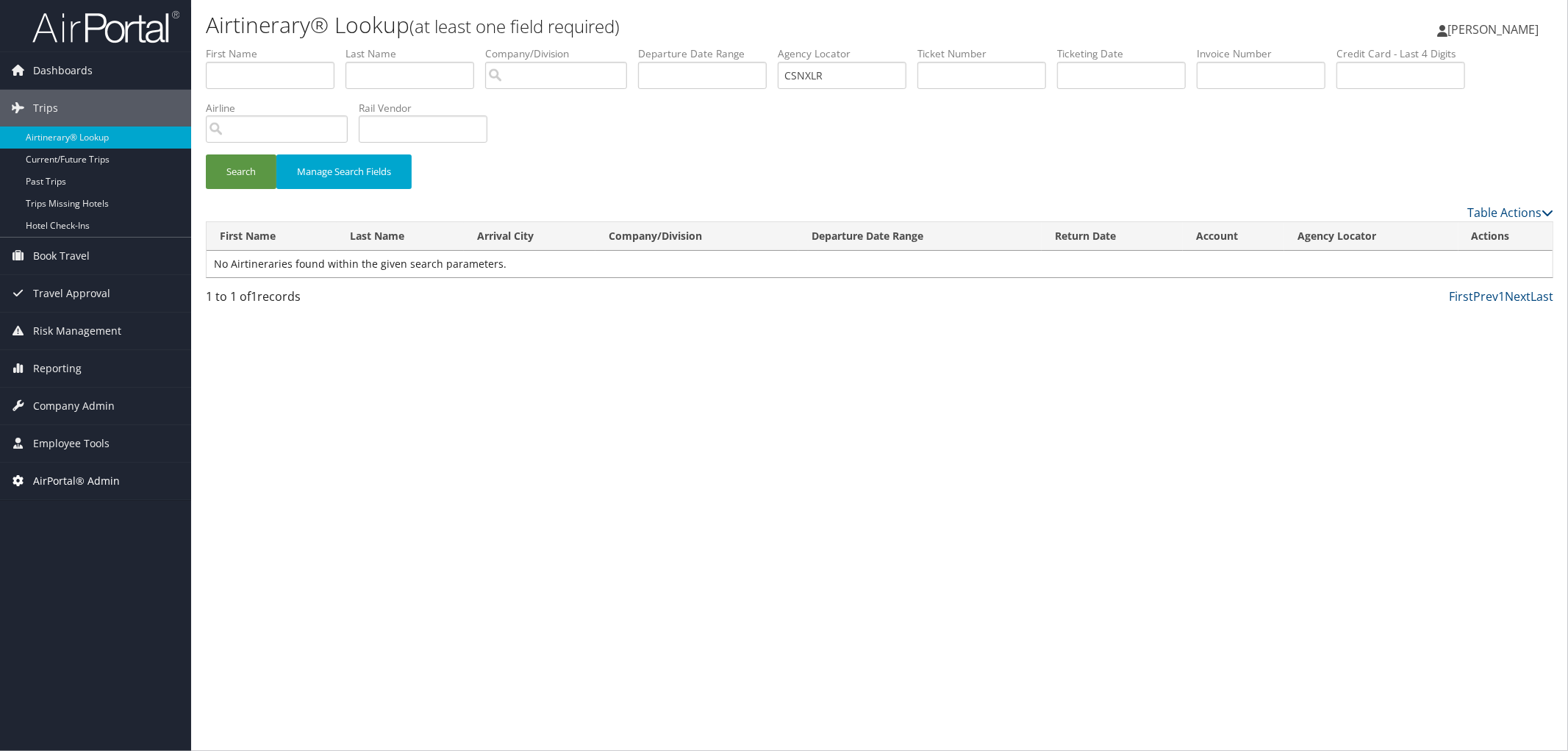
click at [53, 478] on span "AirPortal® Admin" at bounding box center [77, 480] width 87 height 37
click at [48, 501] on link "Airtinerary® Utilities" at bounding box center [96, 510] width 191 height 22
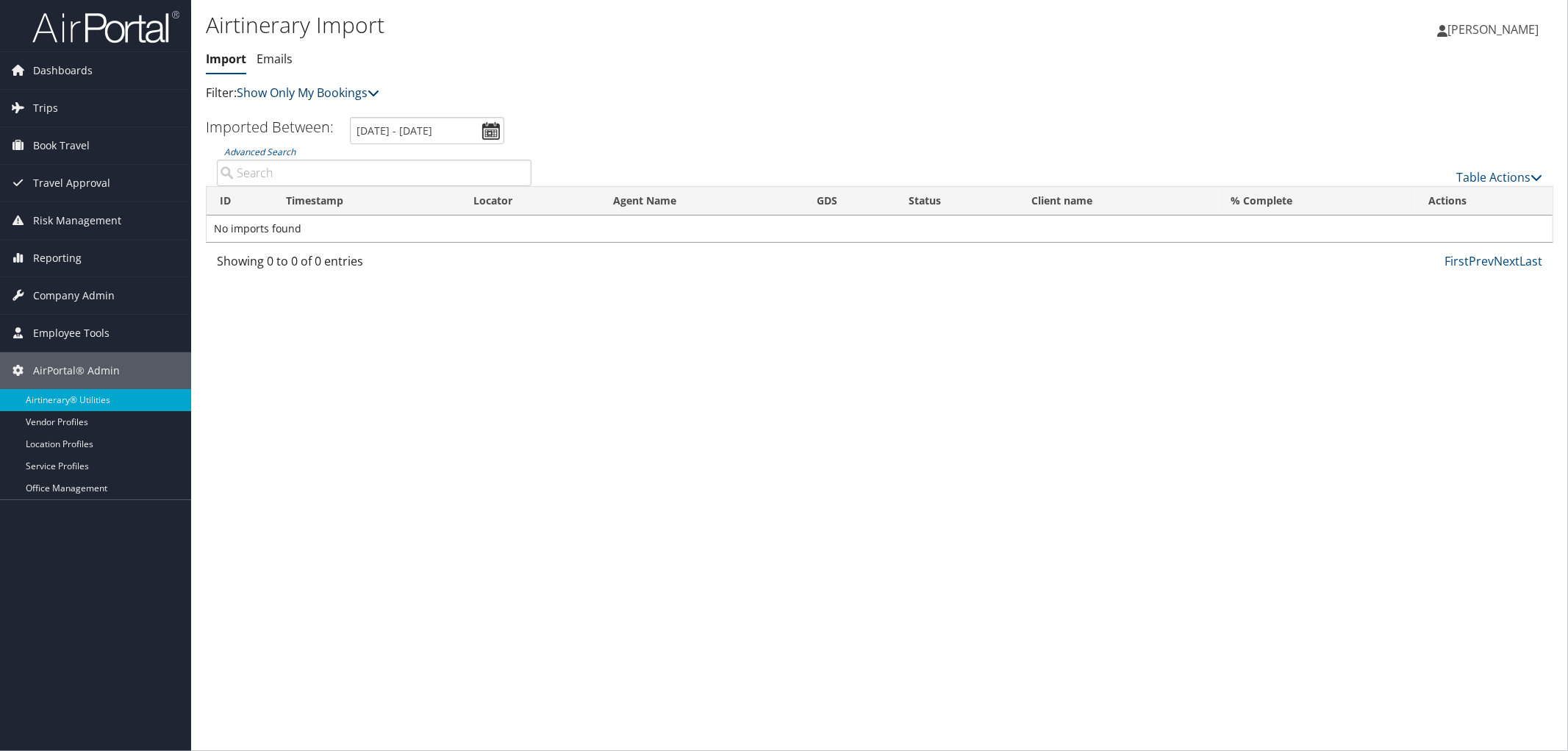
click at [288, 97] on link "Show Only My Bookings" at bounding box center [307, 92] width 143 height 16
click at [288, 119] on link "Show My TMC Bookings" at bounding box center [337, 115] width 193 height 25
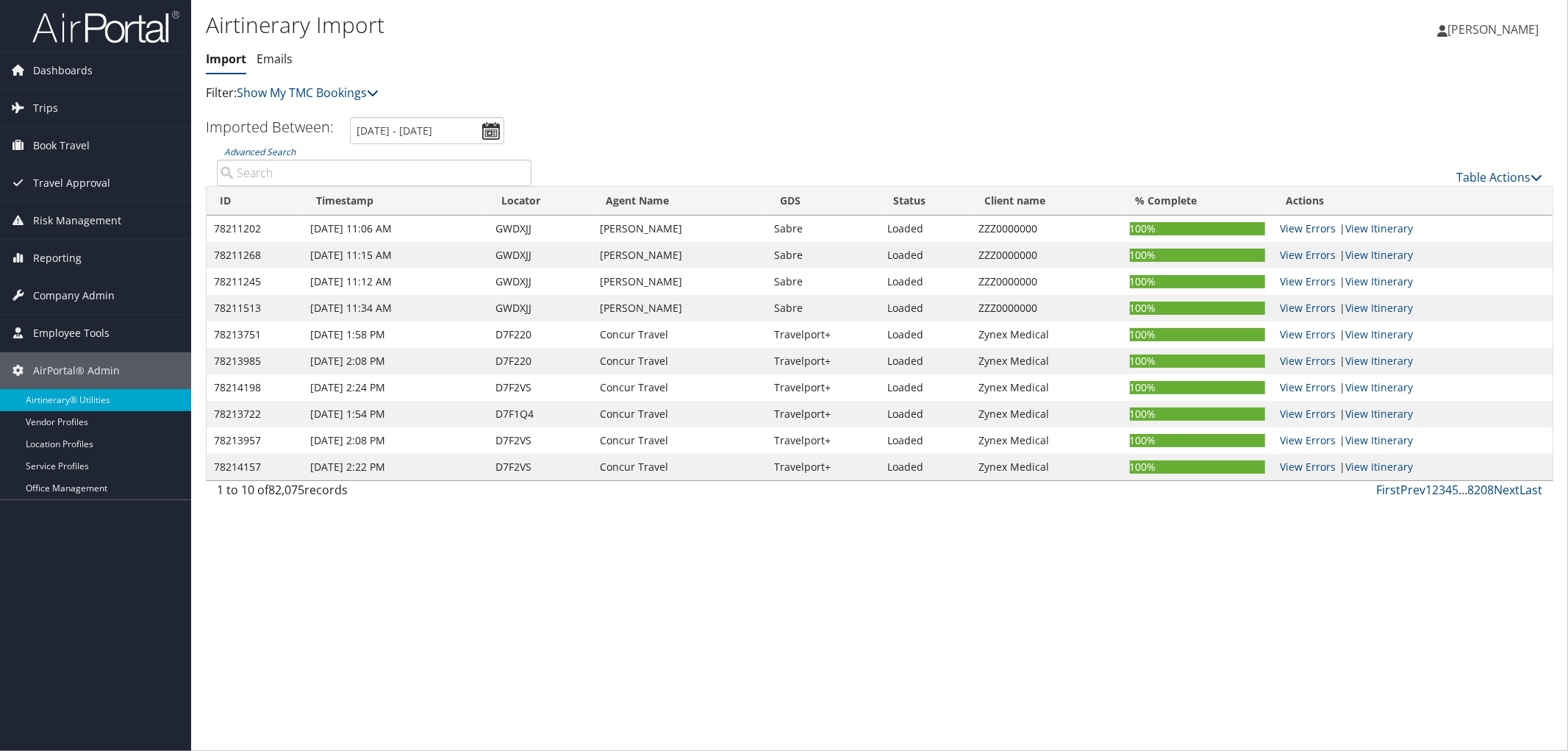
click at [472, 167] on input "Advanced Search" at bounding box center [374, 173] width 315 height 26
paste input "CSNXLR"
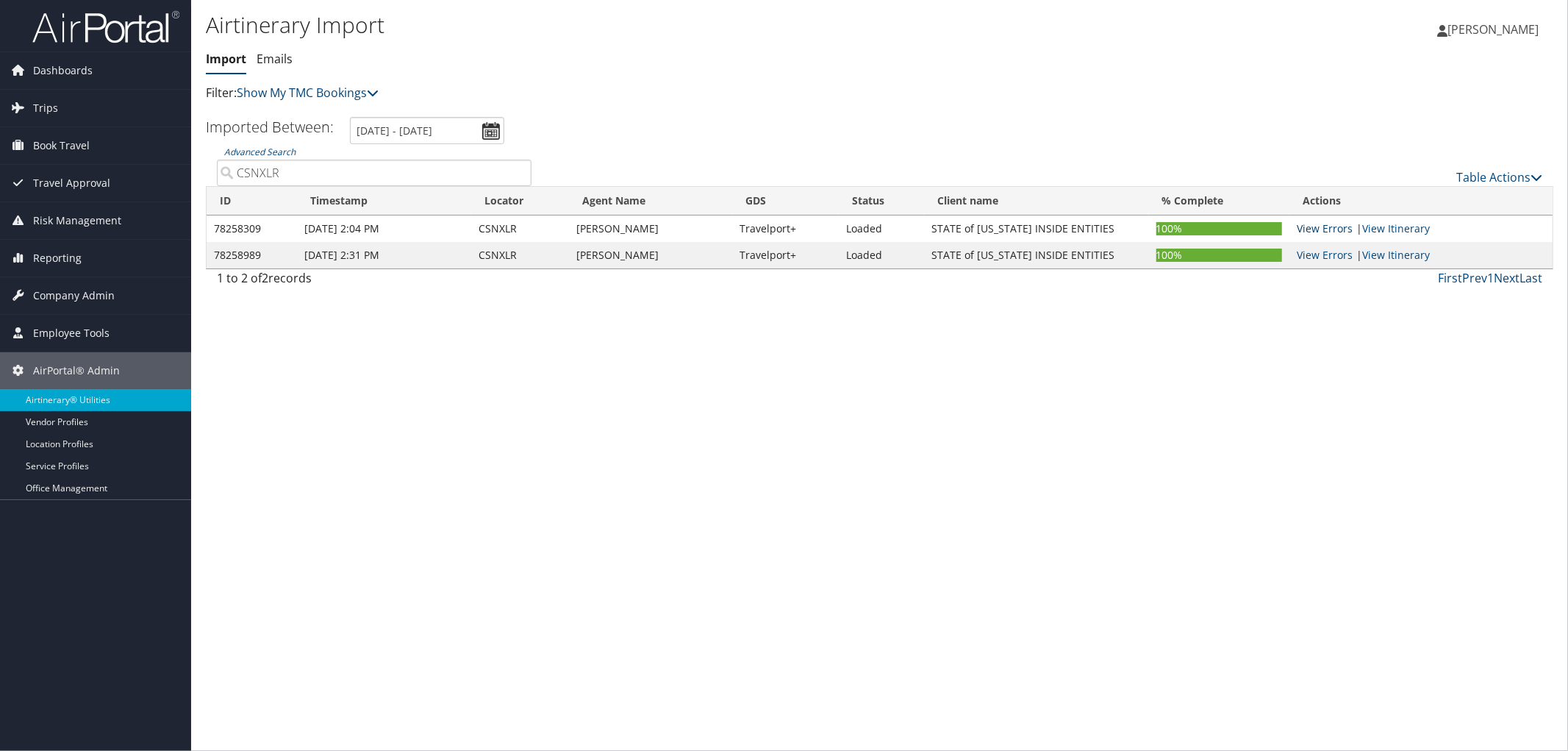
type input "CSNXLR"
click at [1318, 225] on link "View Errors" at bounding box center [1324, 228] width 56 height 14
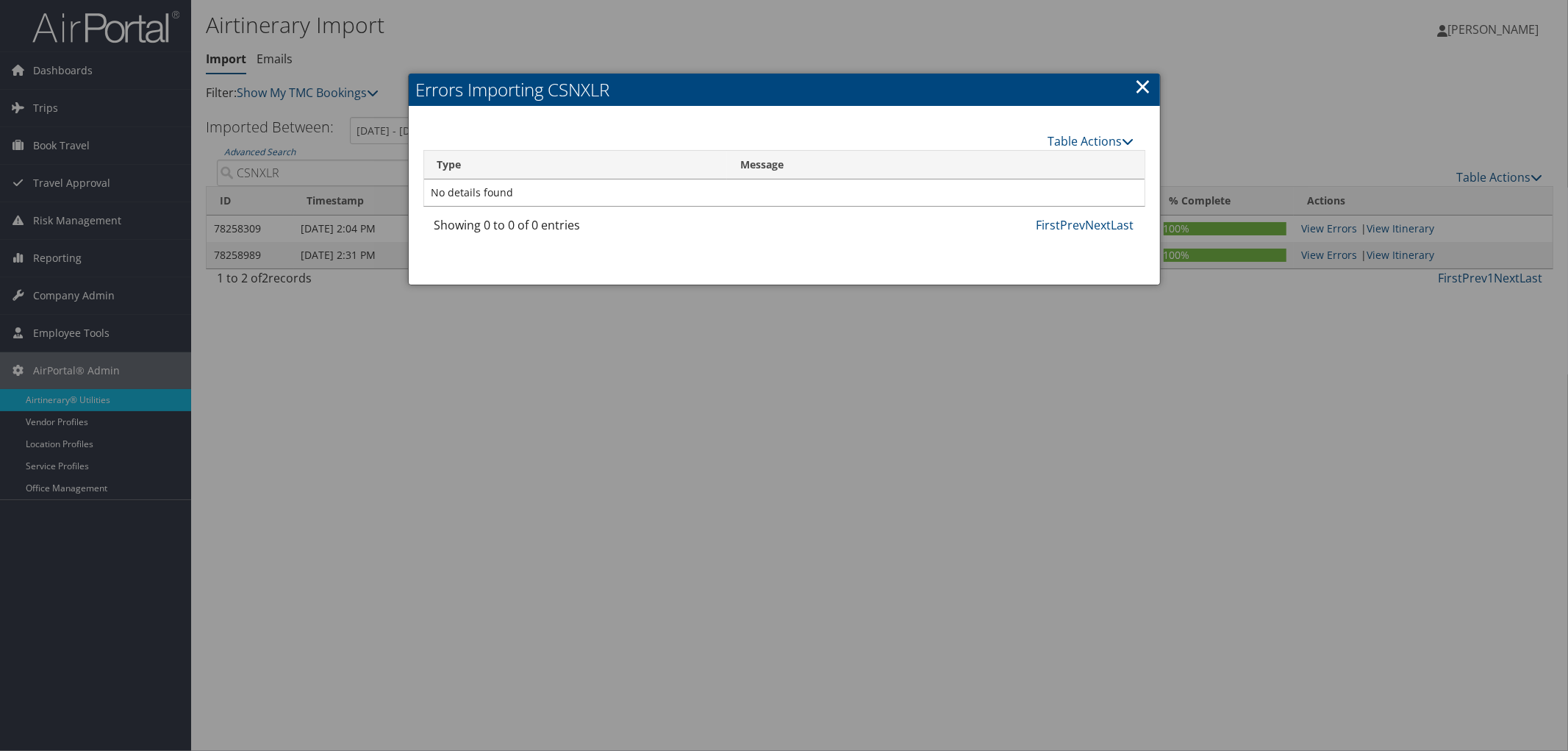
click at [1137, 84] on link "×" at bounding box center [1143, 85] width 17 height 29
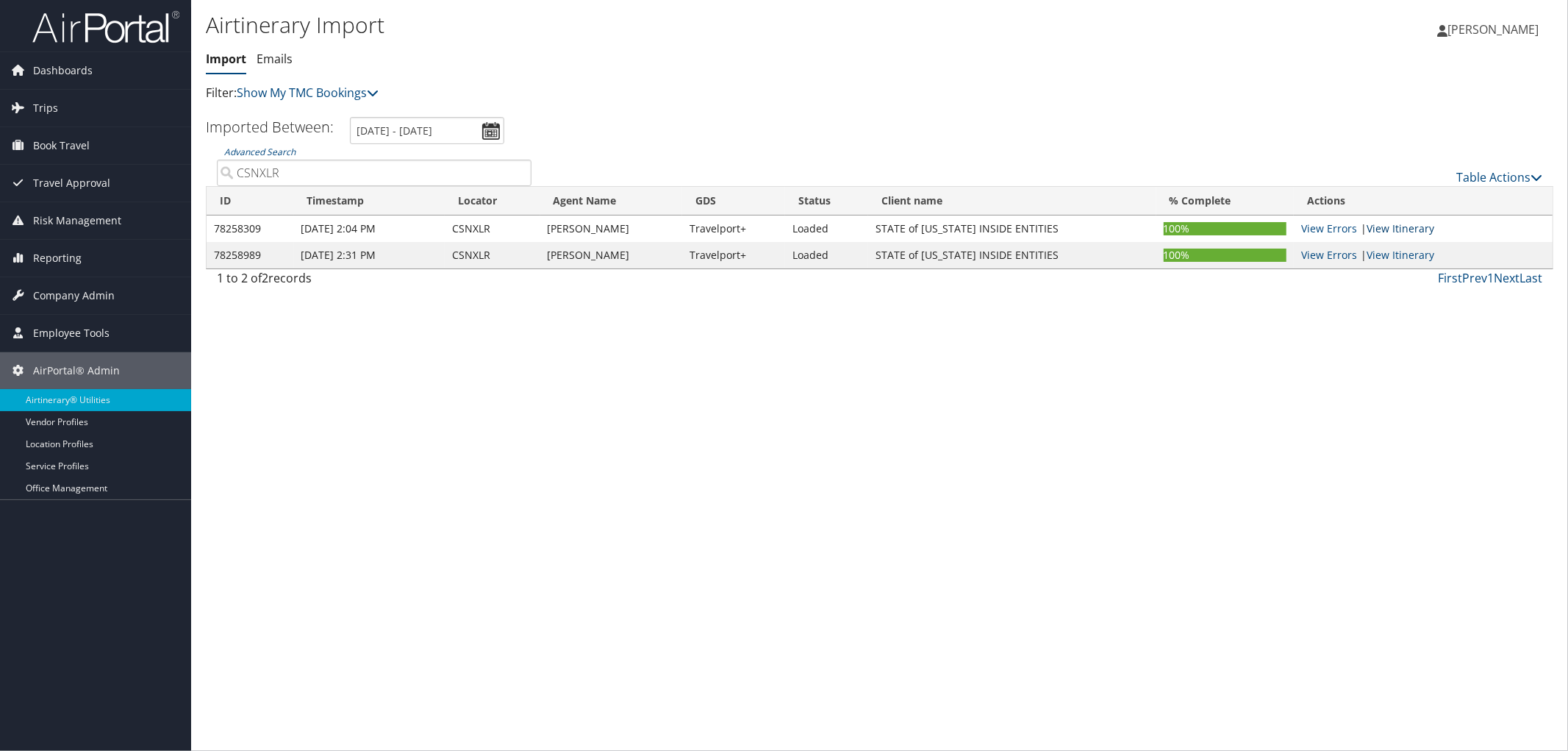
click at [1405, 230] on link "View Itinerary" at bounding box center [1401, 228] width 68 height 14
click at [1404, 253] on link "View Itinerary" at bounding box center [1401, 254] width 68 height 14
click at [1386, 256] on link "View Itinerary" at bounding box center [1401, 254] width 68 height 14
click at [700, 82] on div "Airtinerary Import Import Emails Import Emails Filter: Show My TMC Bookings Sho…" at bounding box center [655, 56] width 898 height 93
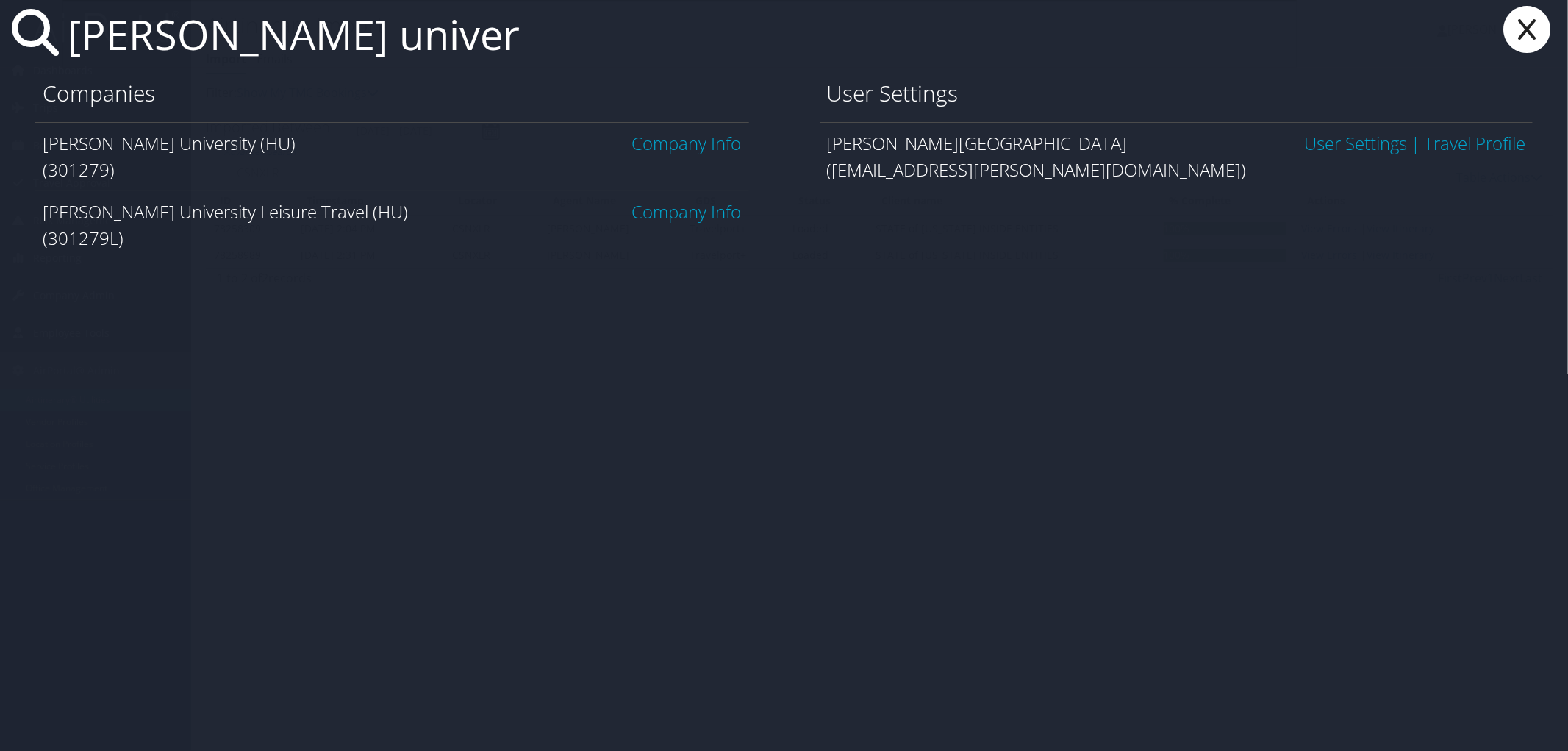
type input "howard univer"
click at [665, 146] on link "Company Info" at bounding box center [687, 143] width 110 height 25
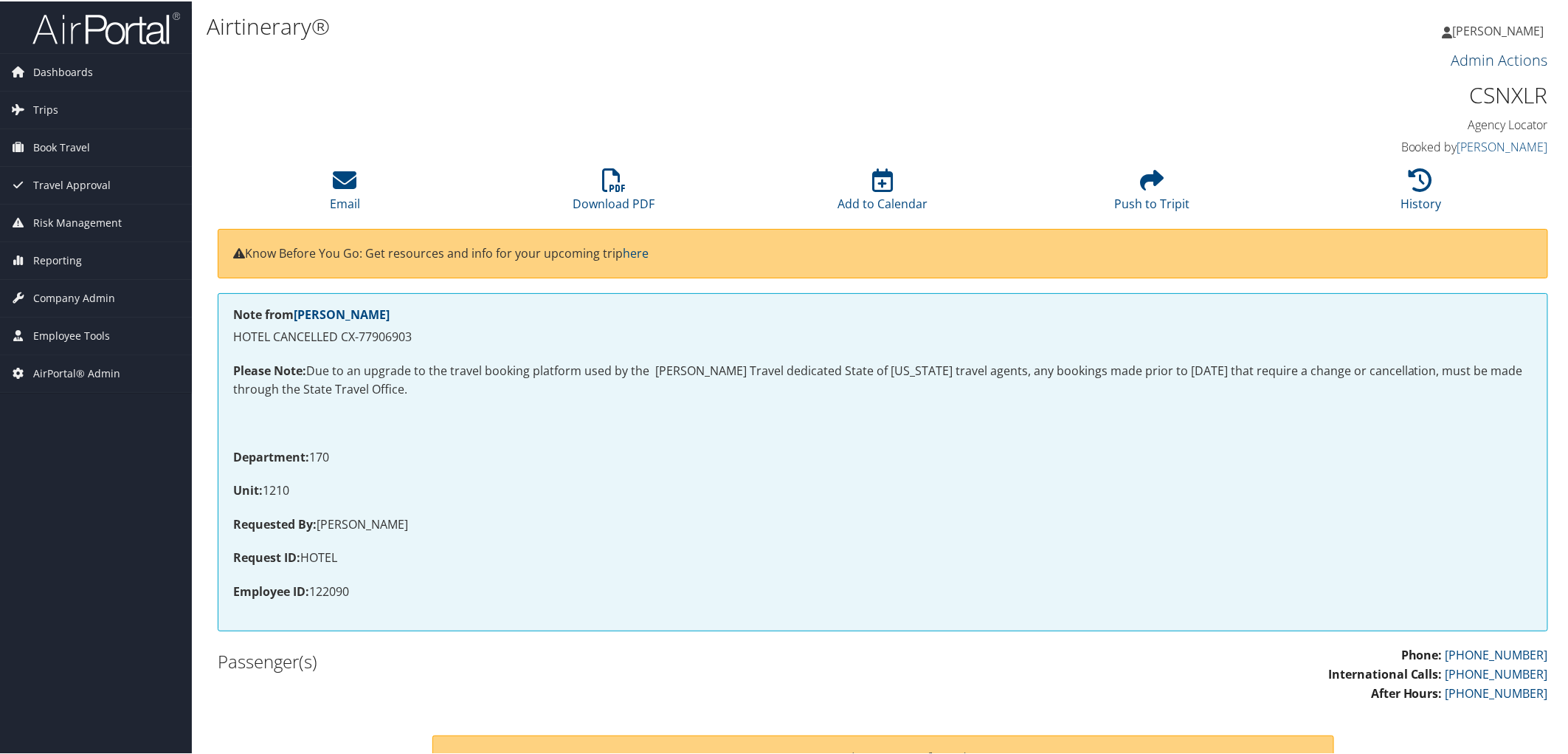
click at [1496, 60] on link "Admin Actions" at bounding box center [1500, 58] width 97 height 20
click at [1491, 84] on link "Repair Airtinerary®" at bounding box center [1483, 84] width 120 height 25
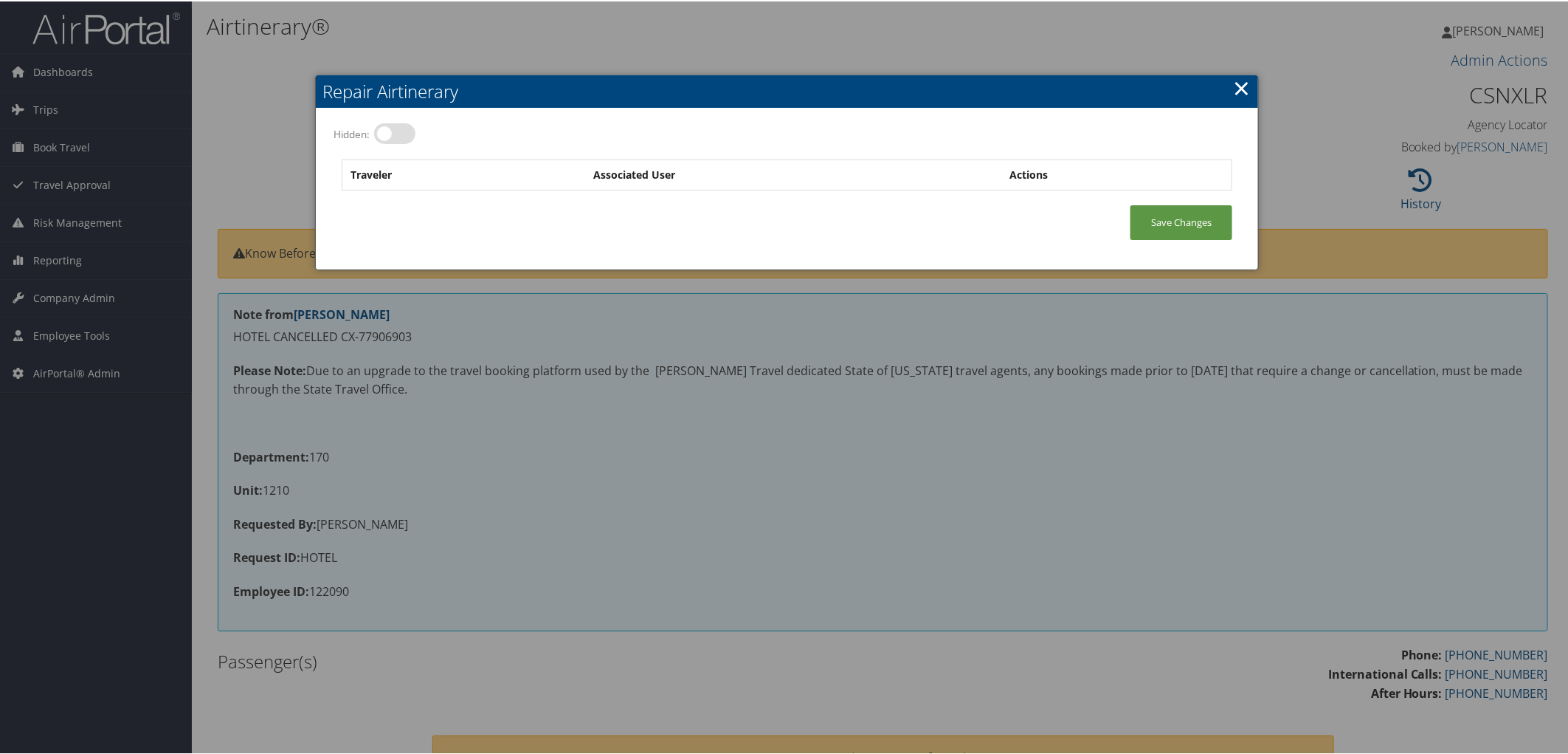
click at [1238, 87] on link "×" at bounding box center [1241, 85] width 17 height 29
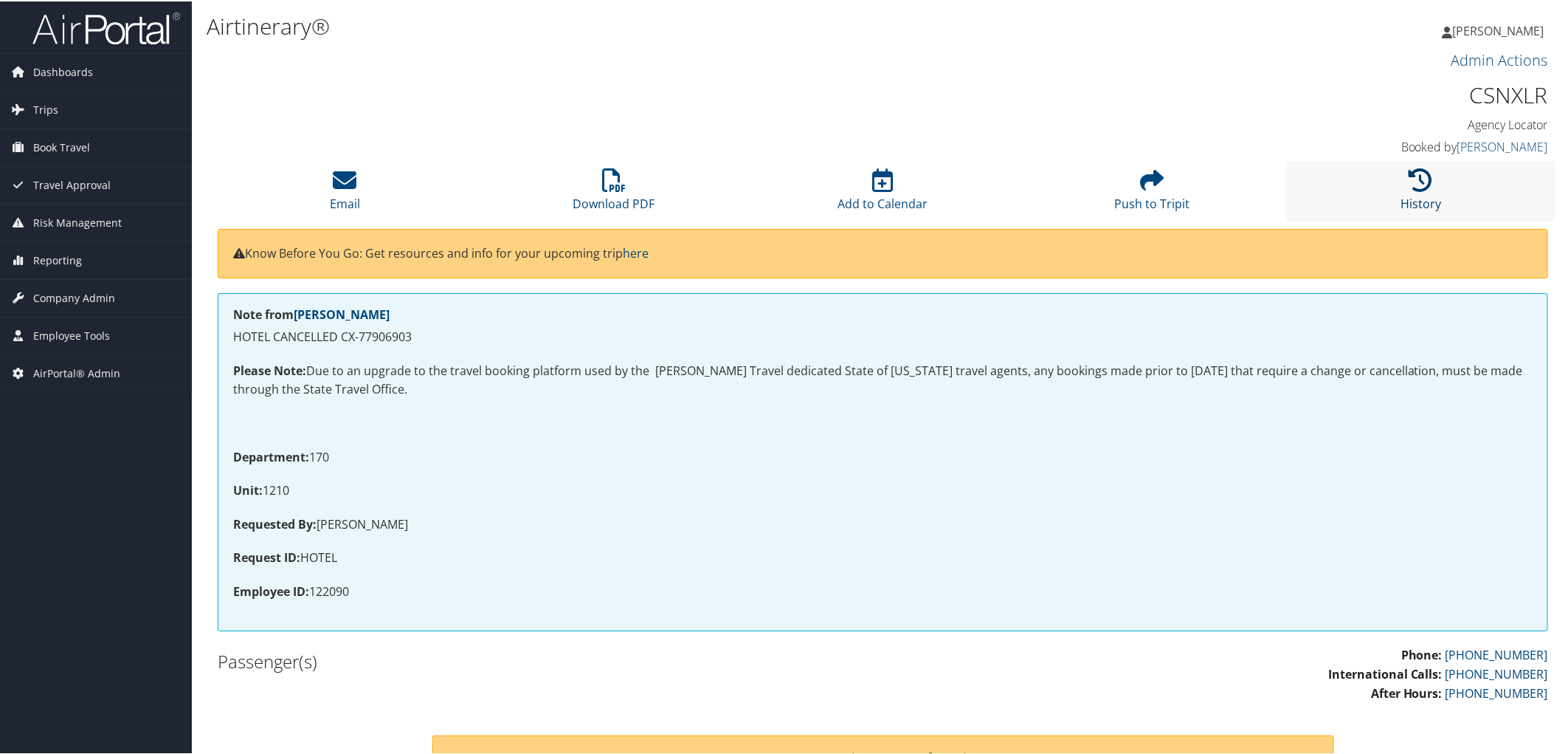
click at [1409, 180] on icon at bounding box center [1421, 179] width 24 height 24
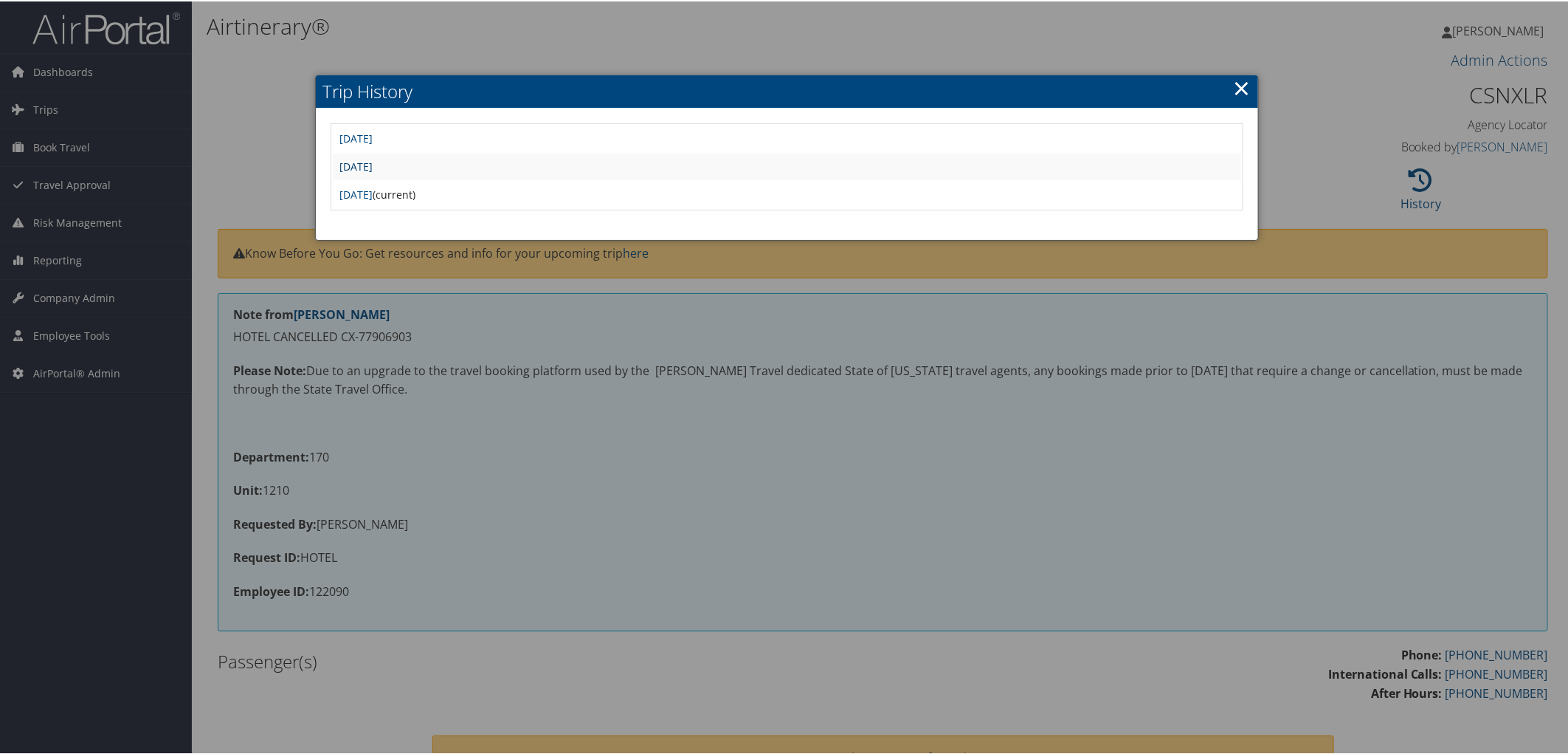
click at [373, 160] on link "[DATE]" at bounding box center [356, 164] width 33 height 14
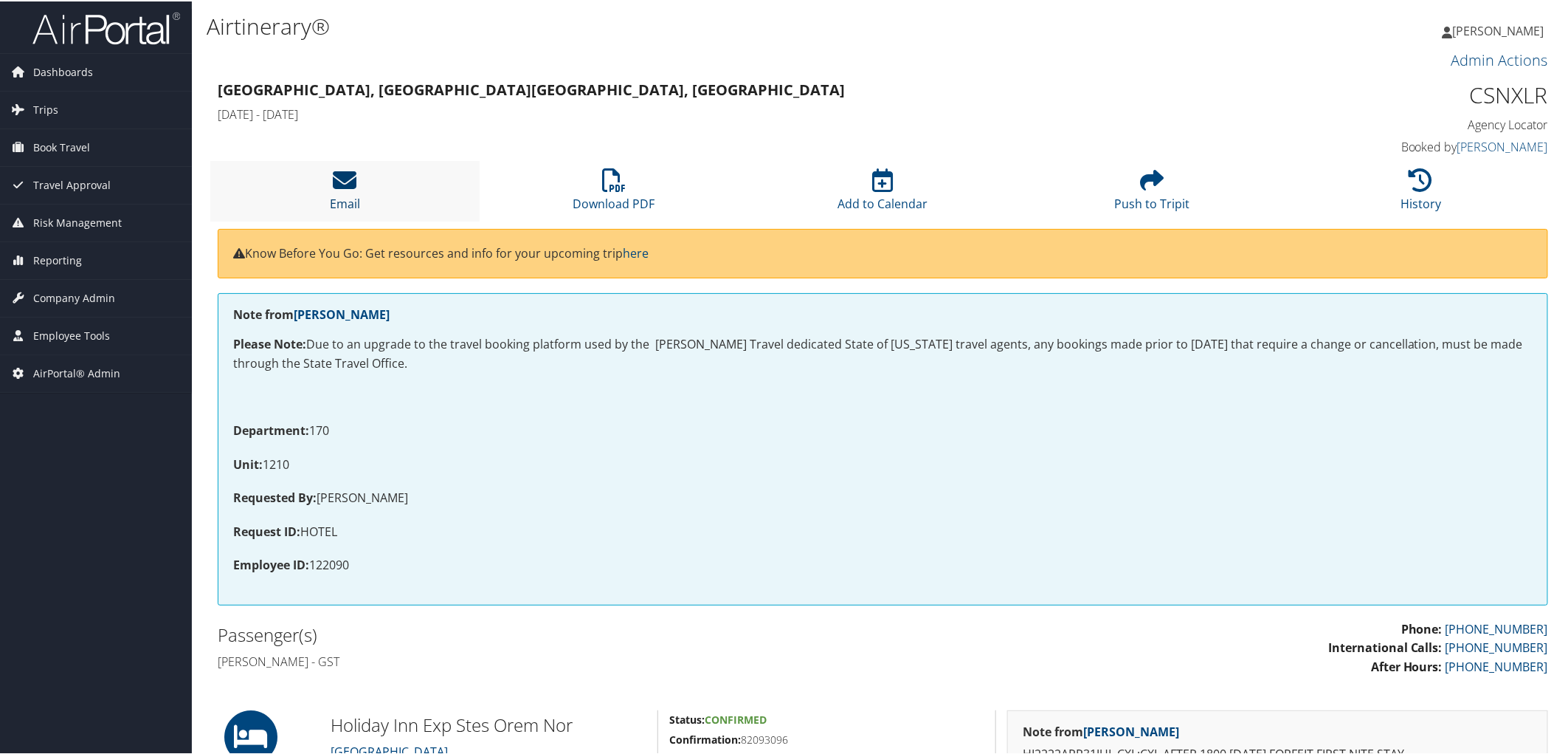
click at [355, 184] on icon at bounding box center [345, 179] width 24 height 24
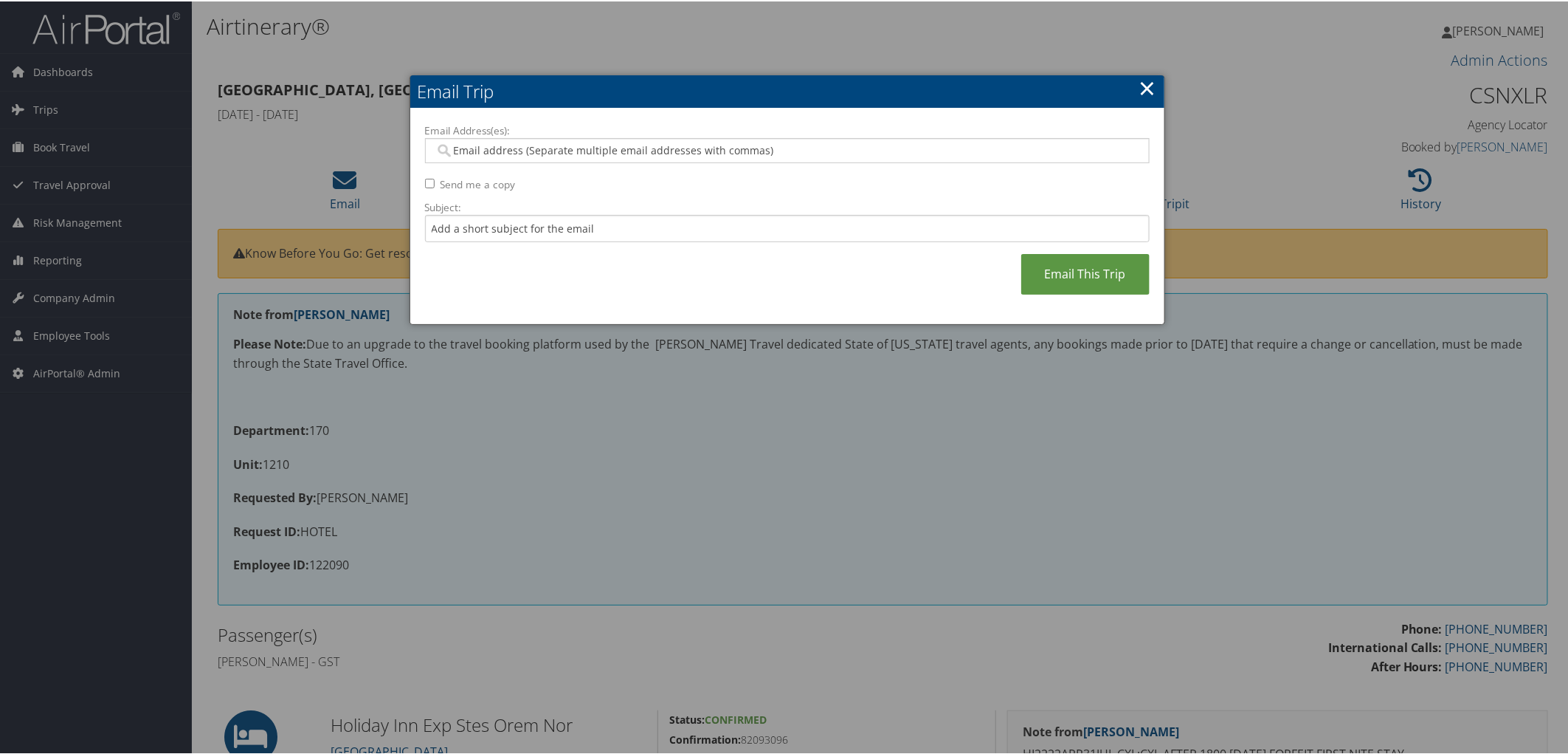
click at [1145, 85] on link "×" at bounding box center [1148, 85] width 17 height 29
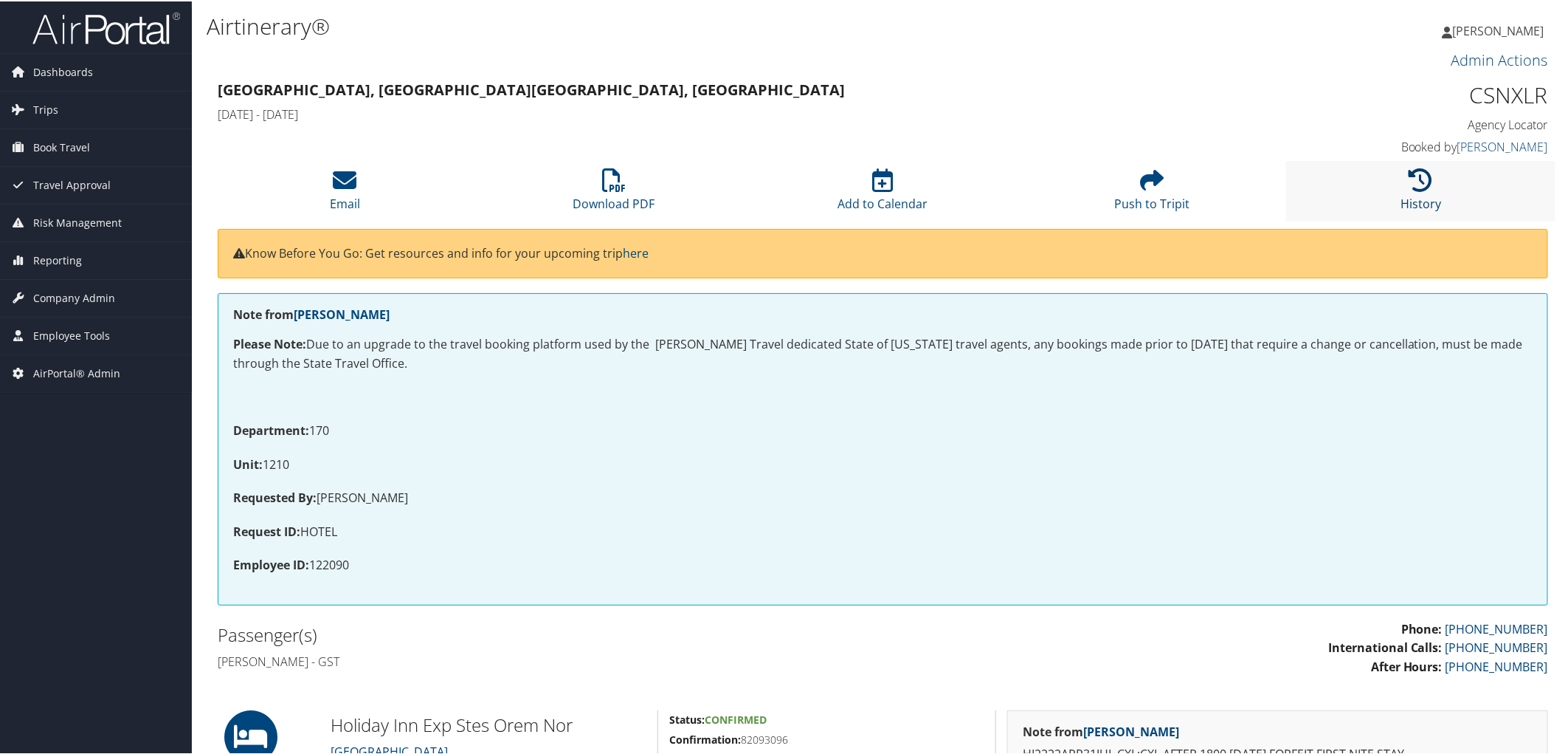
click at [1426, 184] on icon at bounding box center [1421, 179] width 24 height 24
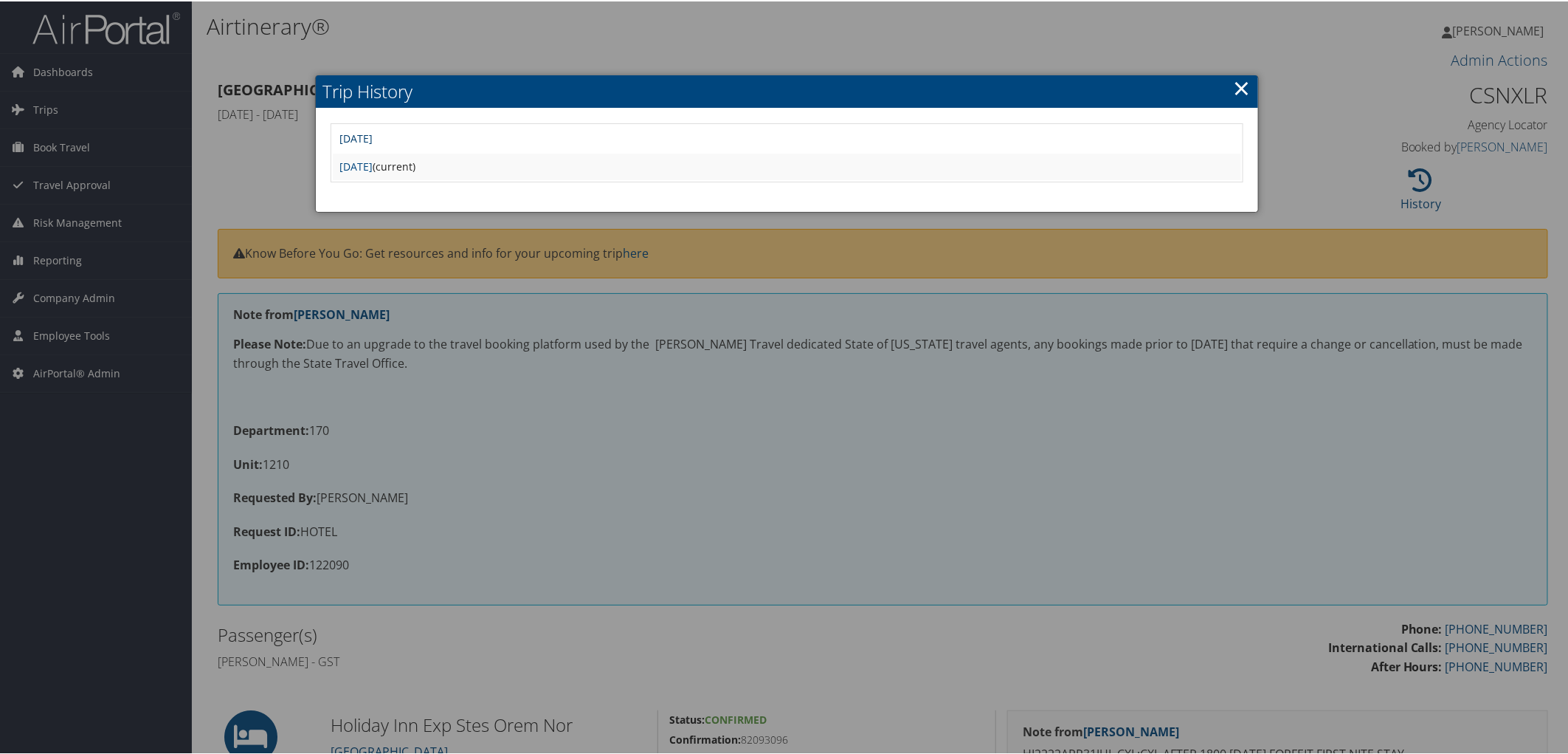
click at [373, 134] on link "[DATE]" at bounding box center [356, 137] width 33 height 14
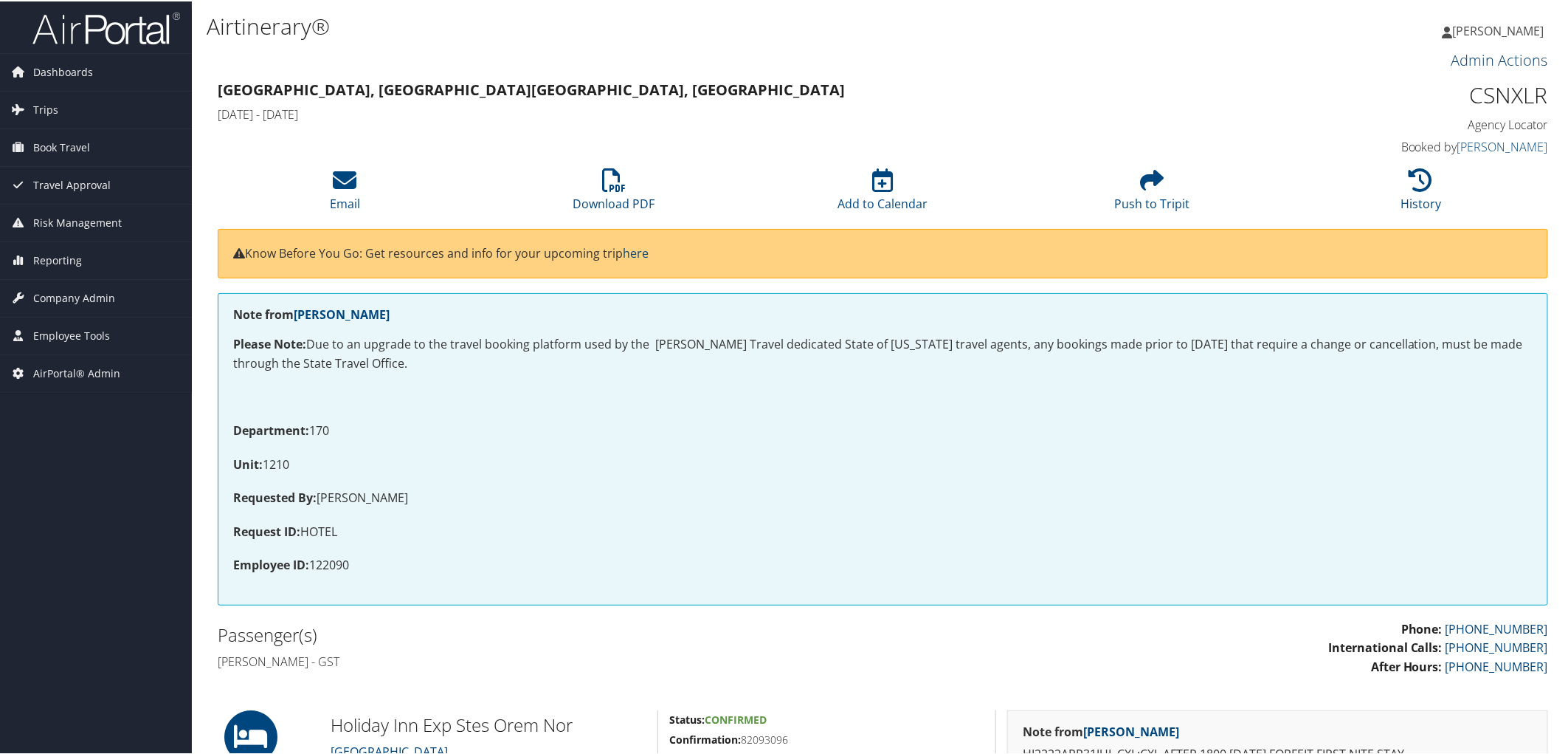
click at [1486, 60] on link "Admin Actions" at bounding box center [1500, 58] width 97 height 20
click at [1485, 57] on link "Admin Actions" at bounding box center [1500, 58] width 97 height 20
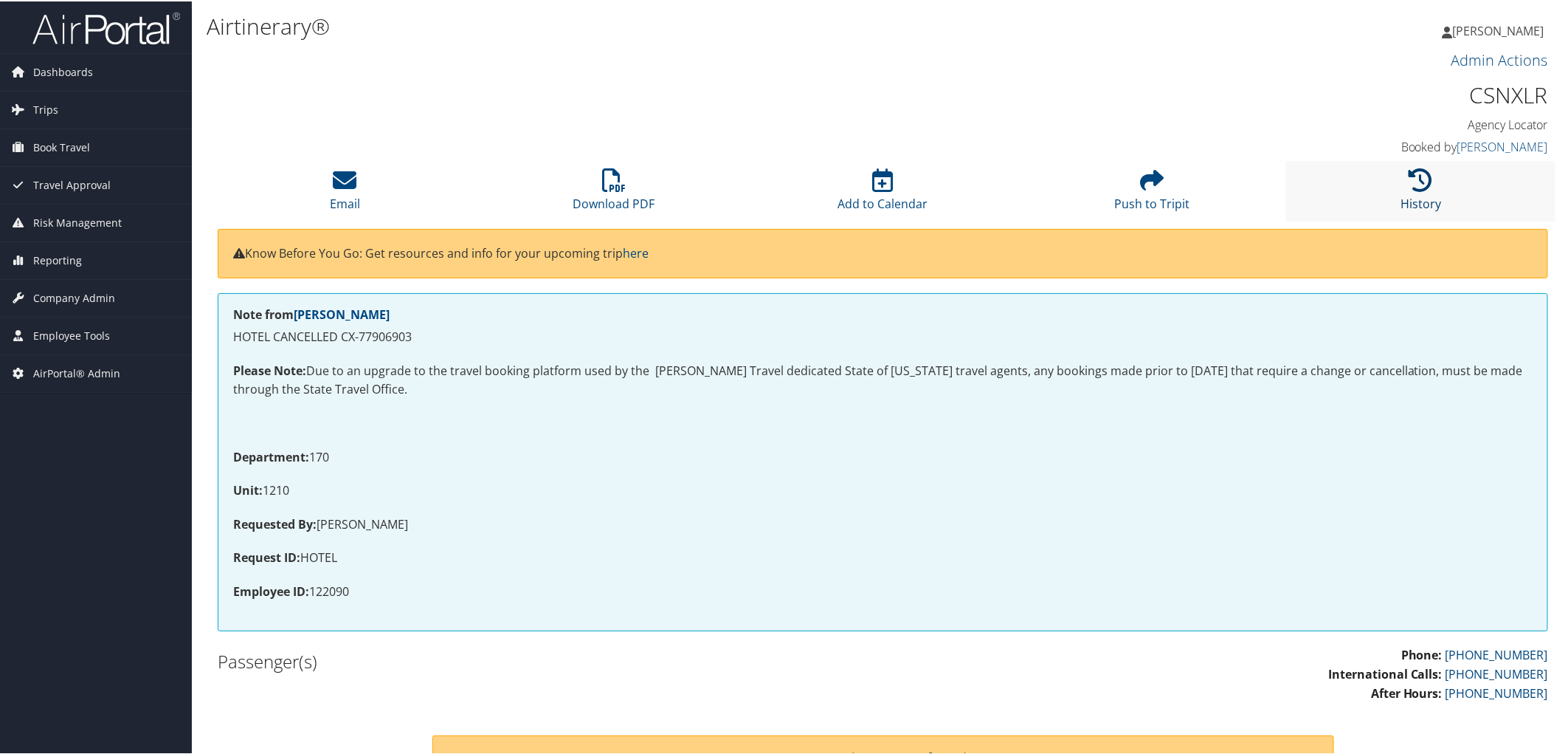
click at [1417, 171] on icon at bounding box center [1421, 179] width 24 height 24
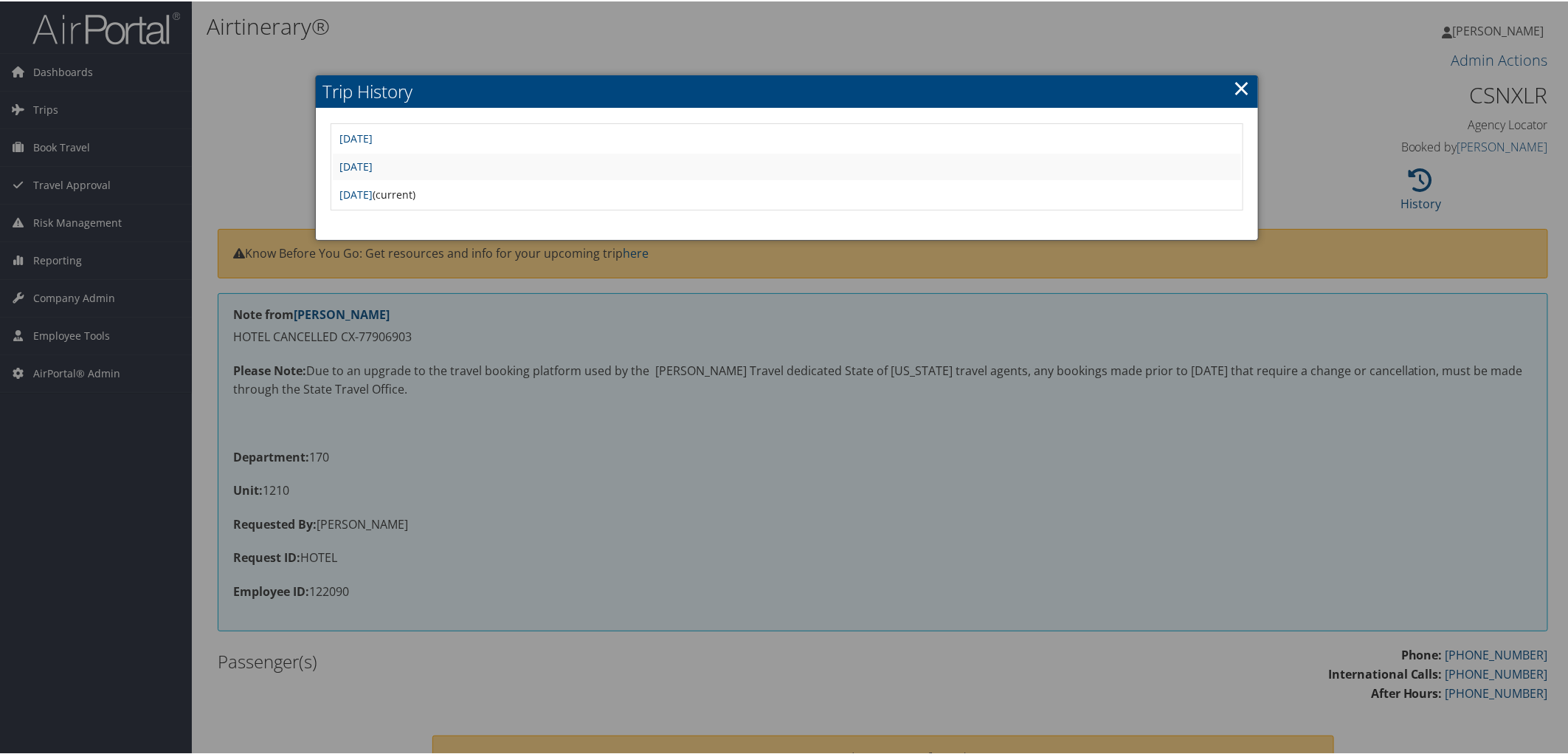
click at [380, 171] on td "Thu Jul 10 13:02:42 MDT 2025" at bounding box center [788, 165] width 909 height 27
click at [373, 160] on link "Thu Jul 10 13:02:42 MDT 2025" at bounding box center [356, 164] width 33 height 14
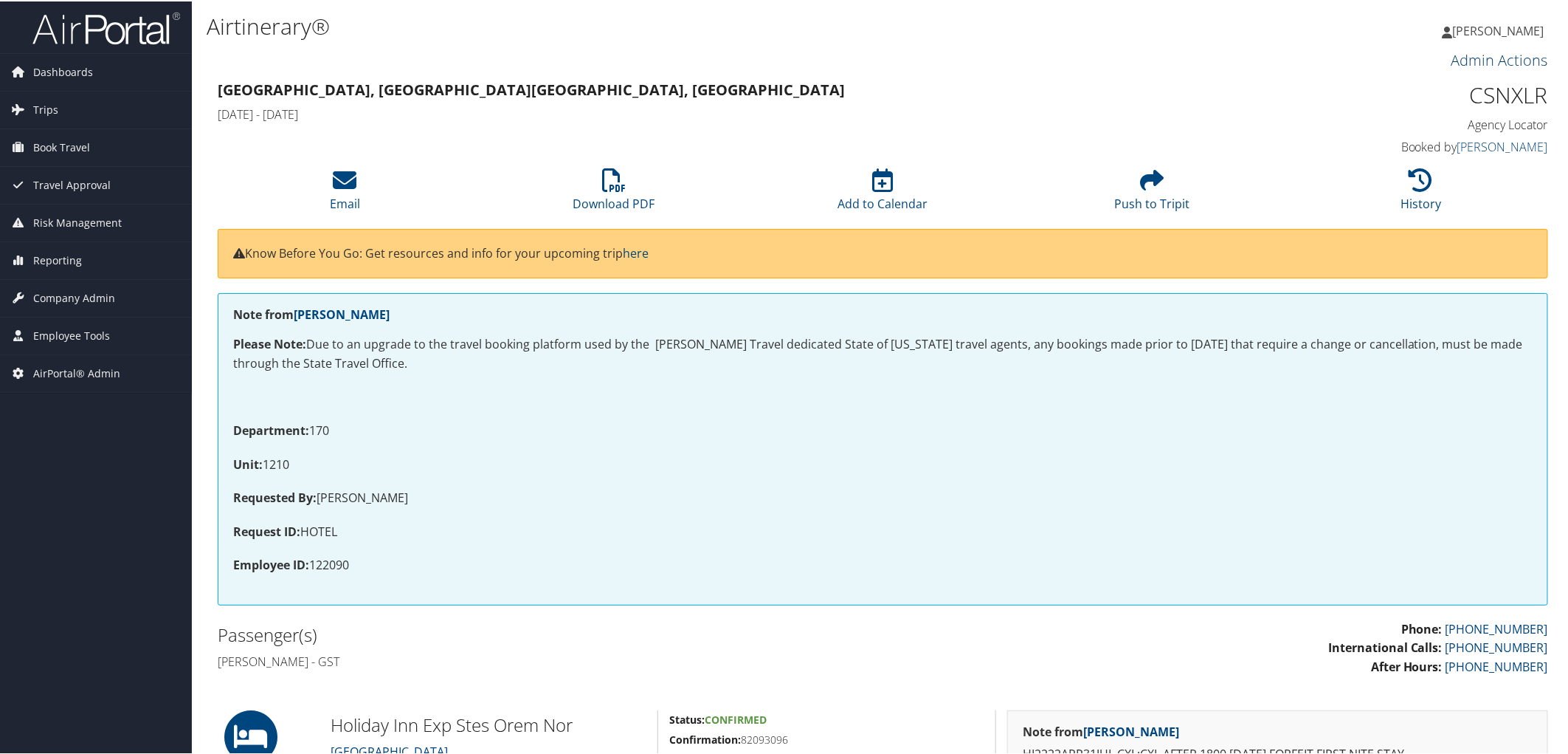
click at [1514, 57] on link "Admin Actions" at bounding box center [1500, 58] width 97 height 20
click at [1452, 84] on link "Repair Airtinerary®" at bounding box center [1483, 84] width 120 height 25
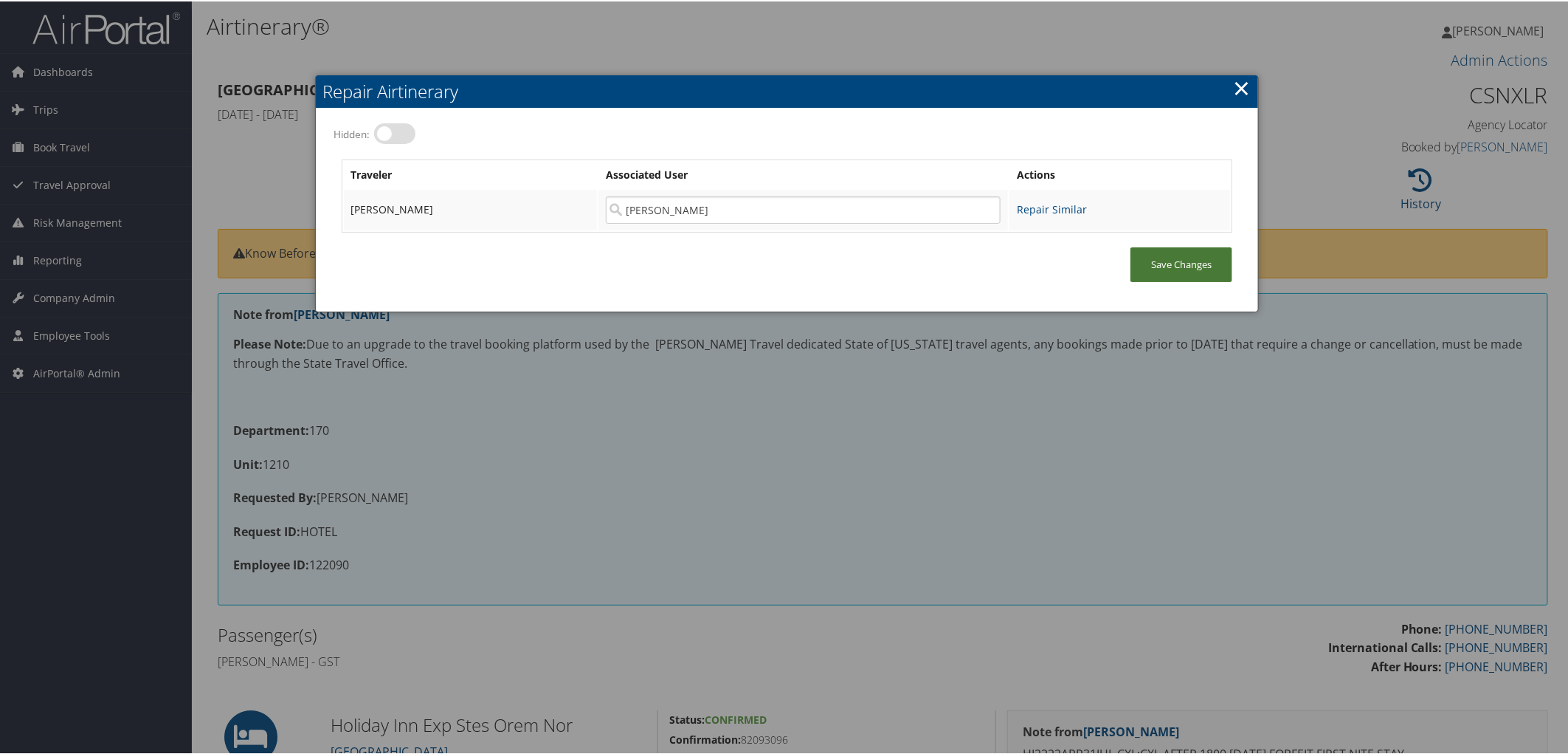
click at [1206, 264] on link "Save Changes" at bounding box center [1181, 263] width 102 height 35
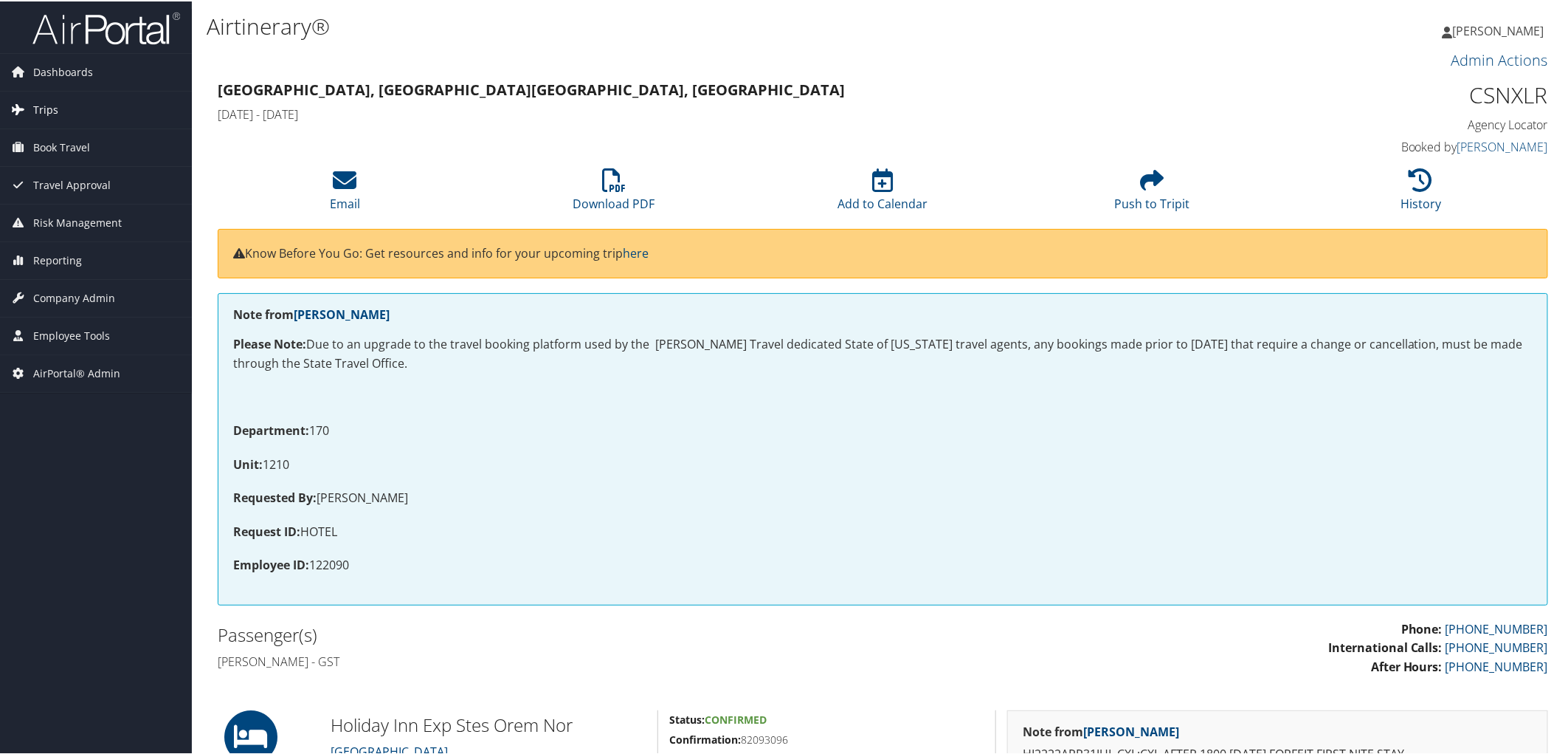
click at [40, 101] on span "Trips" at bounding box center [46, 108] width 25 height 37
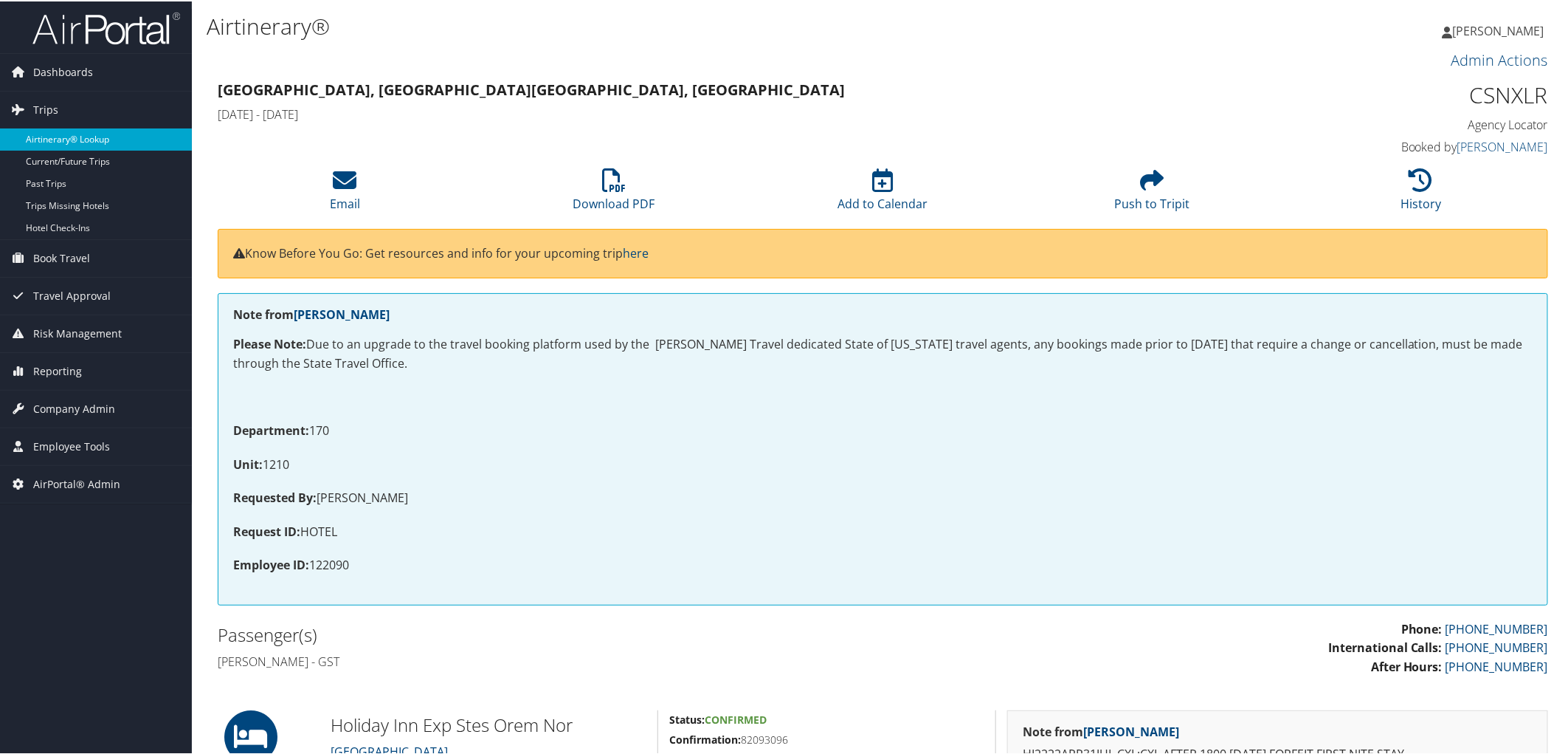
click at [37, 136] on link "Airtinerary® Lookup" at bounding box center [96, 138] width 192 height 22
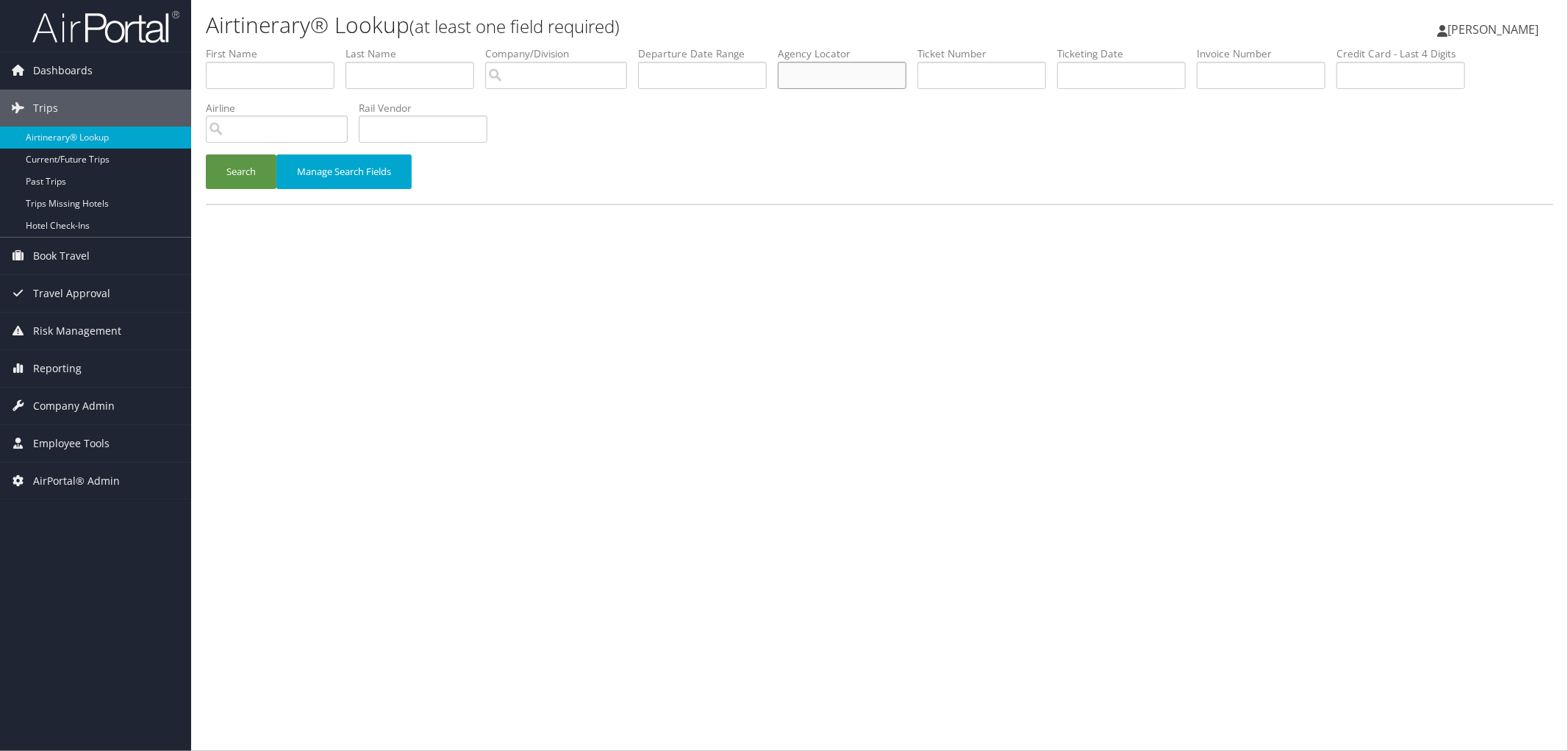
click at [844, 79] on input "text" at bounding box center [842, 75] width 129 height 27
paste input "CSNXLR"
type input "CSNXLR"
click at [243, 167] on button "Search" at bounding box center [241, 171] width 71 height 35
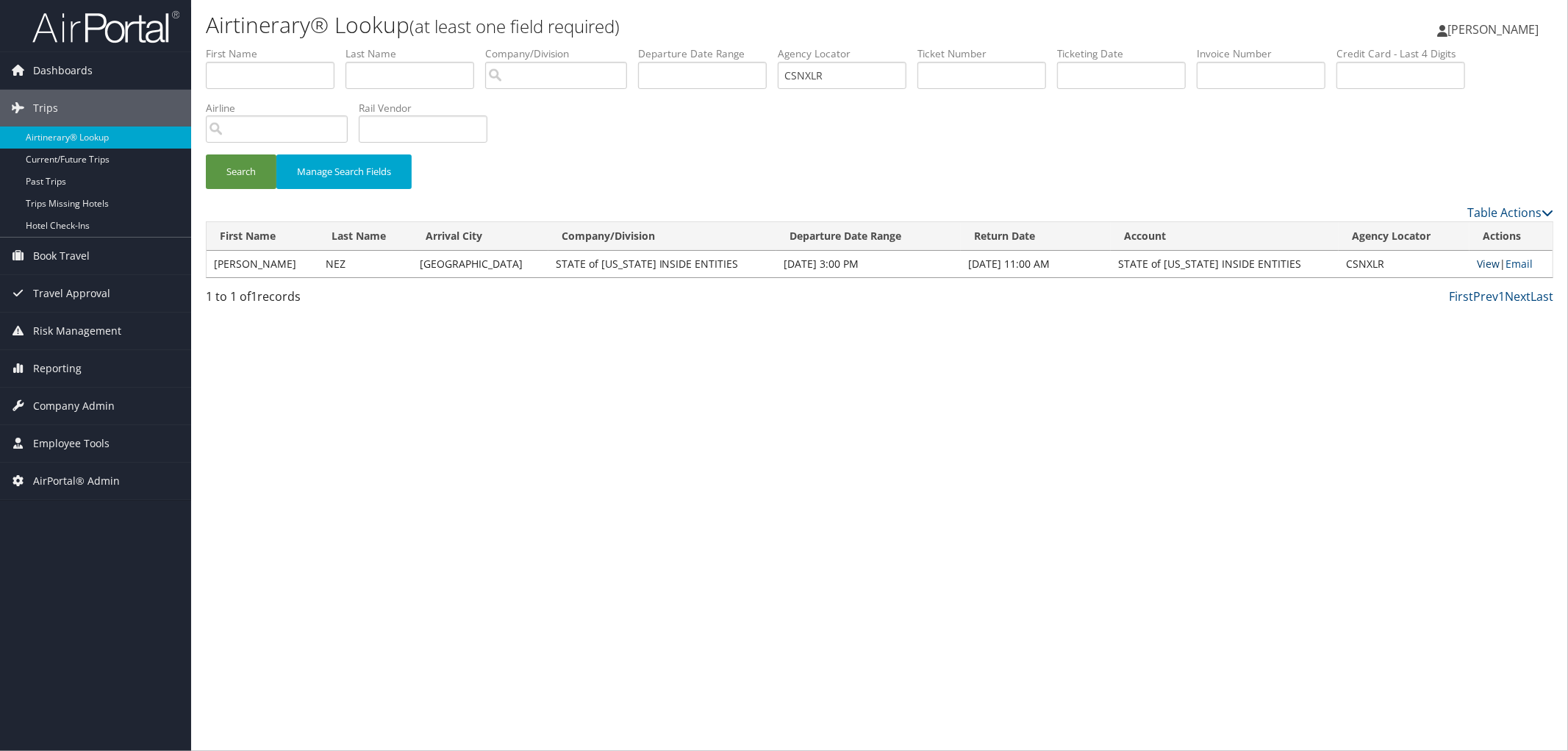
click at [1477, 262] on link "View" at bounding box center [1489, 263] width 23 height 14
drag, startPoint x: 1375, startPoint y: 266, endPoint x: 1333, endPoint y: 271, distance: 42.3
click at [1338, 271] on td "CSNXLR" at bounding box center [1403, 264] width 131 height 26
copy td "CSNXLR"
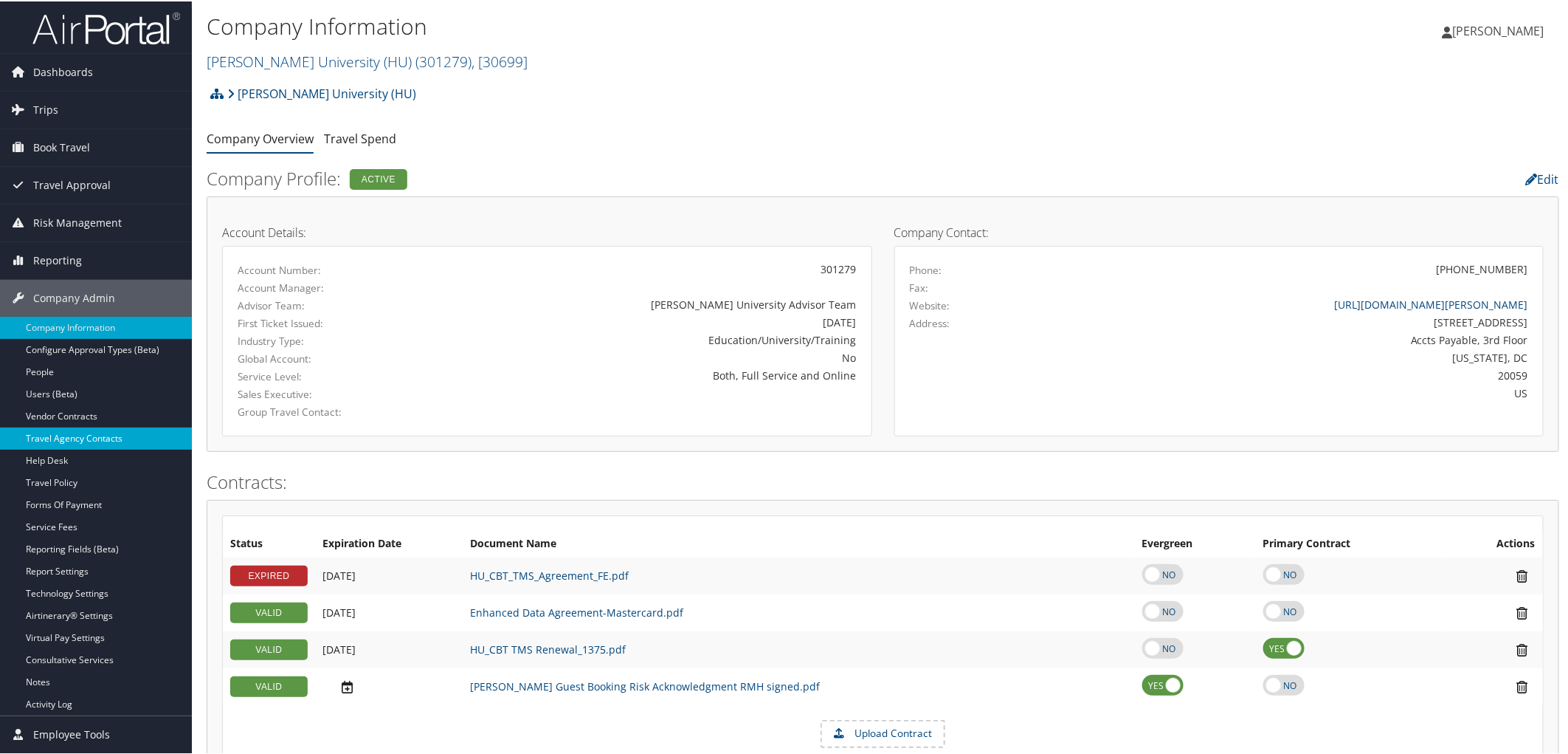
click at [83, 441] on link "Travel Agency Contacts" at bounding box center [96, 437] width 192 height 22
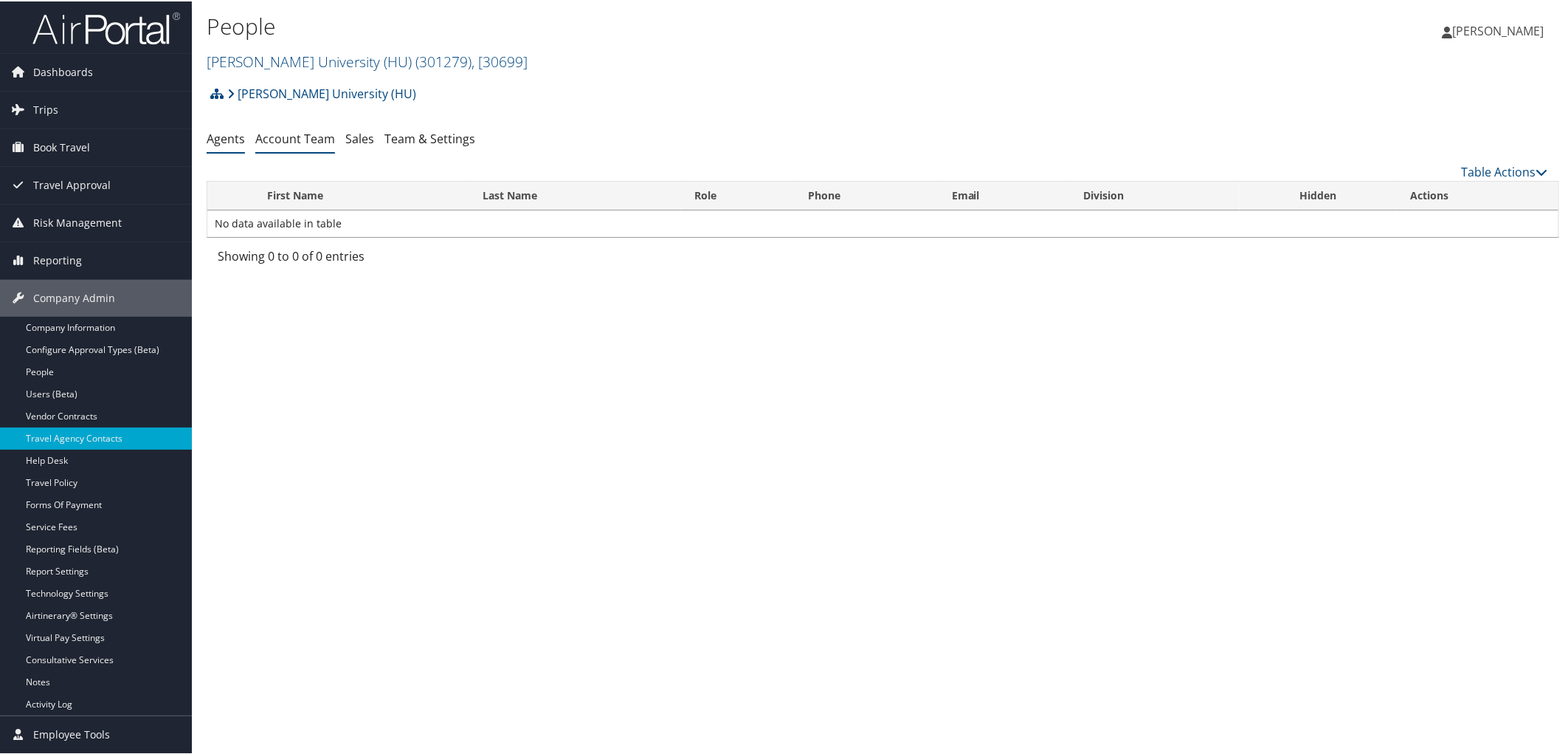
click at [289, 141] on link "Account Team" at bounding box center [295, 137] width 80 height 16
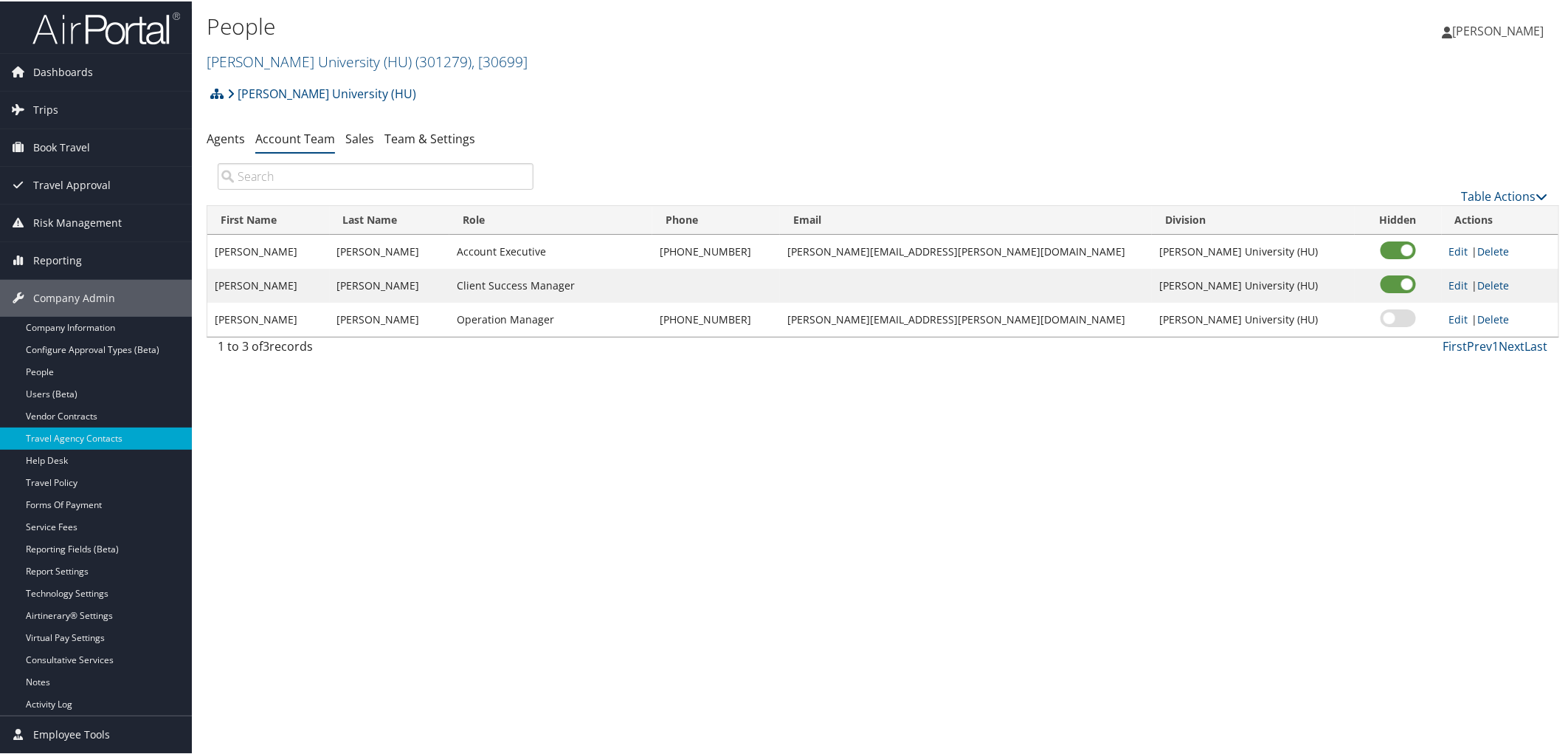
click at [423, 429] on div "People Howard University (HU) ( 301279 ) , [ 30699 ] Howard University (HU) Tro…" at bounding box center [883, 377] width 1382 height 754
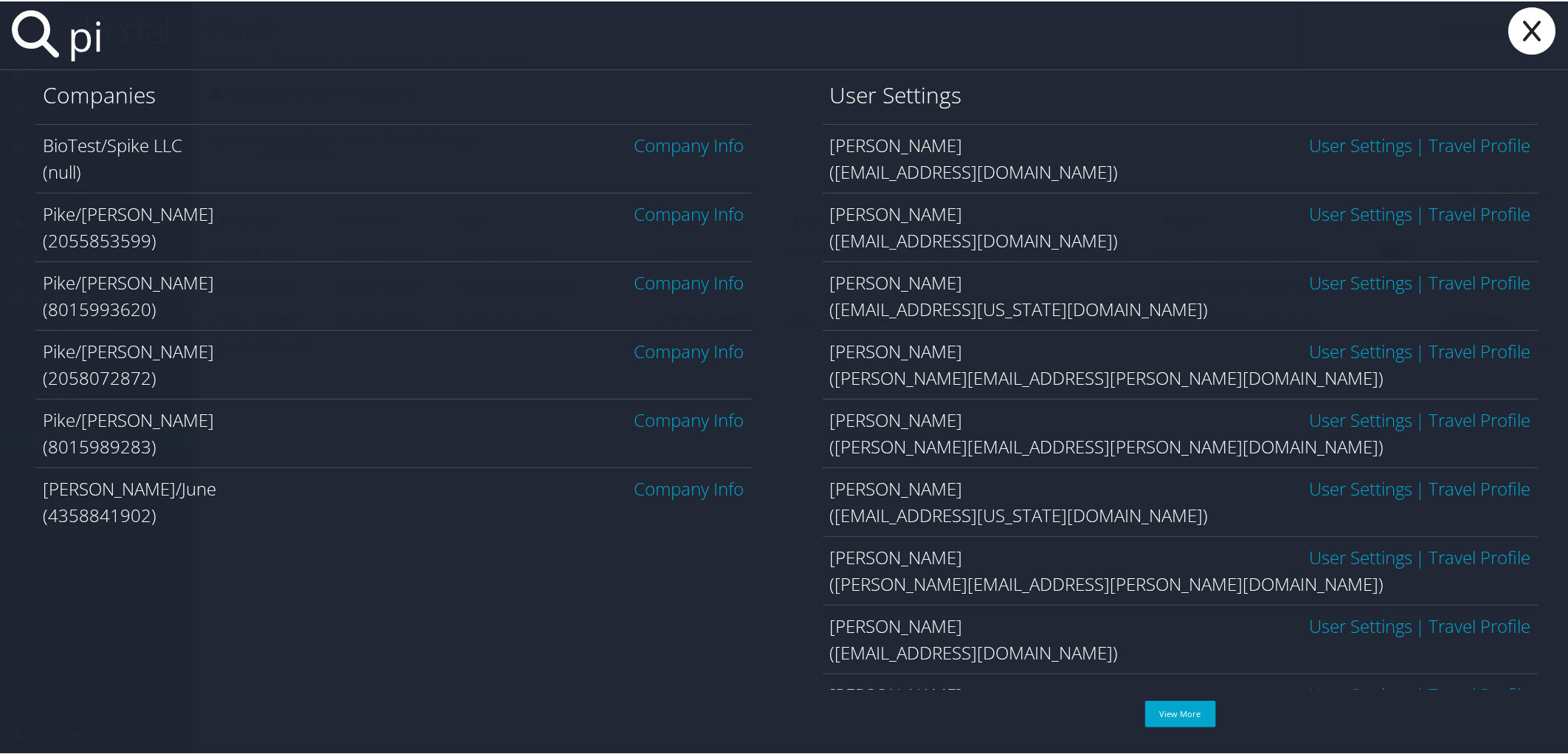
type input "p"
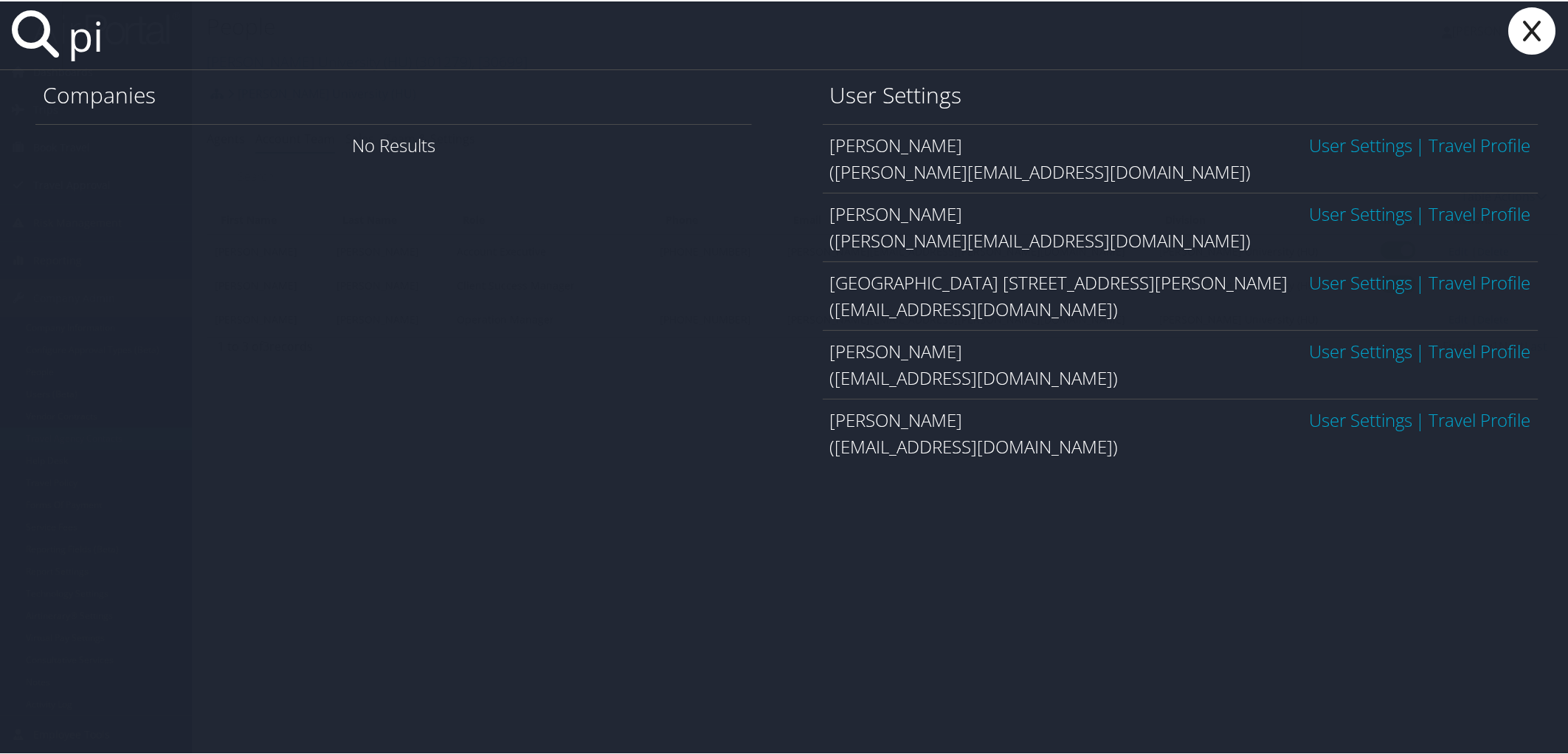
type input "p"
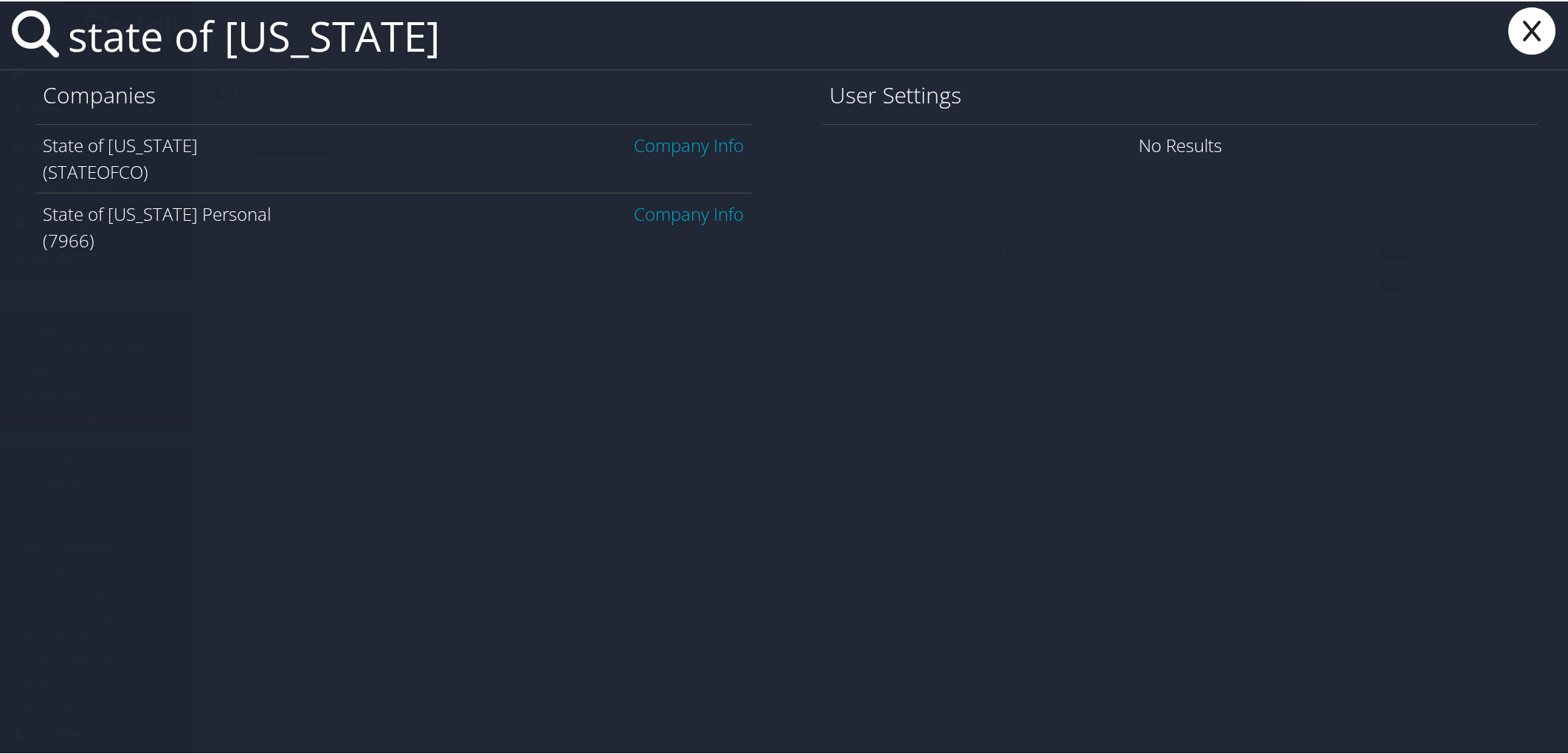
type input "state of colorado"
click at [698, 139] on link "Company Info" at bounding box center [689, 143] width 110 height 25
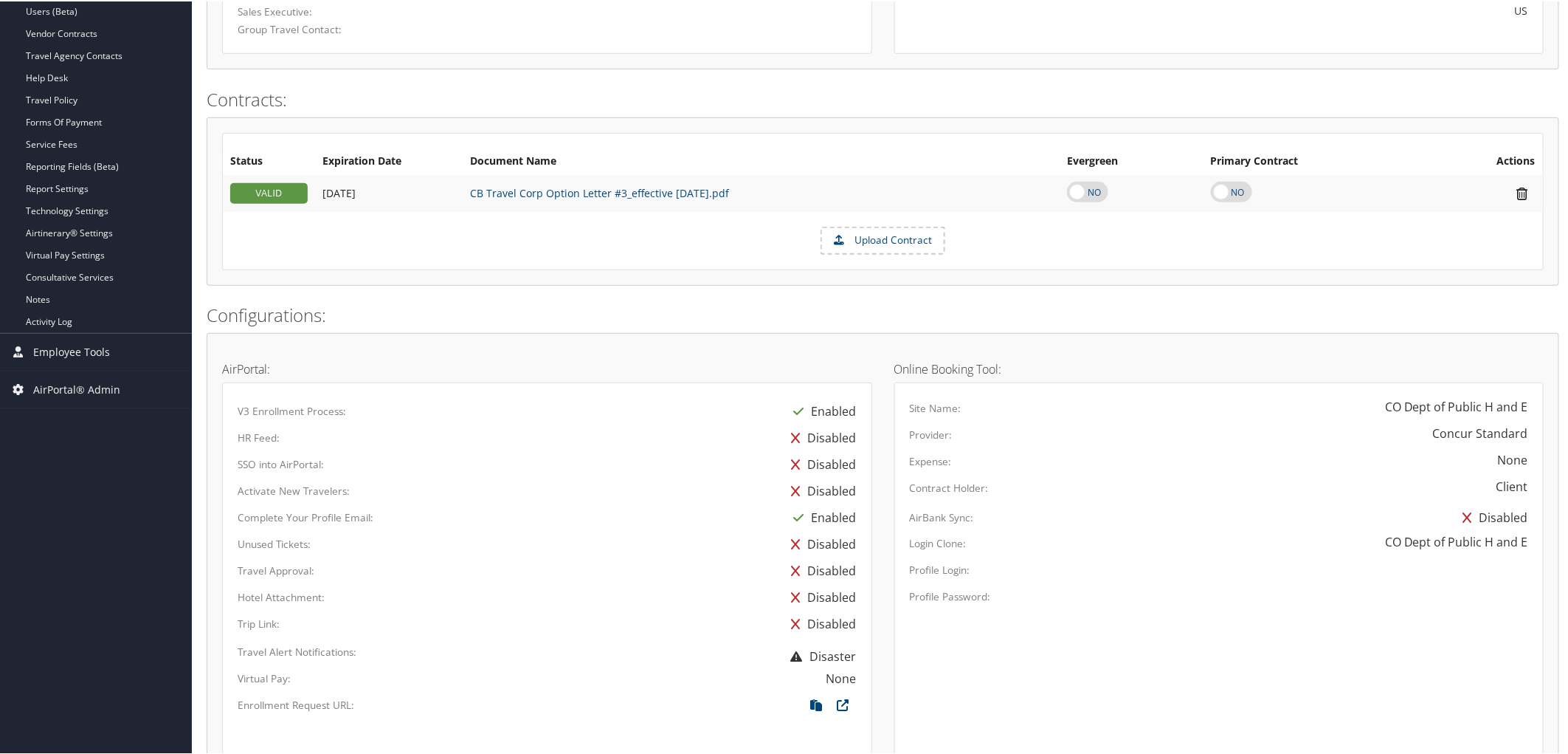
scroll to position [655, 0]
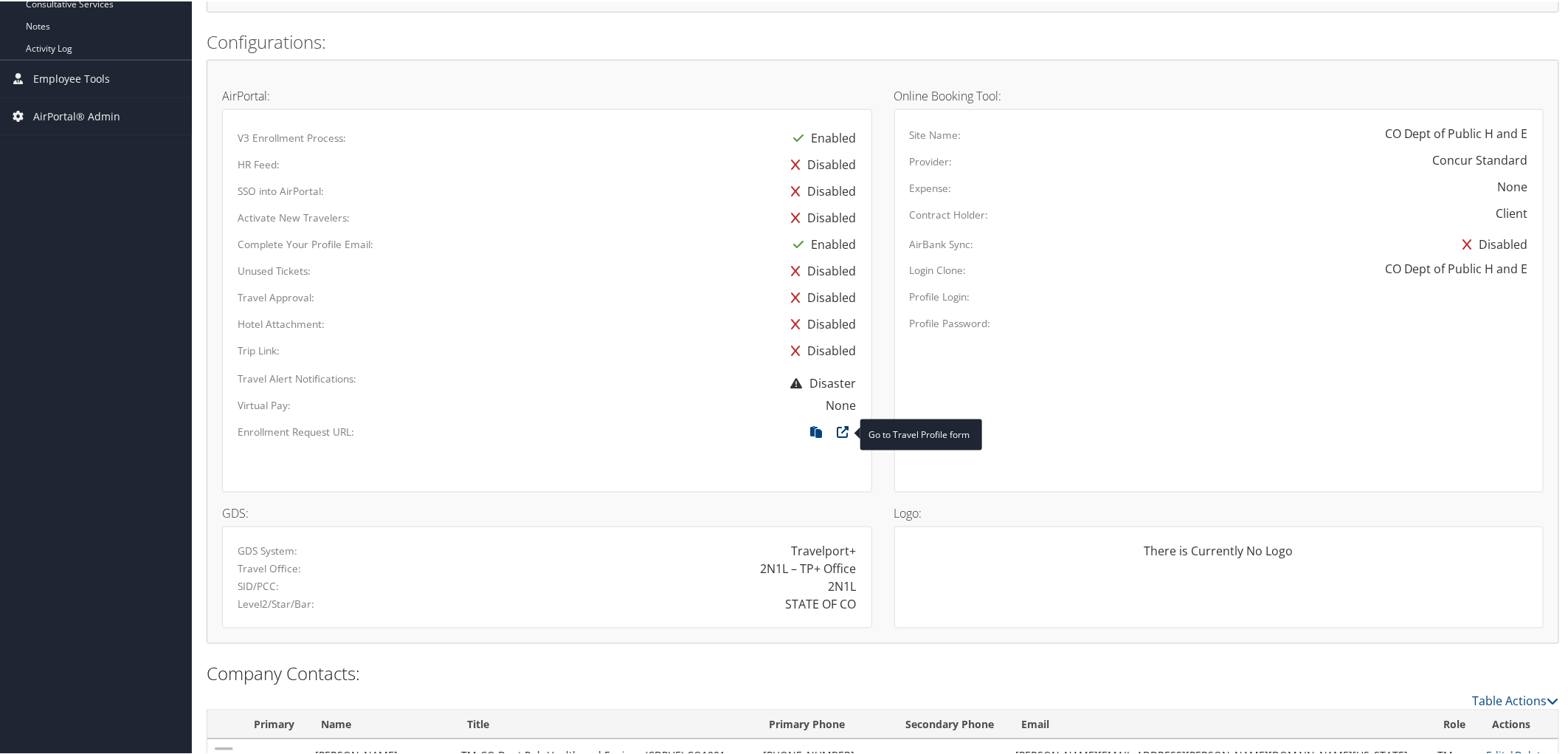
click at [843, 434] on icon at bounding box center [843, 434] width 27 height 19
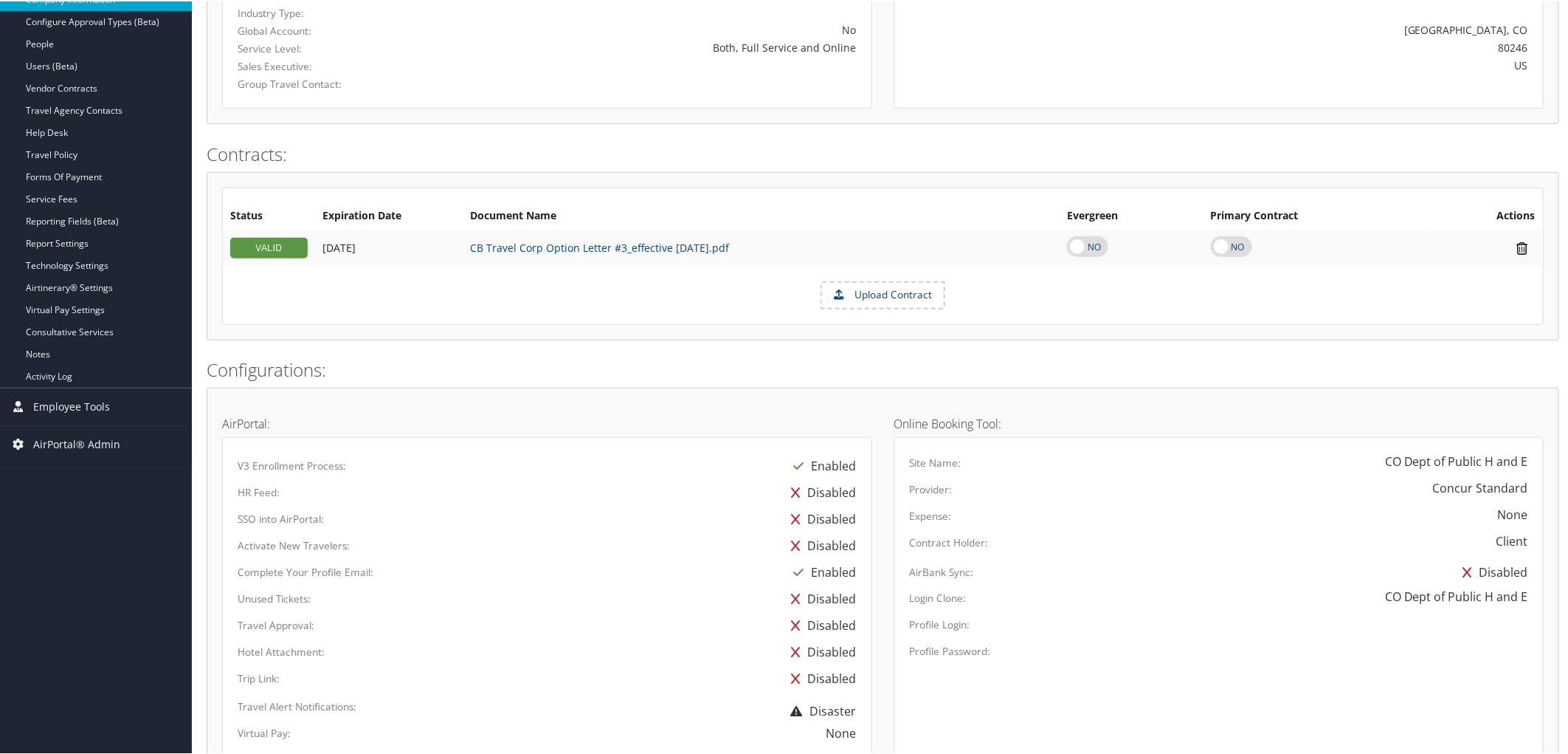
scroll to position [0, 0]
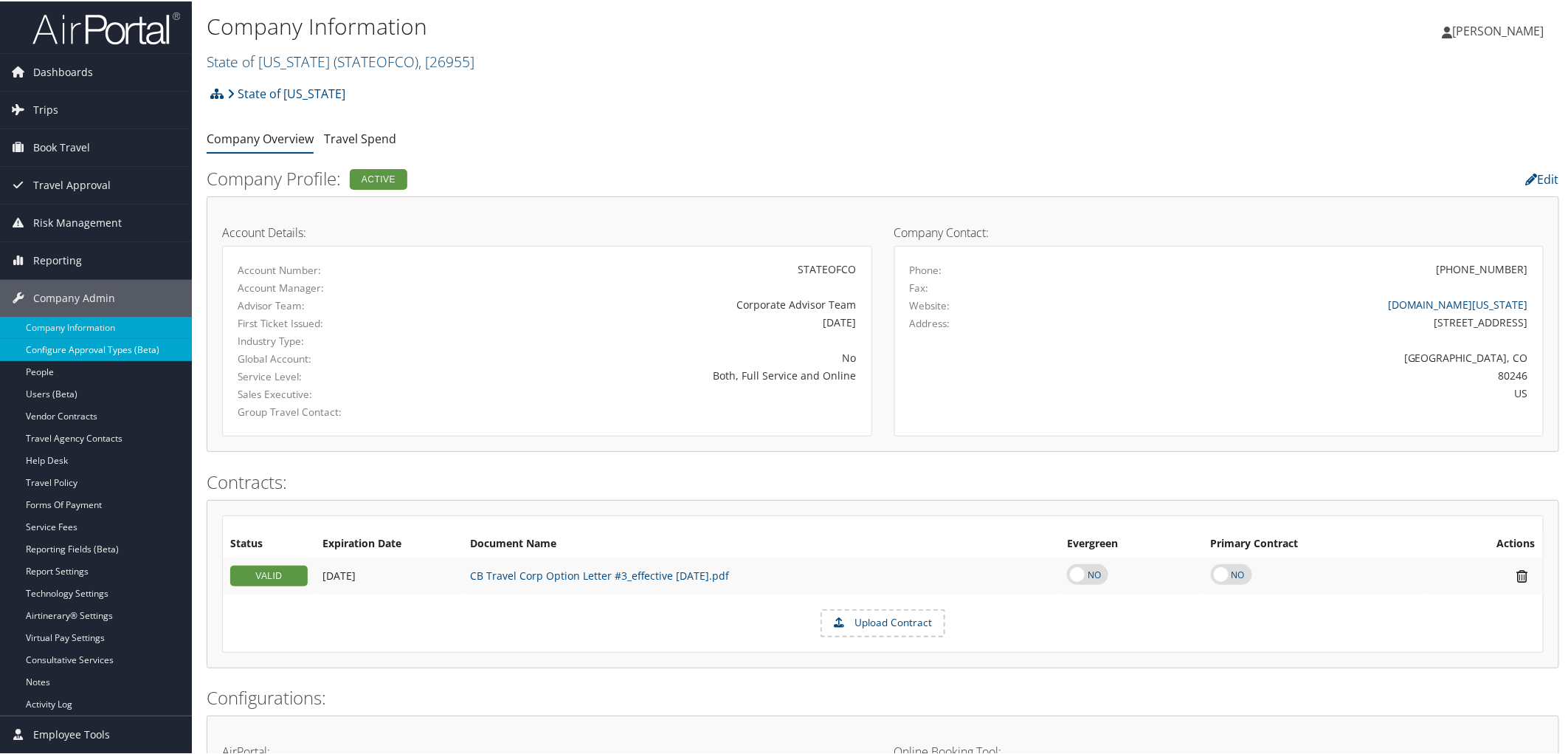
click at [76, 352] on link "Configure Approval Types (Beta)" at bounding box center [96, 348] width 192 height 22
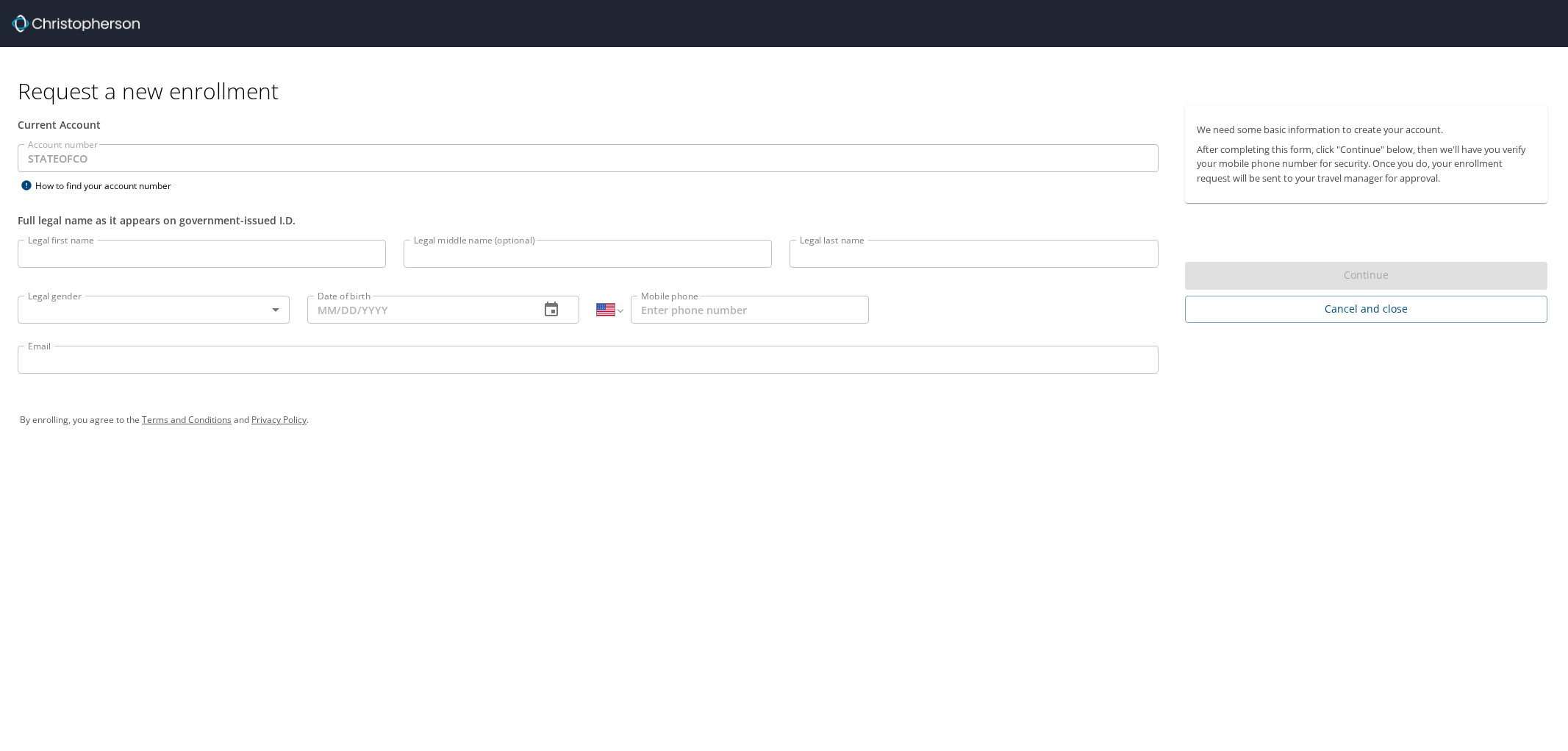
select select "US"
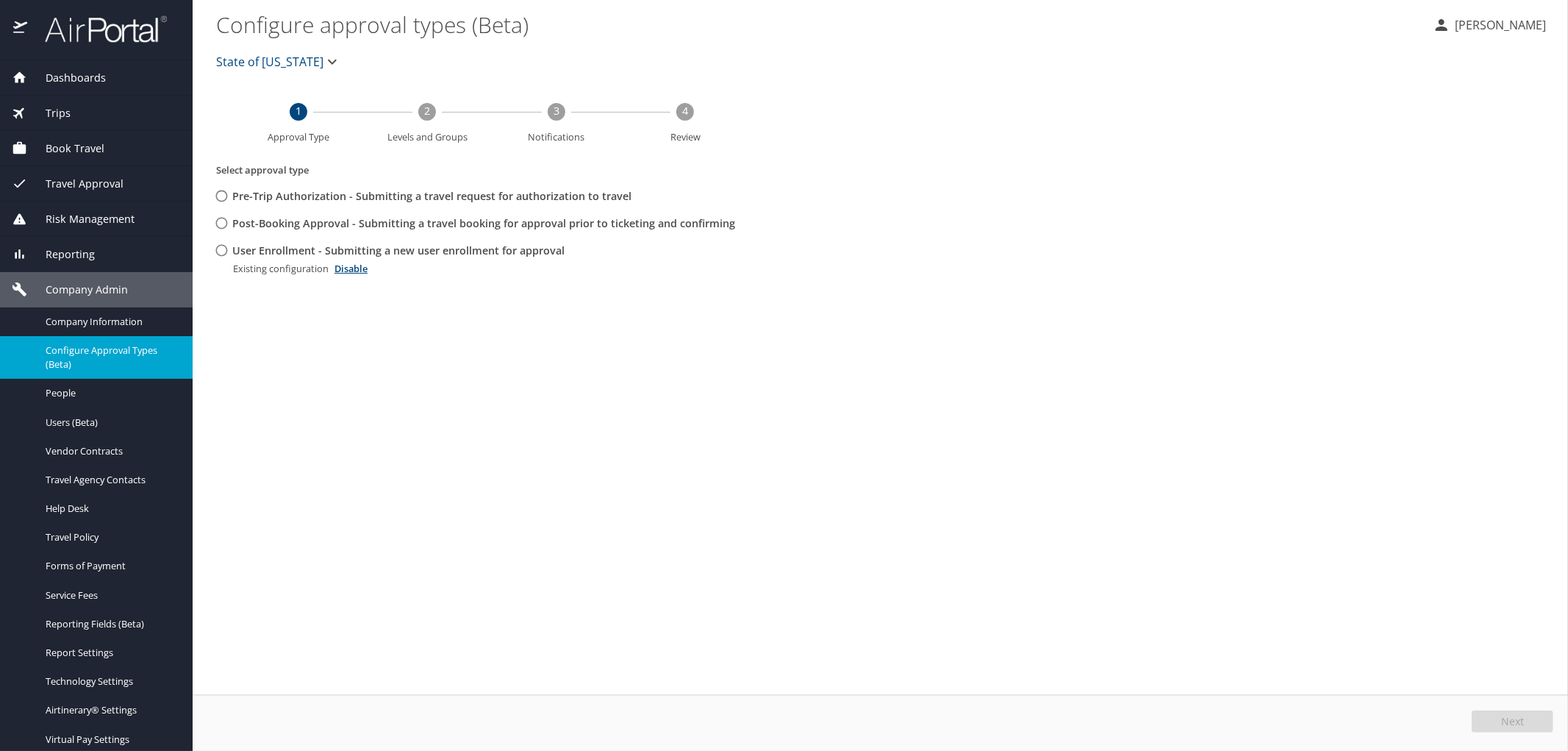
click at [221, 247] on input "User Enrollment - Submitting a new user enrollment for approval" at bounding box center [221, 250] width 27 height 27
radio input "true"
click at [1510, 721] on span "Edit" at bounding box center [1514, 721] width 19 height 10
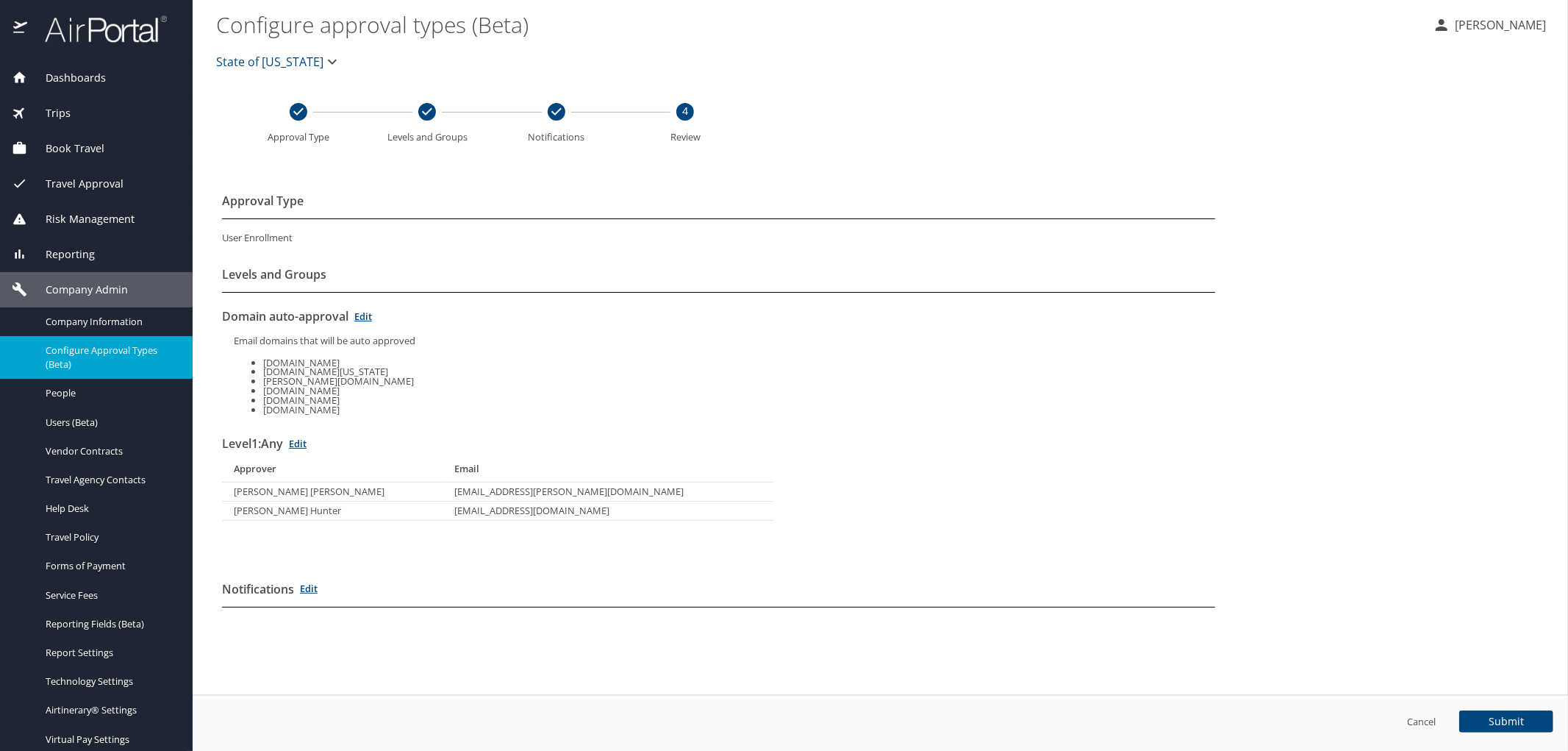
click at [101, 22] on img at bounding box center [97, 29] width 138 height 28
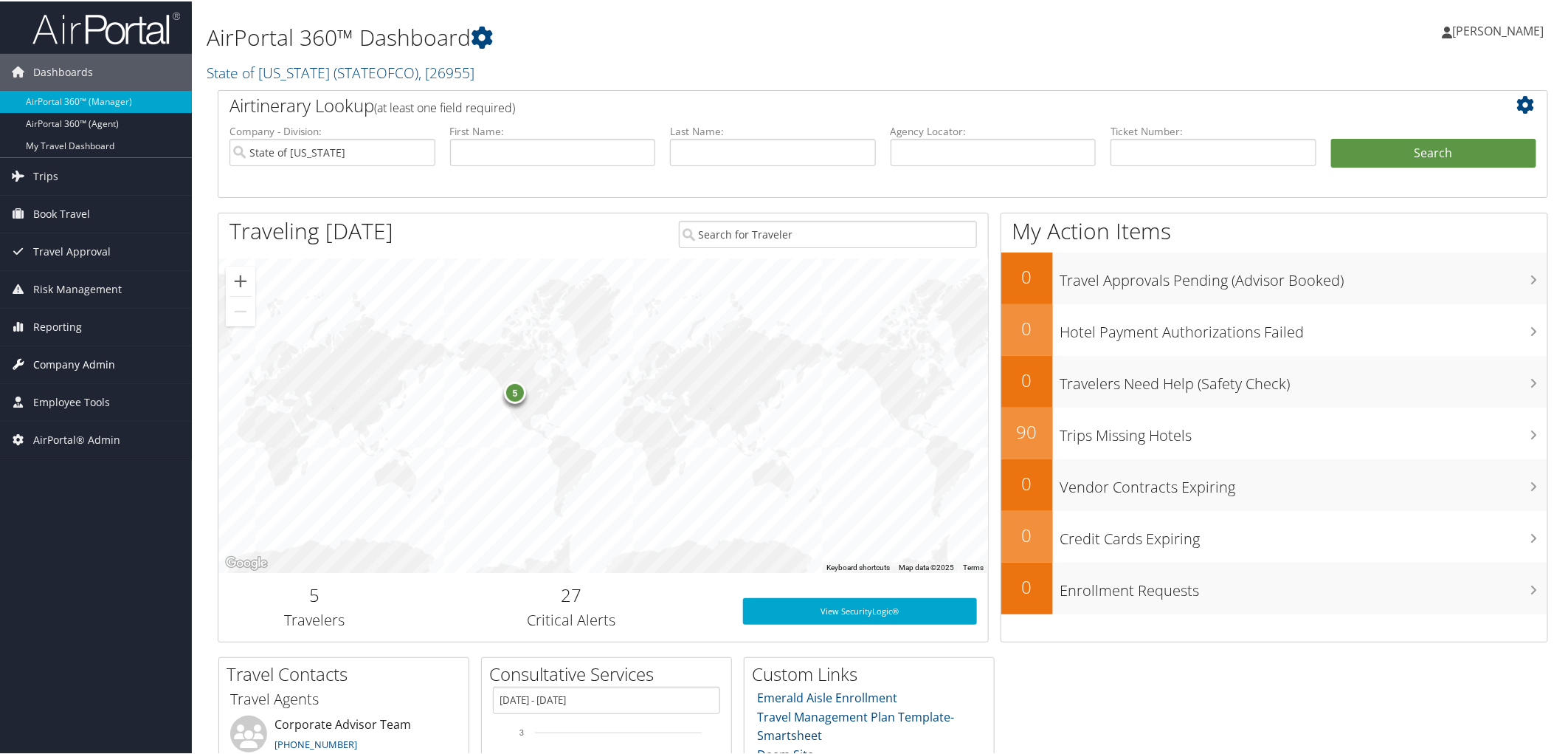
click at [58, 360] on span "Company Admin" at bounding box center [74, 363] width 82 height 37
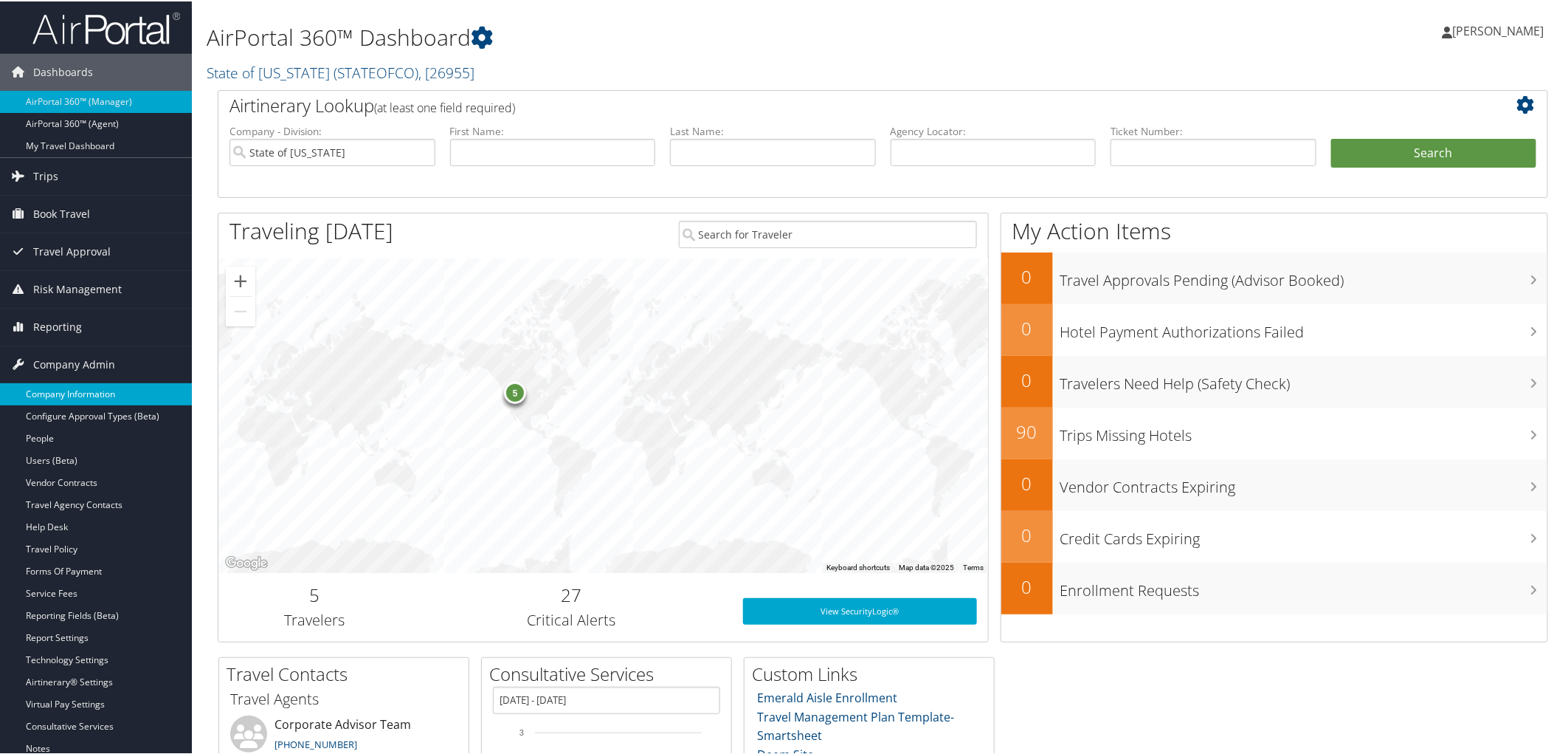
click at [58, 395] on link "Company Information" at bounding box center [96, 392] width 192 height 22
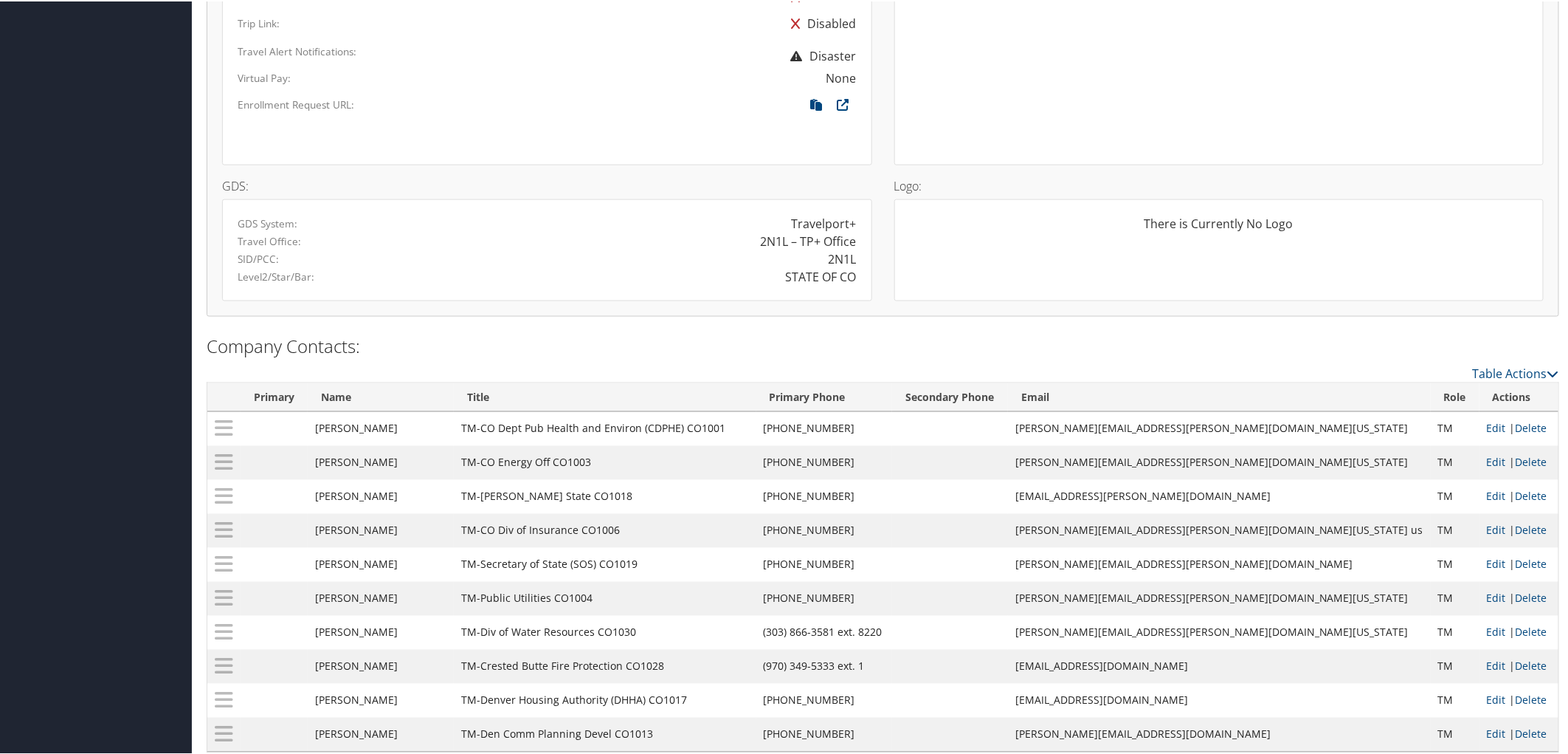
scroll to position [984, 0]
click at [835, 96] on icon at bounding box center [843, 105] width 27 height 19
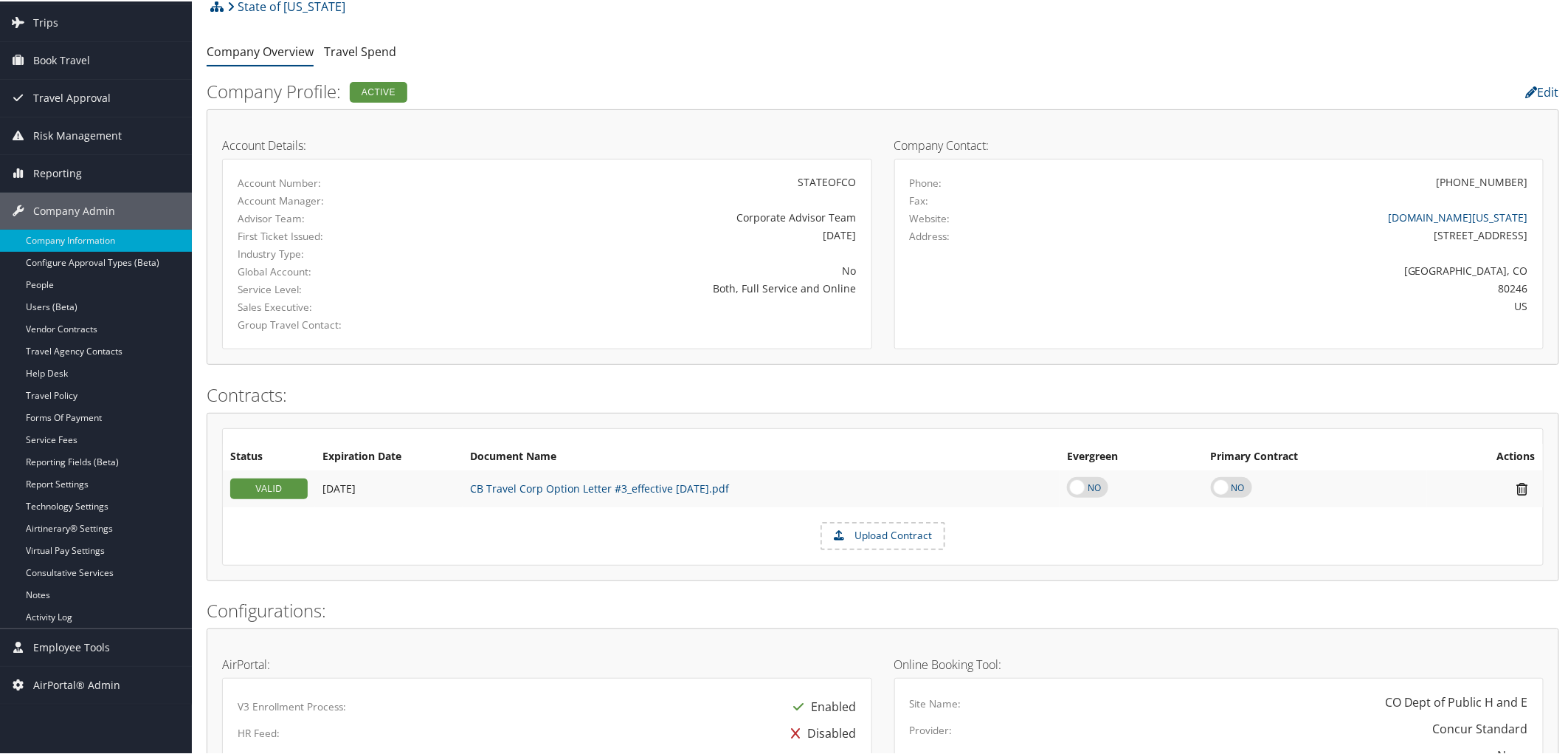
scroll to position [0, 0]
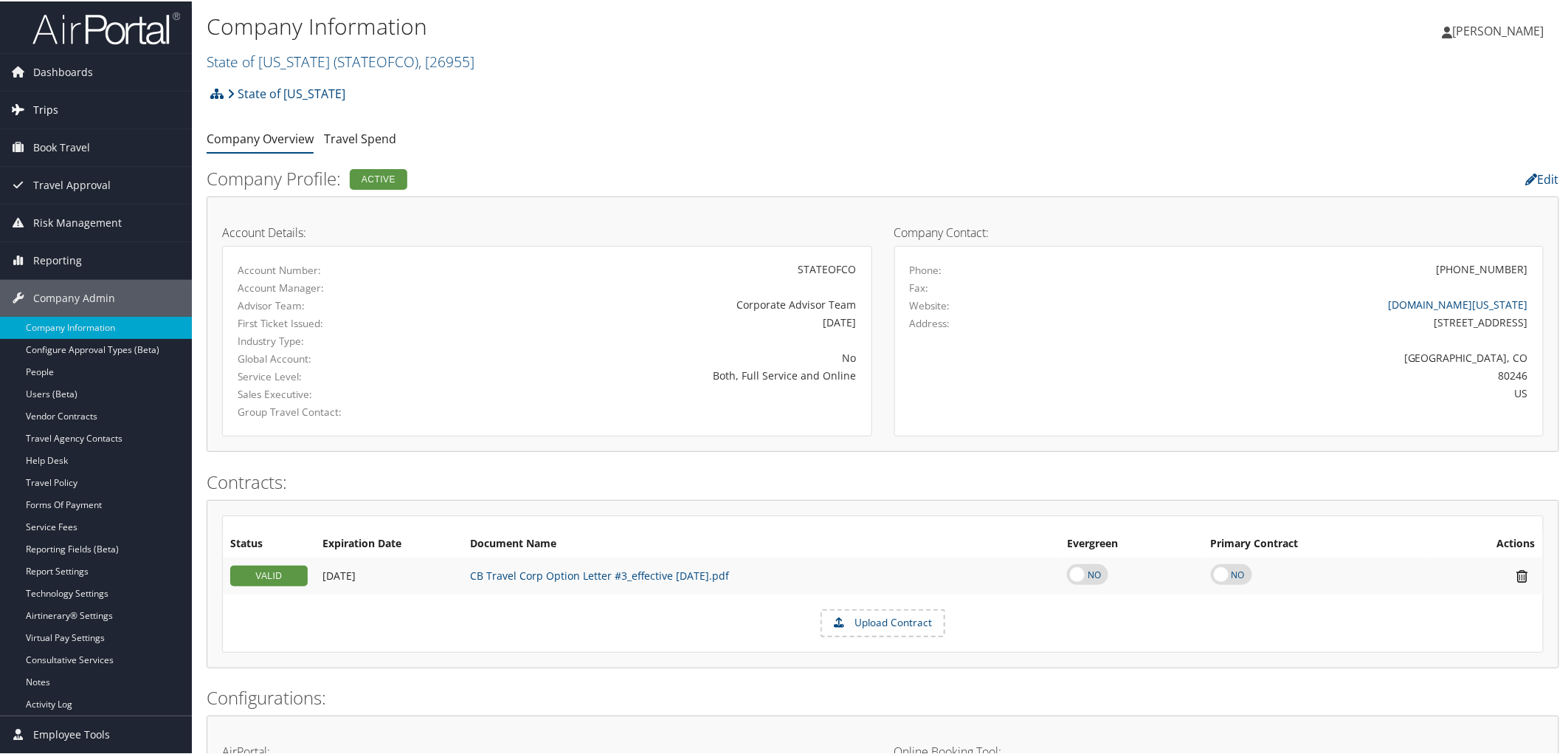
click at [42, 107] on span "Trips" at bounding box center [46, 108] width 25 height 37
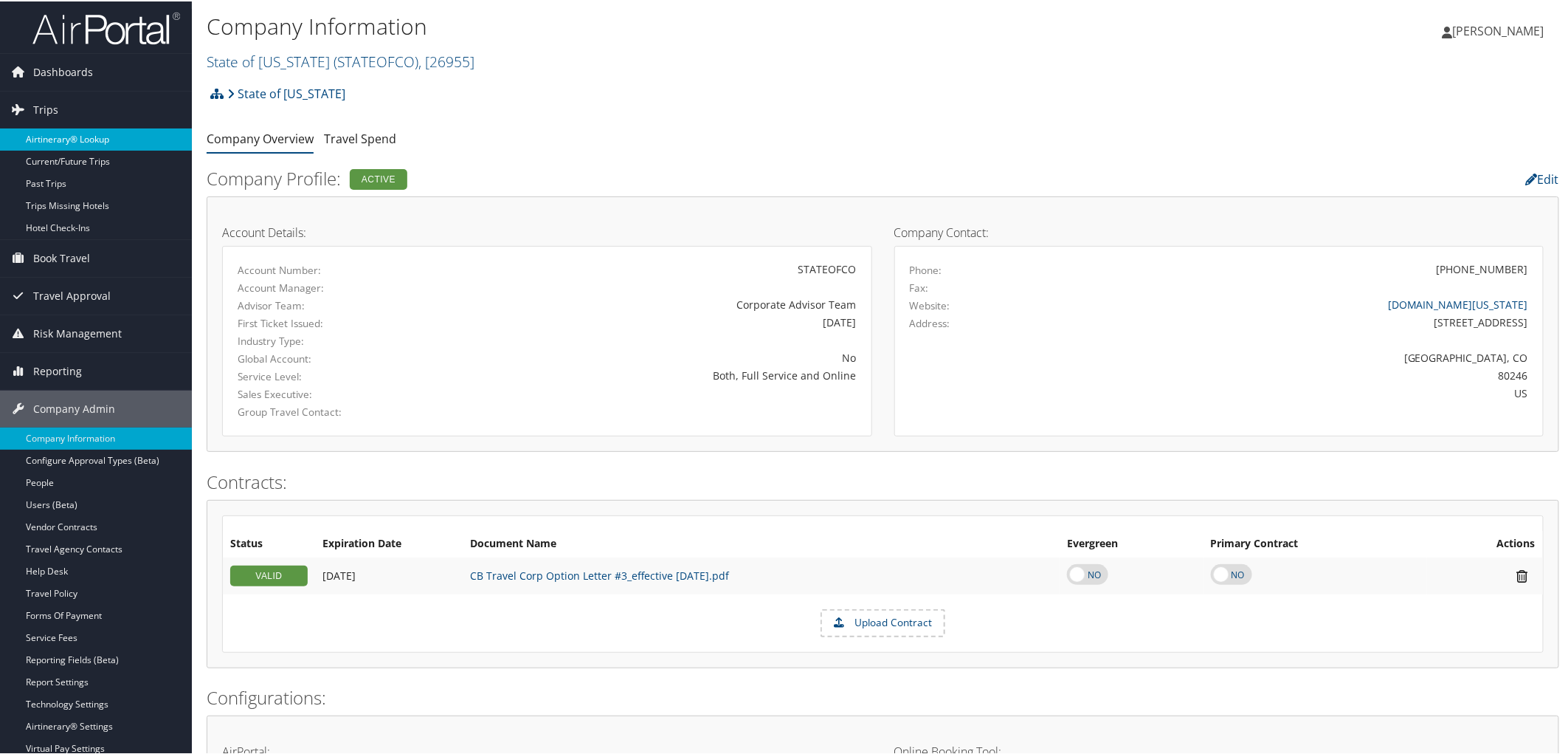
click at [42, 136] on link "Airtinerary® Lookup" at bounding box center [96, 138] width 192 height 22
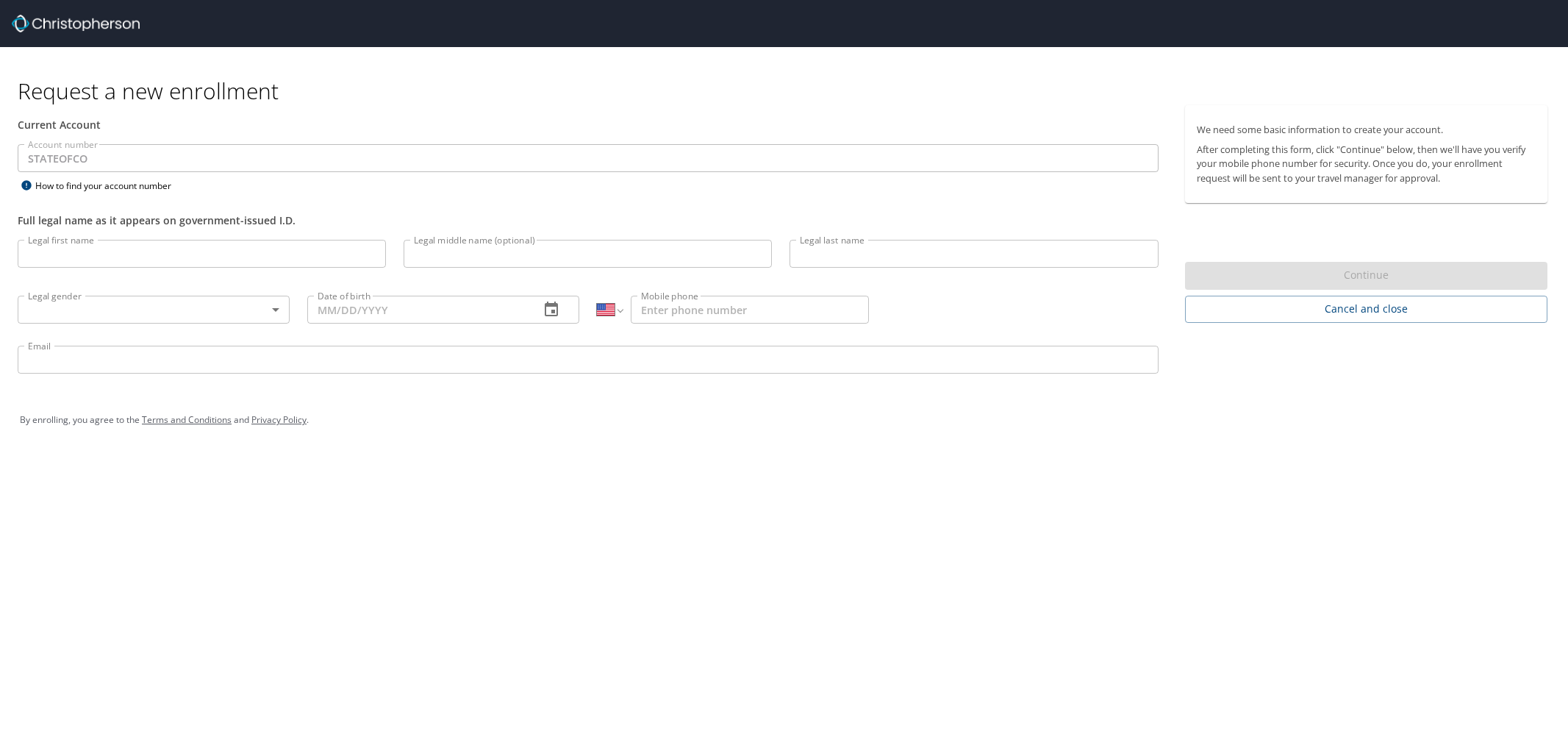
select select "US"
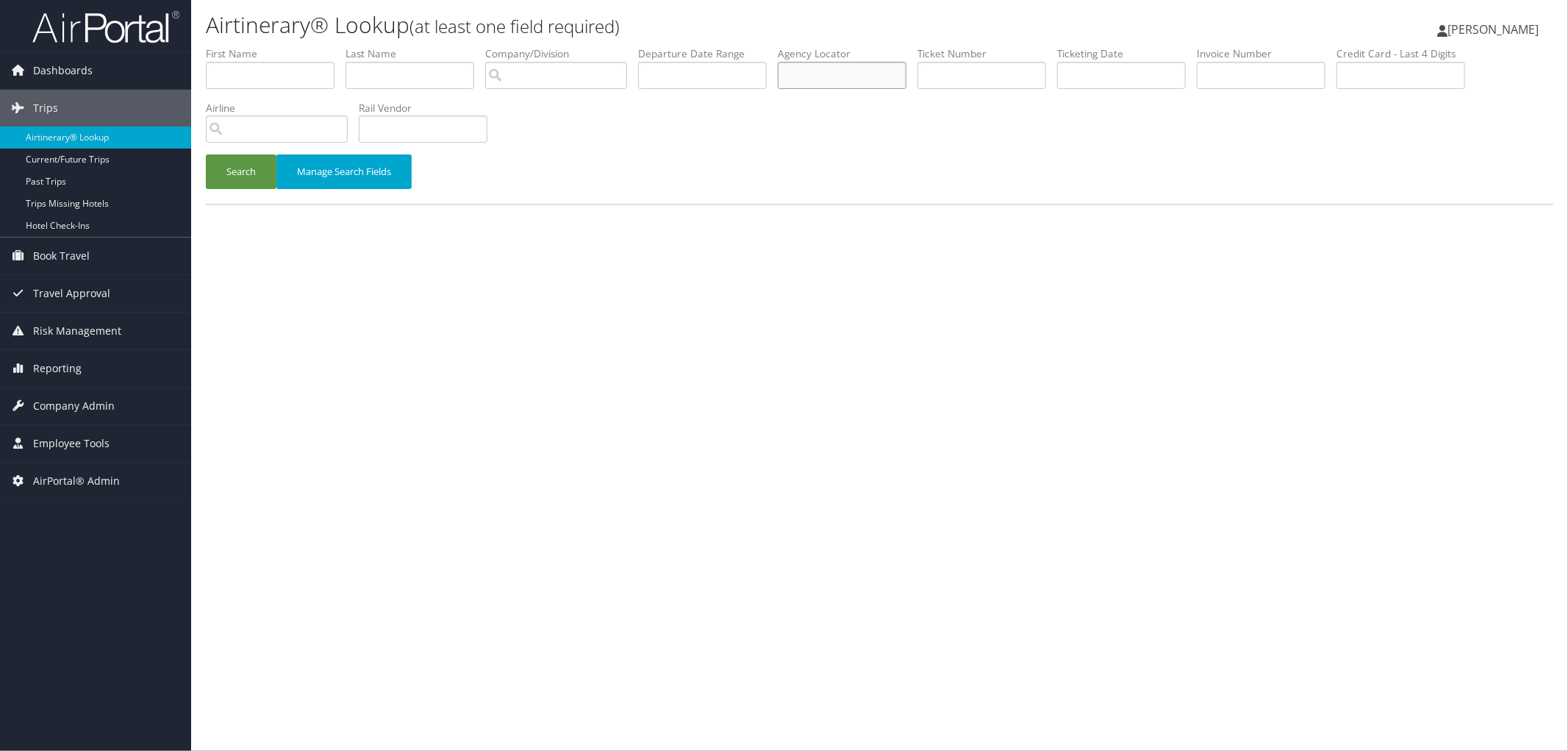
click at [835, 72] on input "text" at bounding box center [842, 75] width 129 height 27
click at [206, 154] on button "Search" at bounding box center [241, 171] width 71 height 35
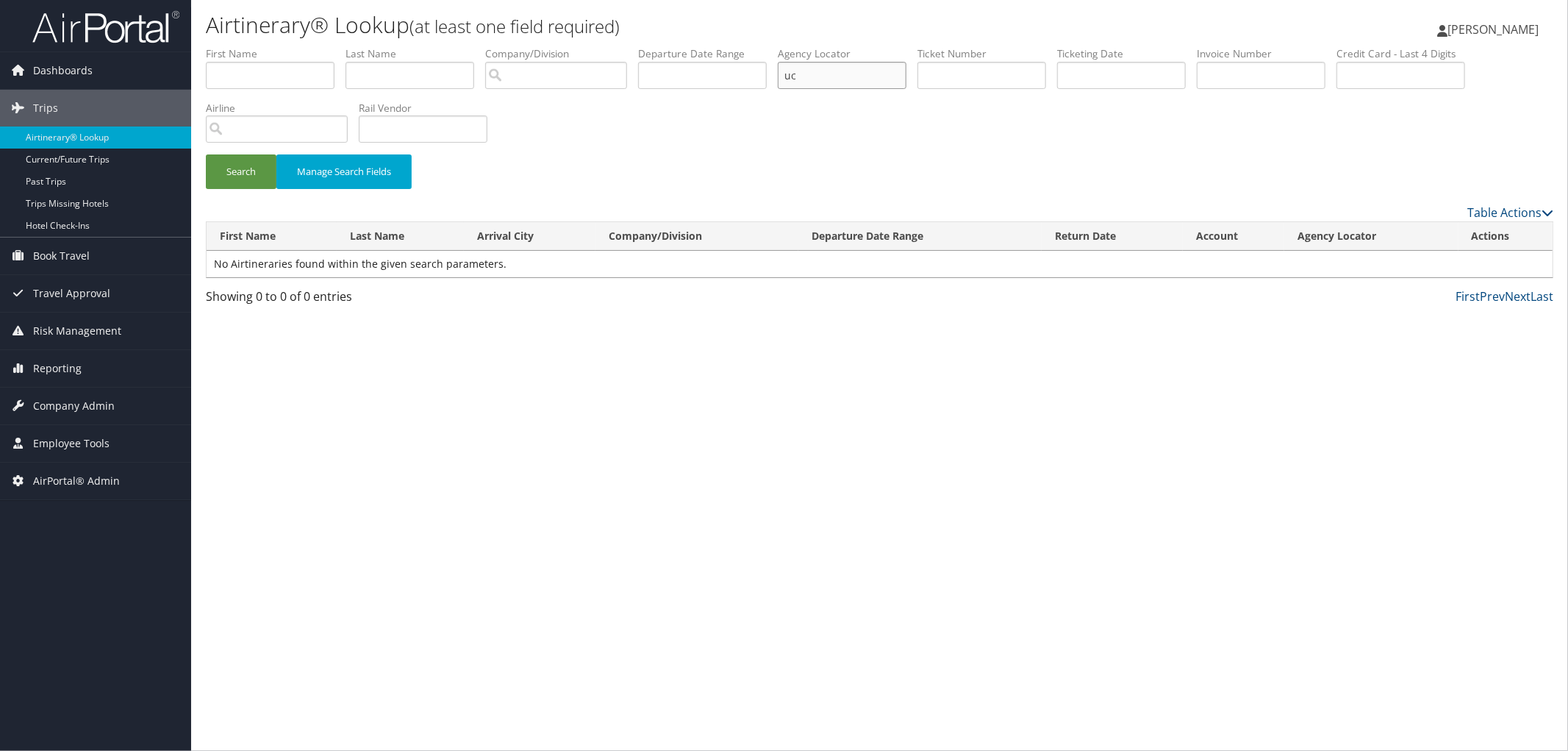
type input "u"
click at [383, 76] on input "text" at bounding box center [409, 75] width 129 height 27
type input "garner"
click at [206, 154] on button "Search" at bounding box center [241, 171] width 71 height 35
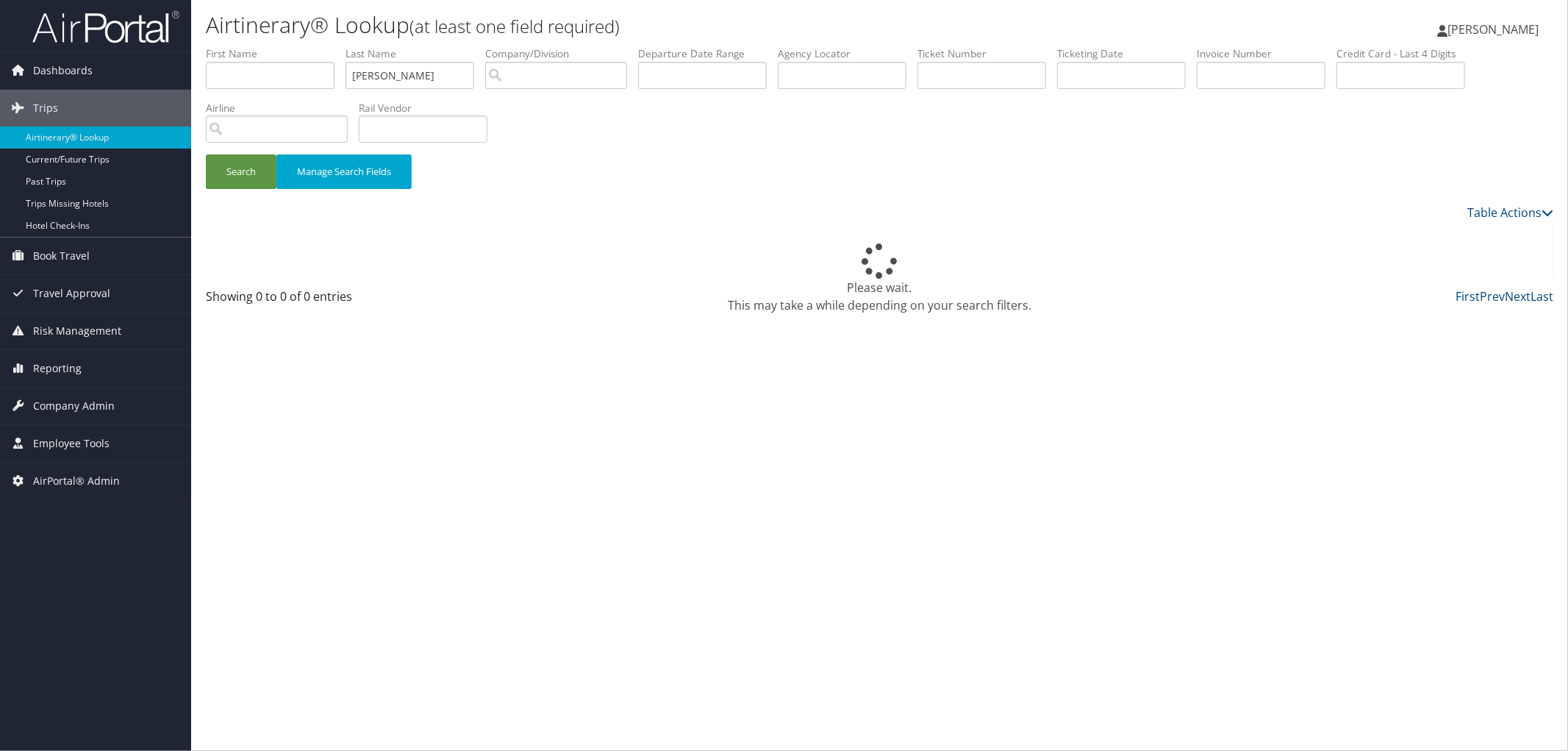
click at [225, 61] on label "First Name" at bounding box center [276, 54] width 140 height 15
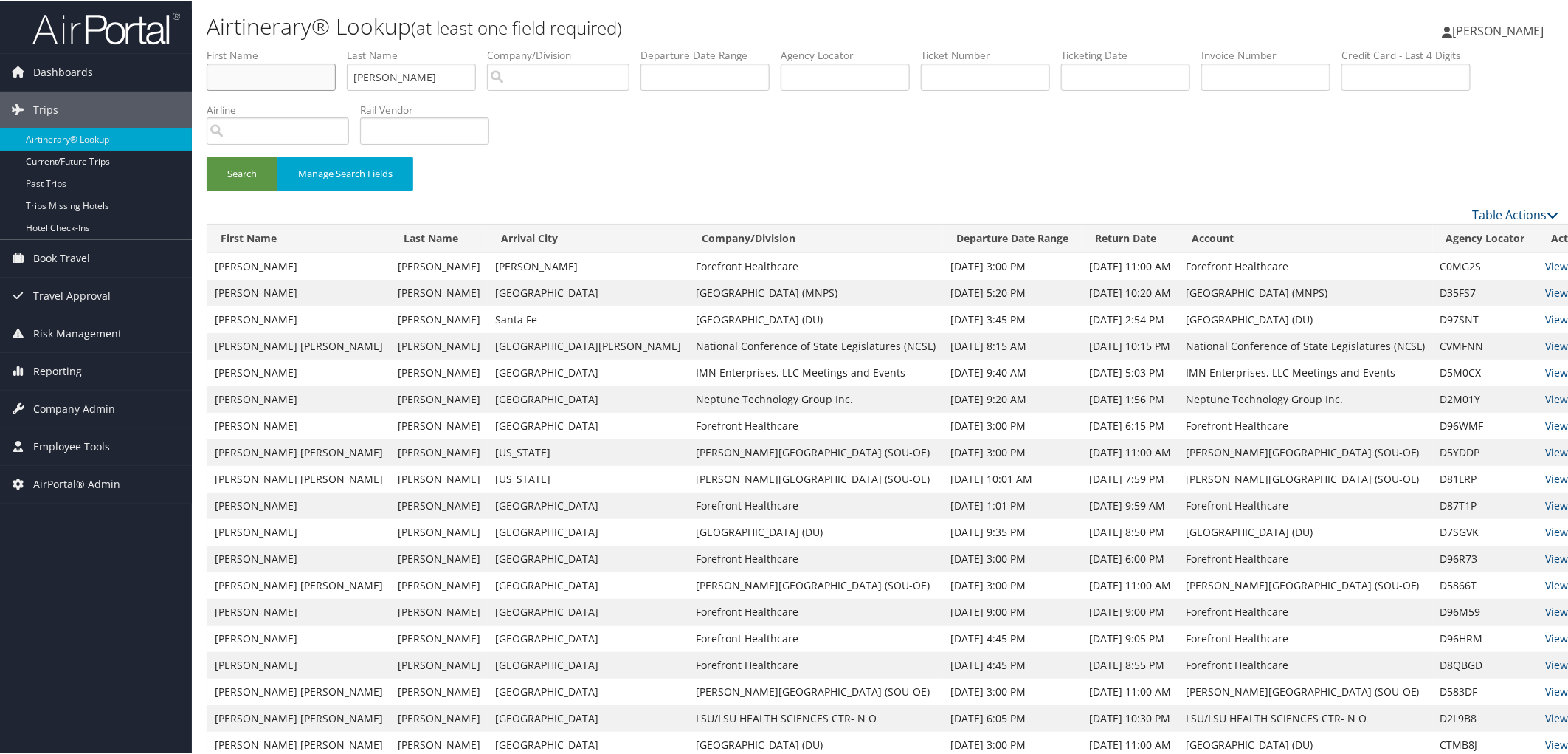
click at [238, 71] on input "text" at bounding box center [271, 75] width 129 height 28
click at [261, 240] on th "First Name" at bounding box center [298, 237] width 183 height 28
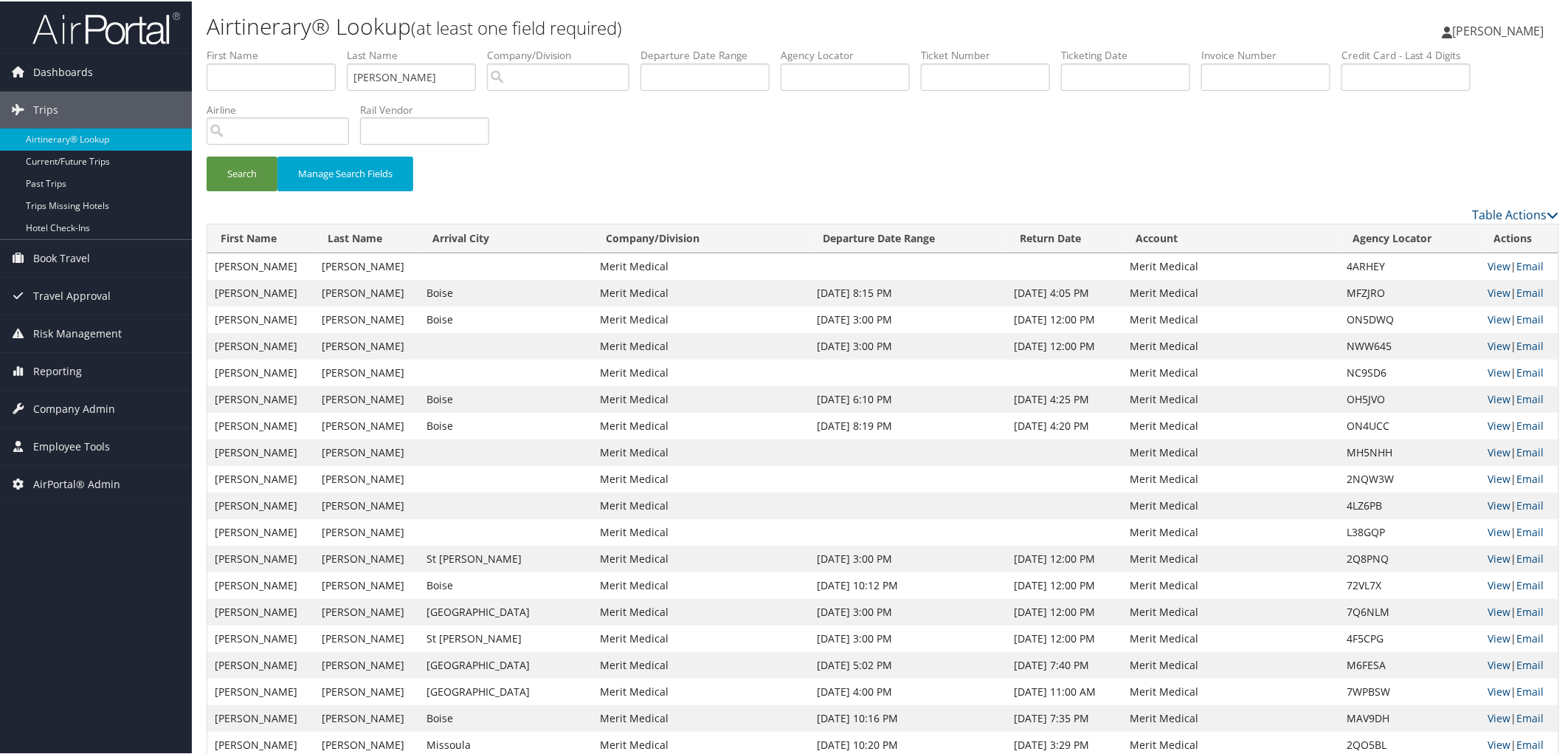
click at [244, 224] on th "First Name" at bounding box center [260, 237] width 107 height 28
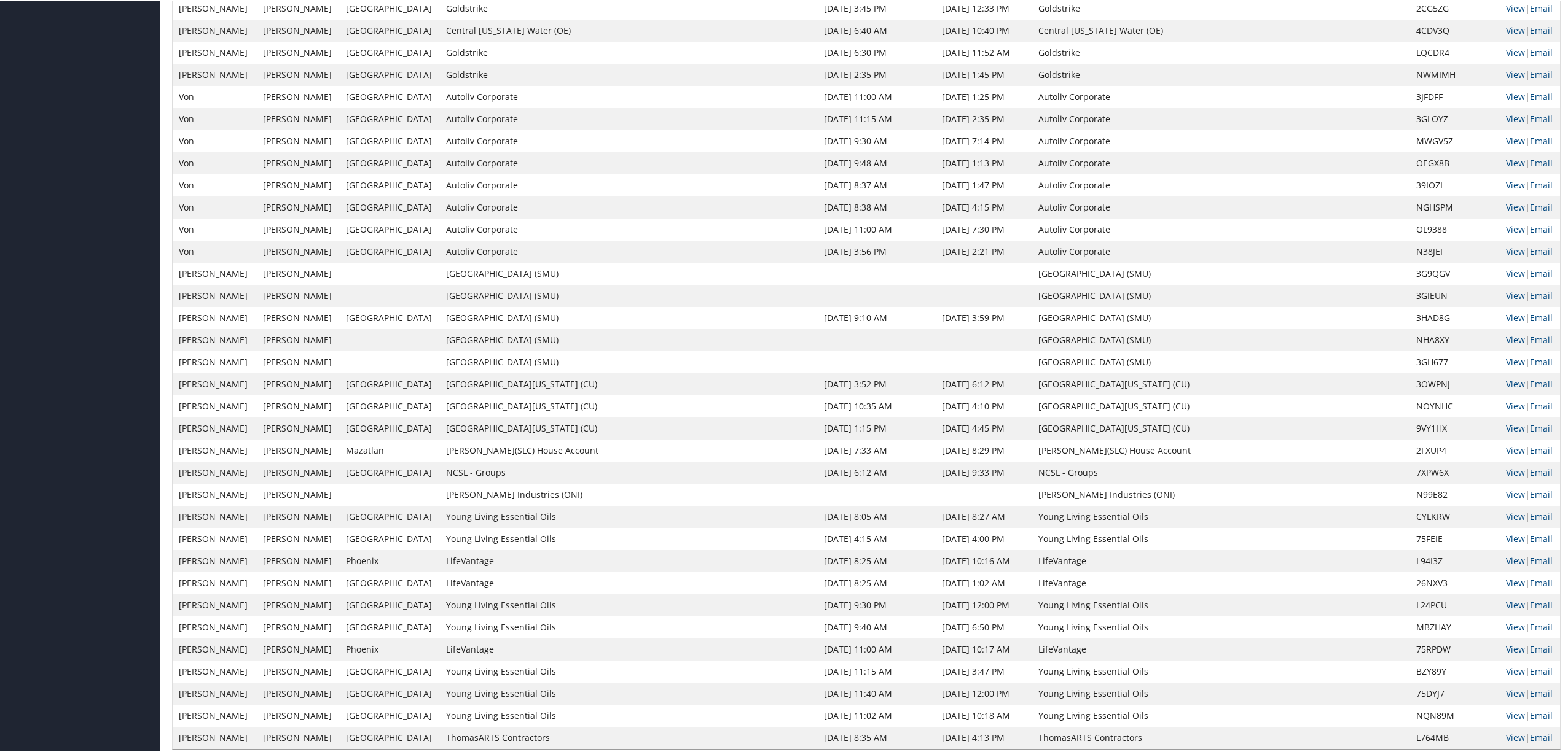
scroll to position [1644, 0]
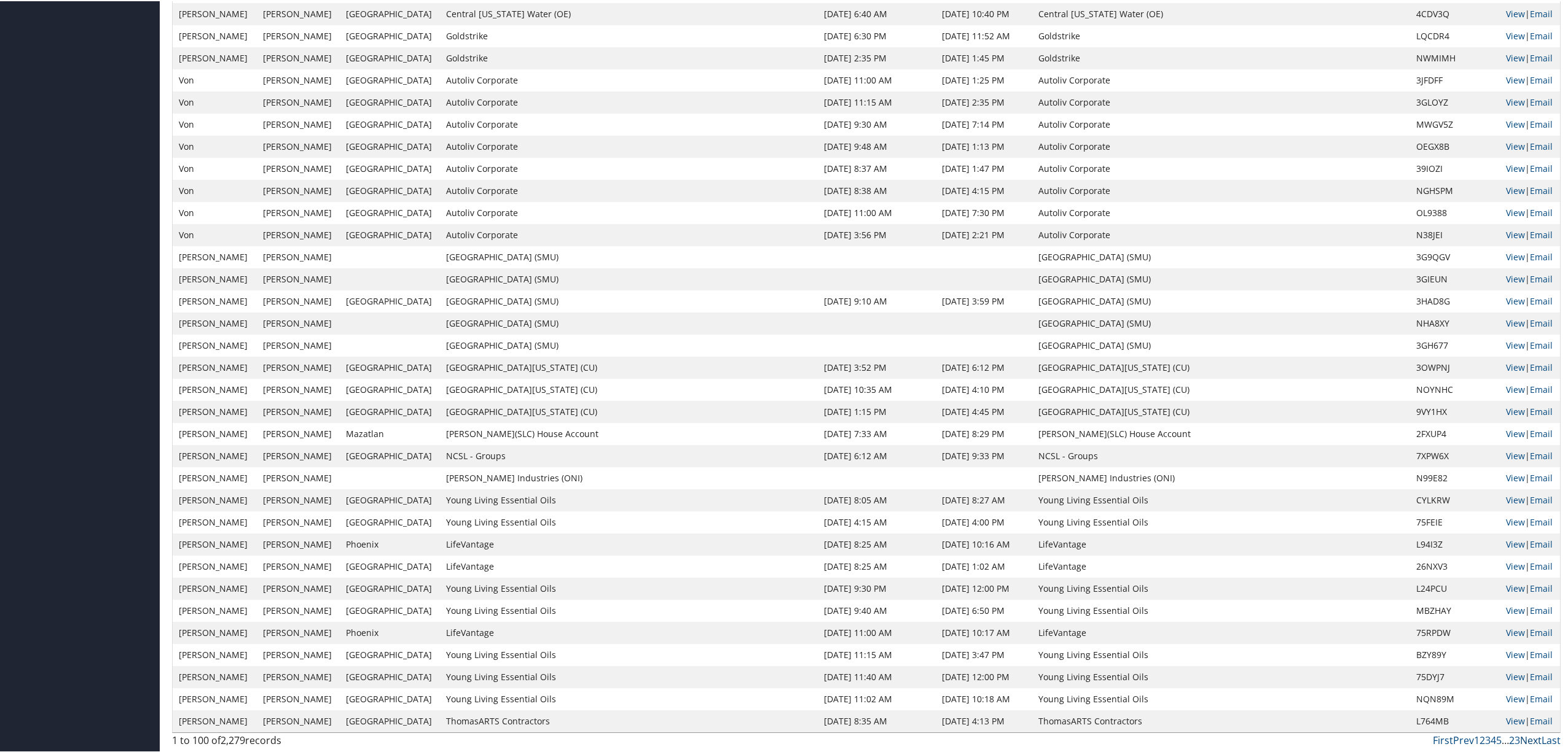
click at [1310, 626] on link "Next" at bounding box center [1530, 739] width 21 height 13
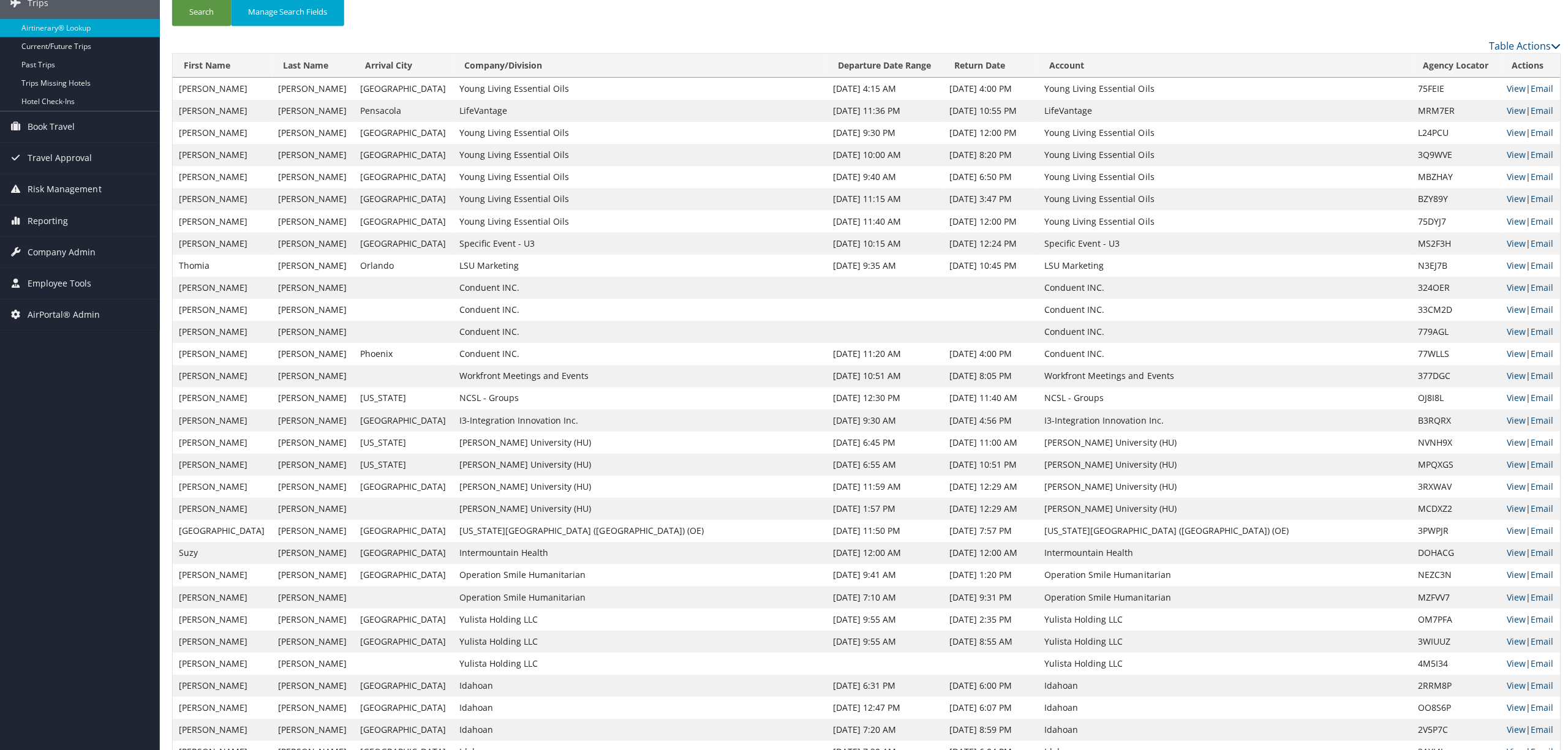
scroll to position [0, 0]
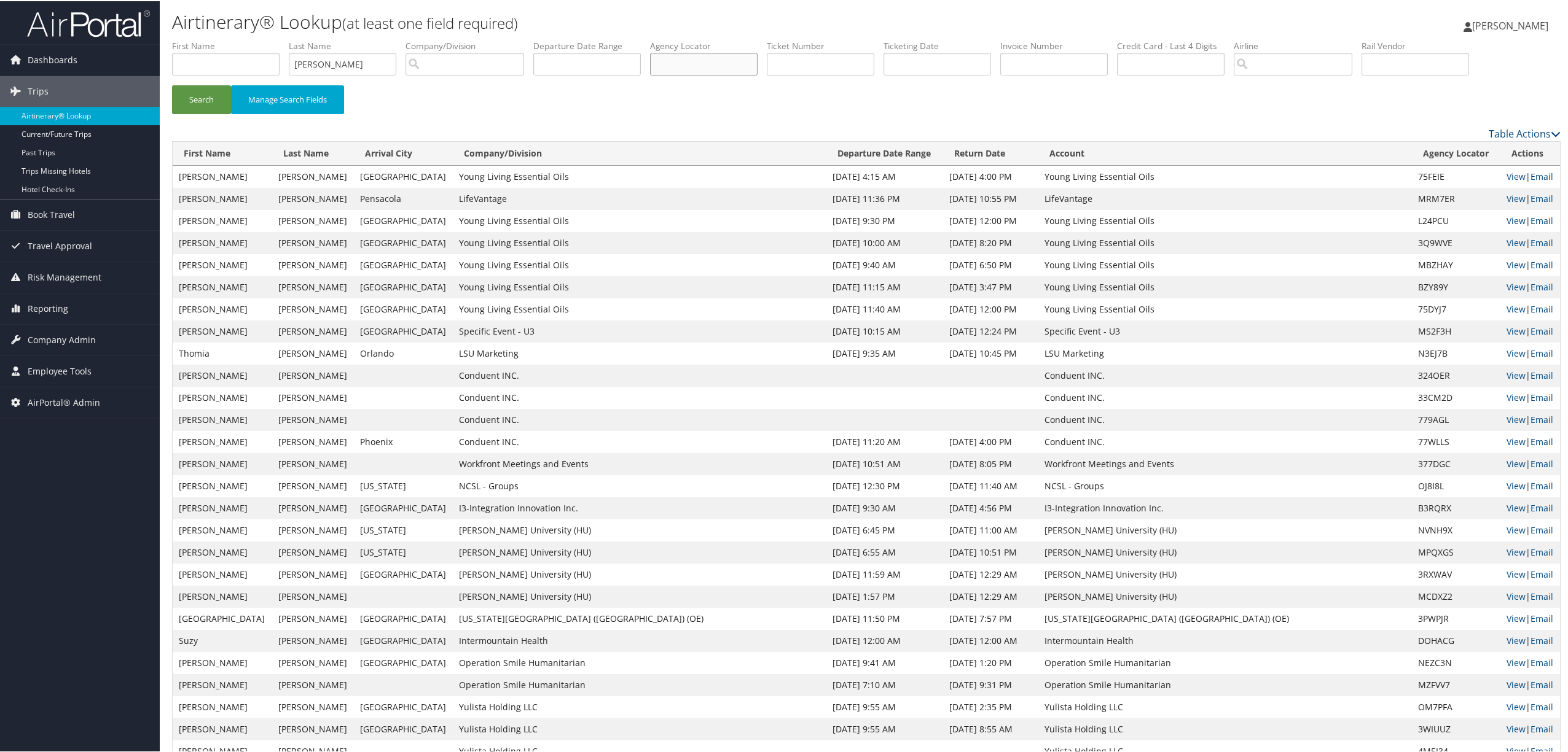
click at [684, 65] on input "text" at bounding box center [703, 62] width 107 height 23
drag, startPoint x: 350, startPoint y: 66, endPoint x: 224, endPoint y: 65, distance: 126.0
click at [224, 39] on ul "First Name Last Name garner Departure City Arrival City Company/Division Airpor…" at bounding box center [866, 39] width 1389 height 0
click at [688, 64] on input "text" at bounding box center [703, 62] width 107 height 23
type input "ucmqhl"
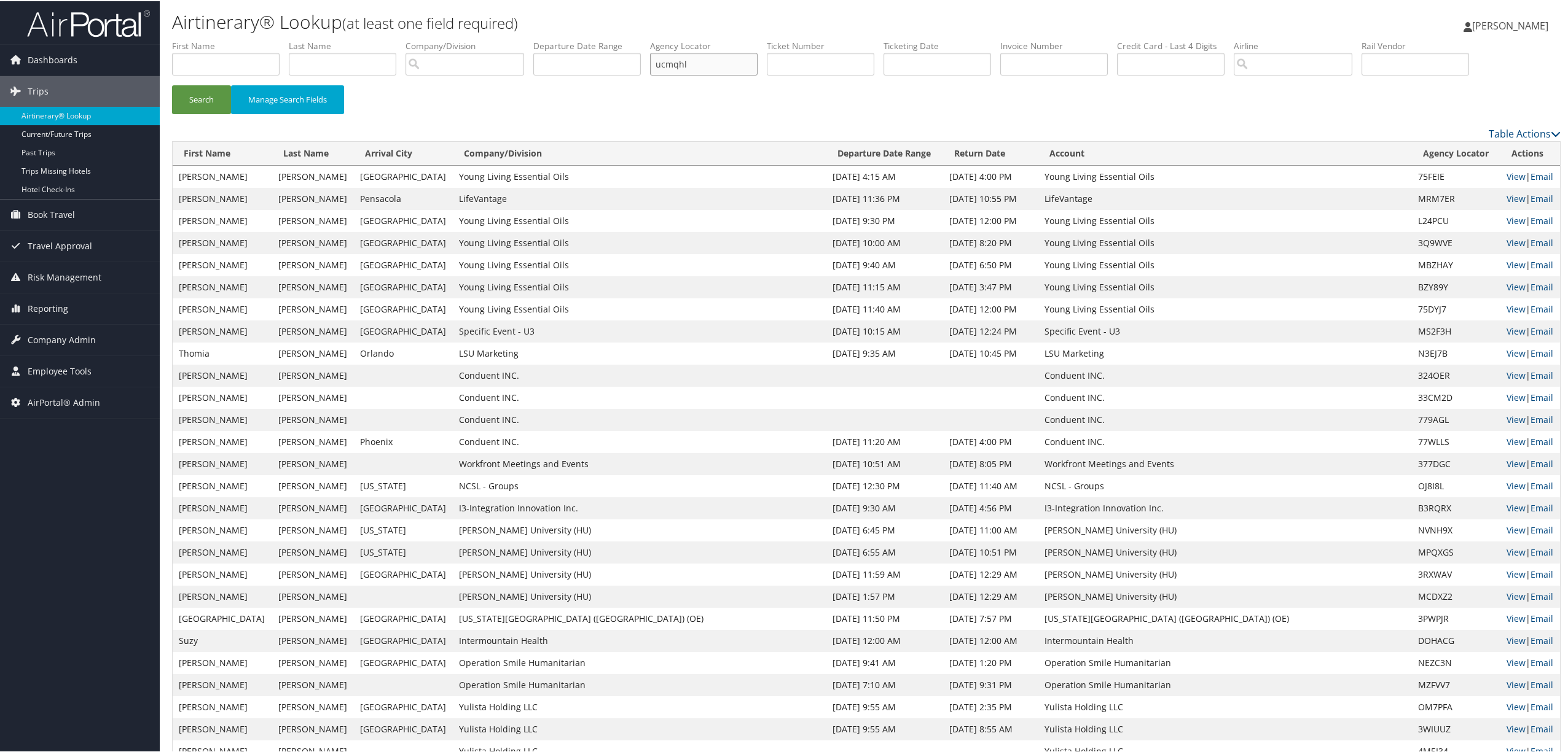
click at [172, 84] on button "Search" at bounding box center [202, 98] width 59 height 29
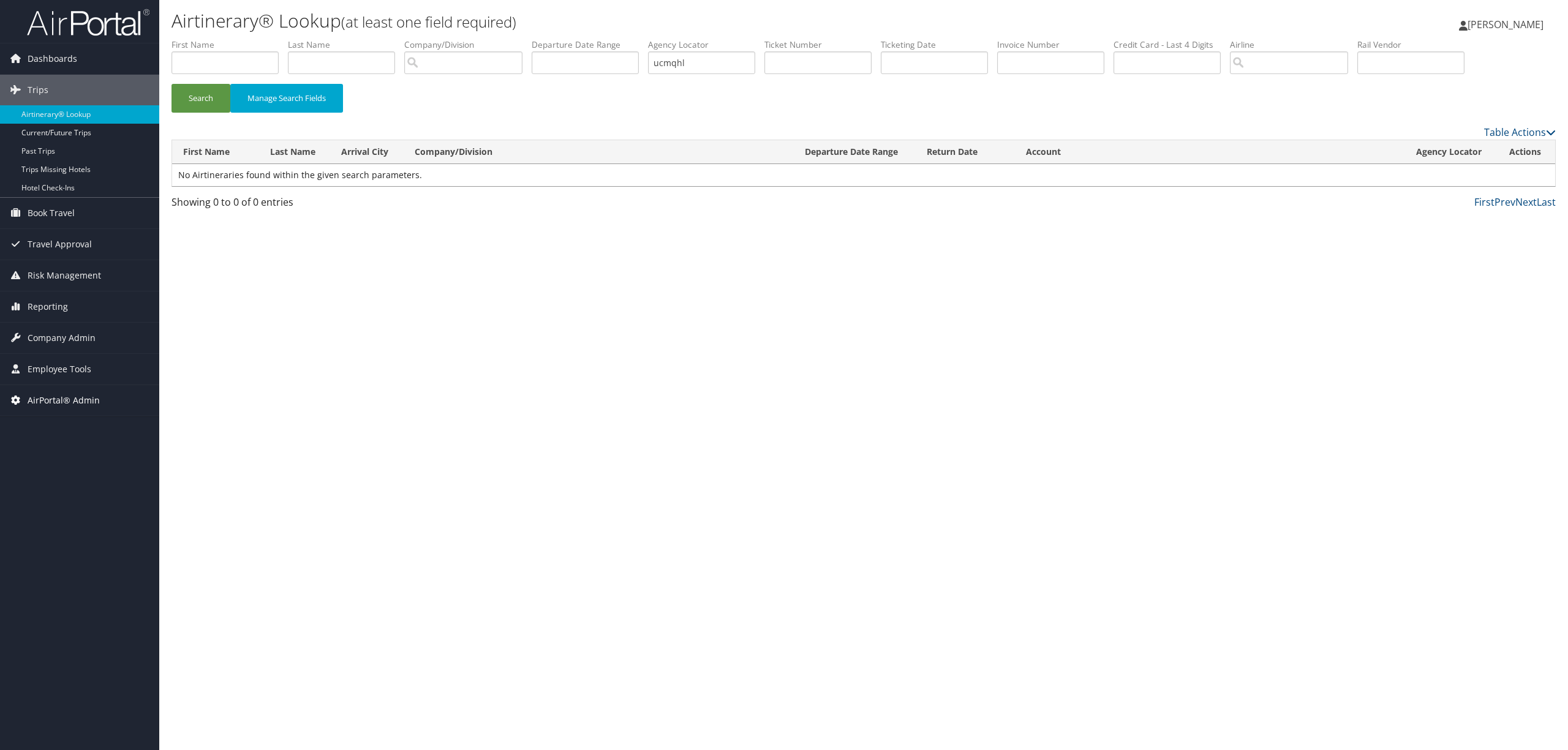
click at [65, 395] on span "AirPortal® Admin" at bounding box center [64, 400] width 72 height 31
click at [672, 444] on div "Airtinerary® Lookup (at least one field required) Trudy Jeffs Trudy Jeffs My Se…" at bounding box center [864, 375] width 1409 height 750
drag, startPoint x: 702, startPoint y: 60, endPoint x: 623, endPoint y: 58, distance: 79.0
click at [623, 39] on ul "First Name Last Name Departure City Arrival City Company/Division Airport/City …" at bounding box center [864, 39] width 1384 height 0
click at [76, 503] on link "Office Management" at bounding box center [80, 498] width 159 height 18
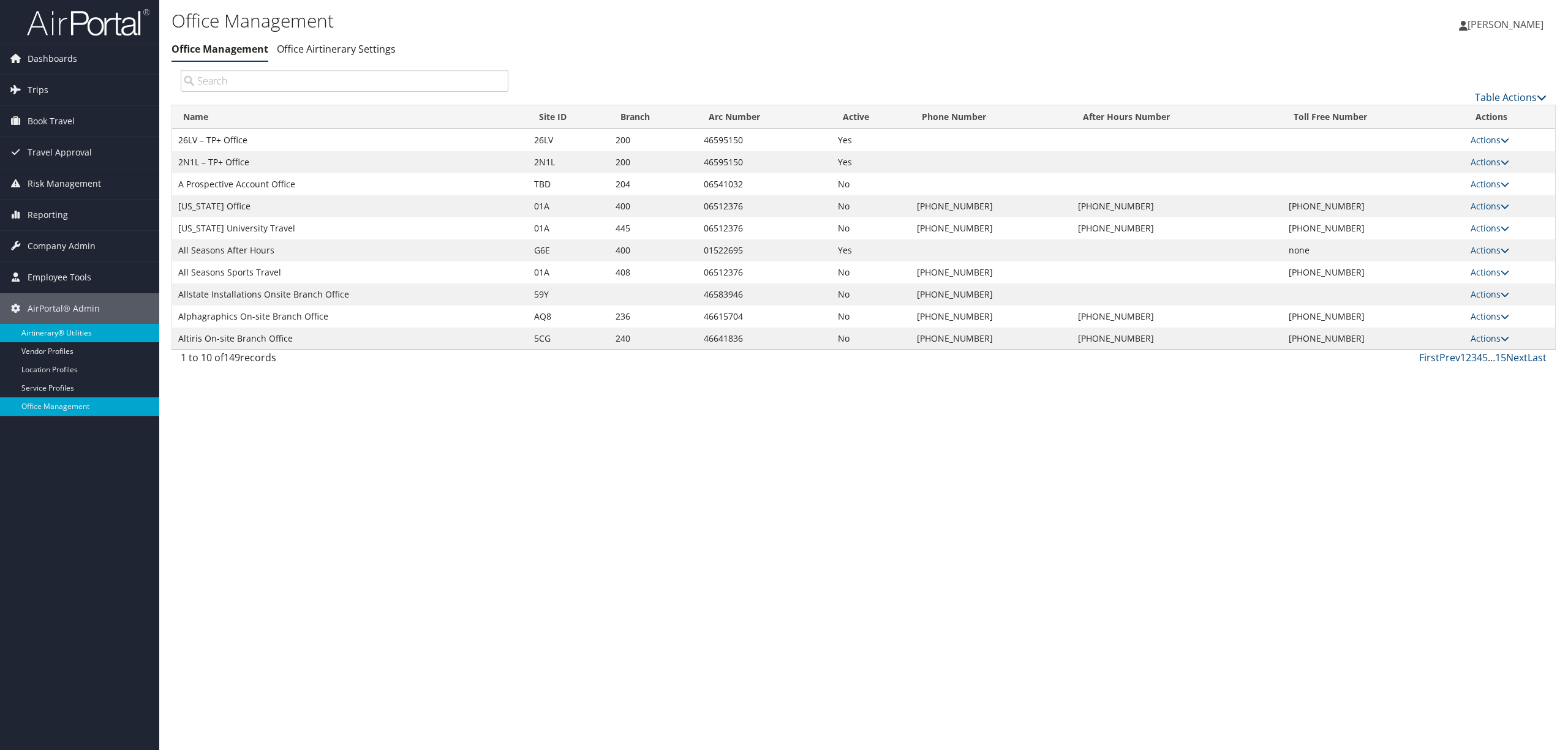
click at [72, 333] on link "Airtinerary® Utilities" at bounding box center [80, 332] width 159 height 18
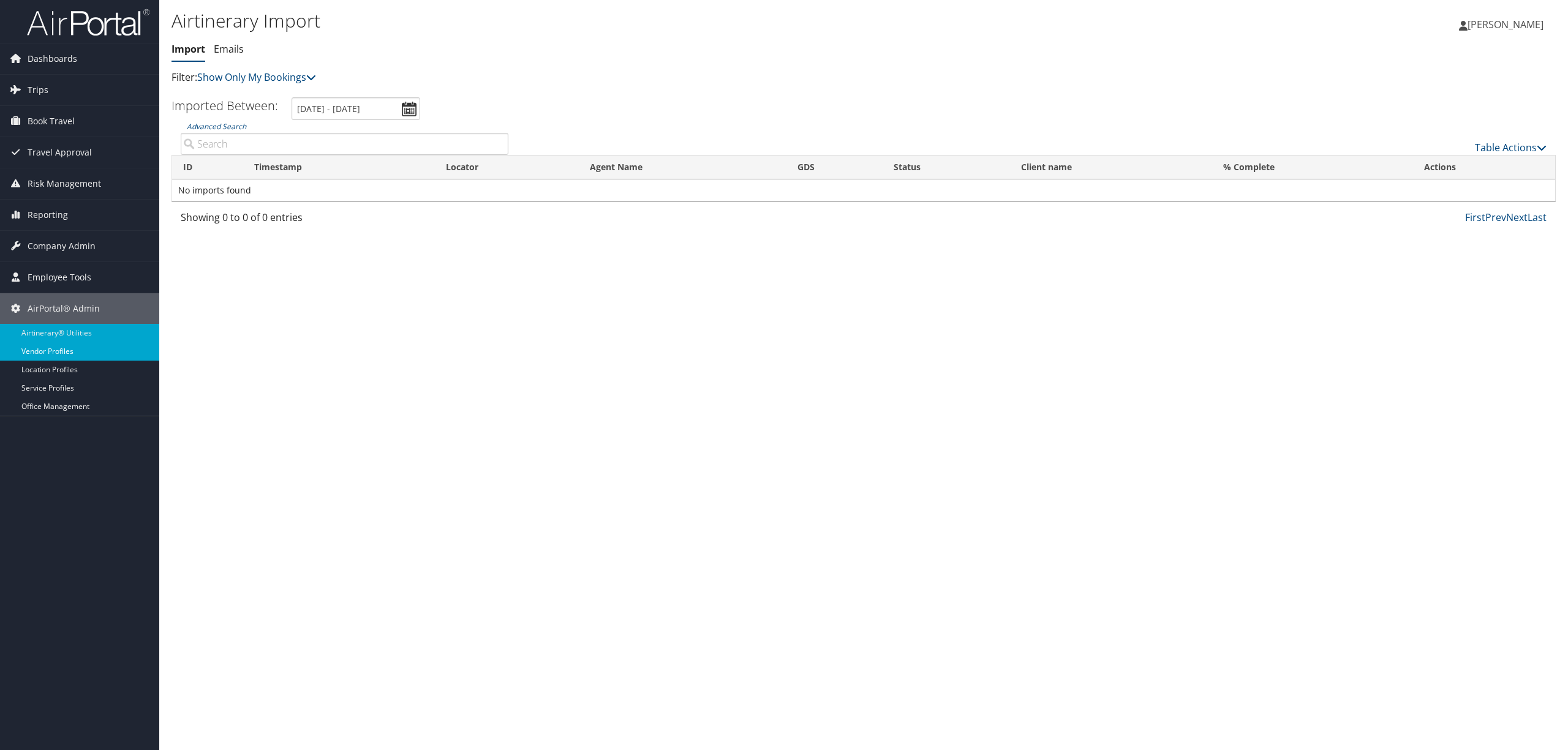
click at [69, 355] on link "Vendor Profiles" at bounding box center [80, 351] width 159 height 18
